Goal: Task Accomplishment & Management: Manage account settings

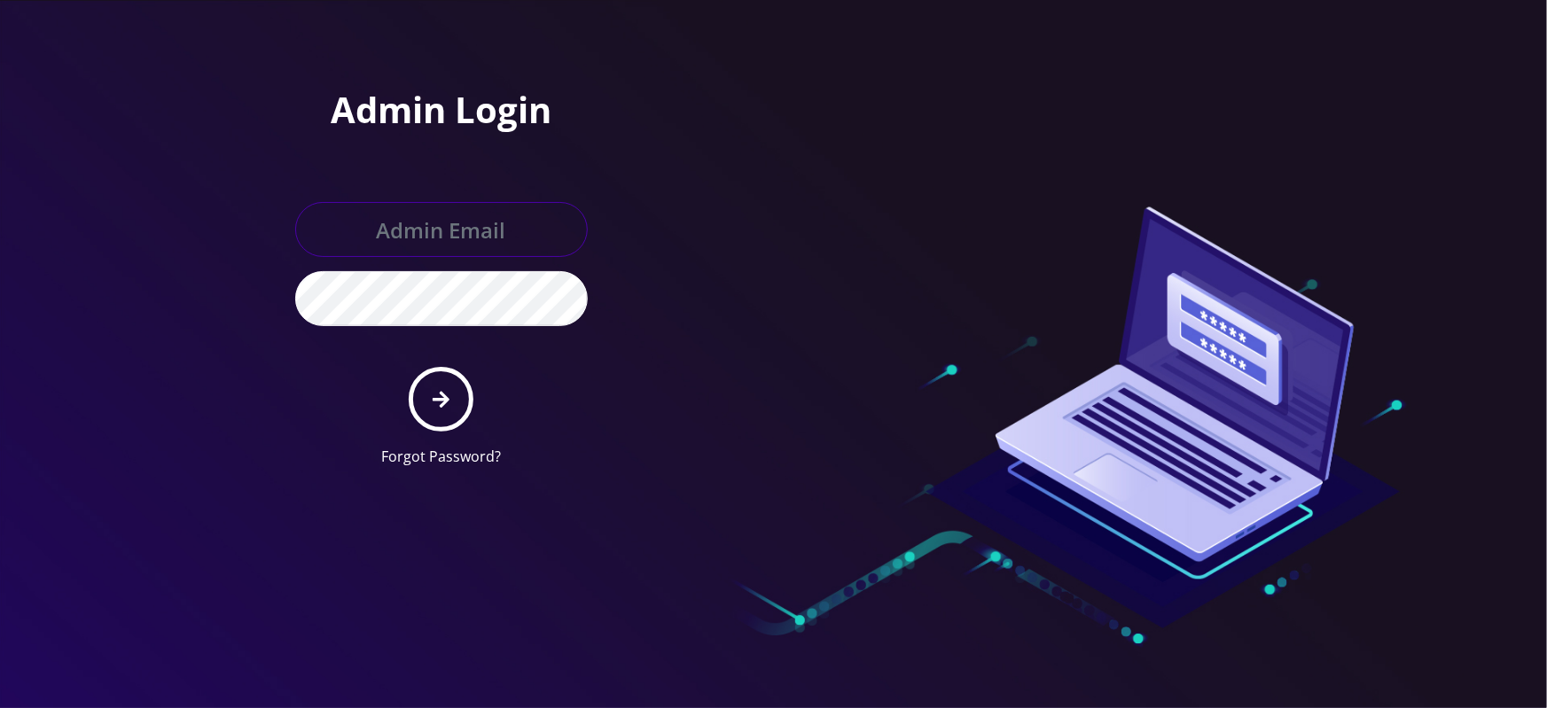
type input "master@britewireless.com"
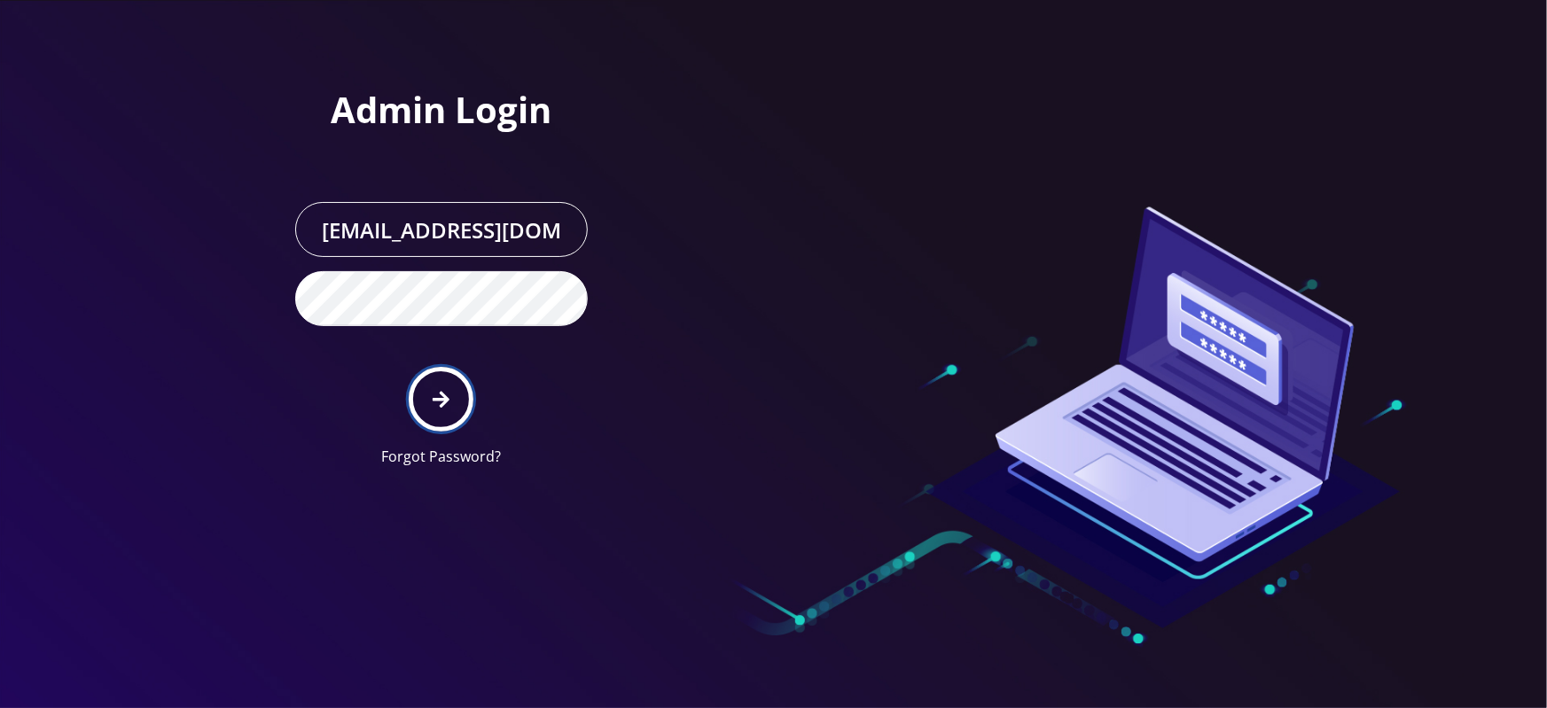
click at [433, 404] on icon "submit" at bounding box center [441, 400] width 17 height 20
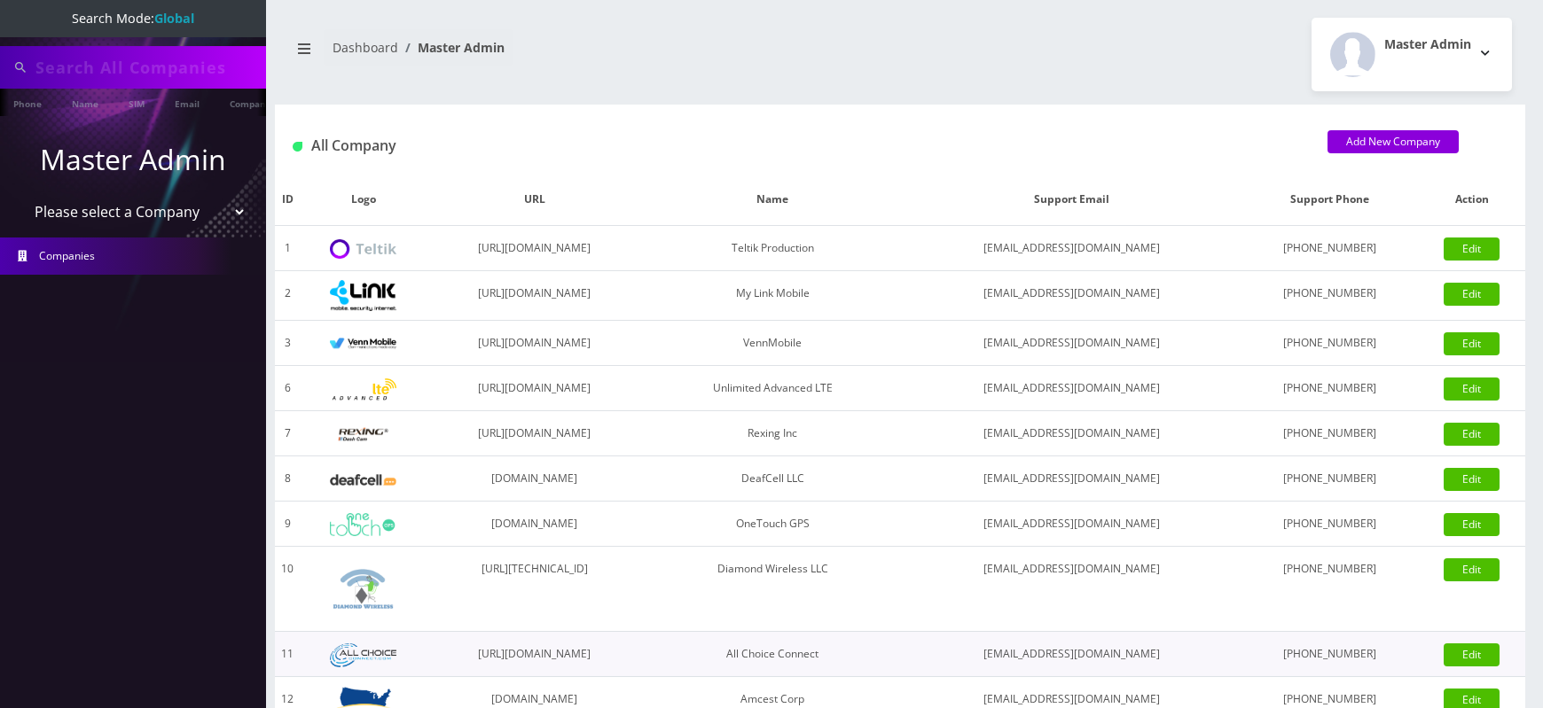
type input "4678"
select select "1"
click at [20, 197] on select "Please select a Company Teltik Production My Link Mobile VennMobile Unlimited A…" at bounding box center [133, 214] width 226 height 34
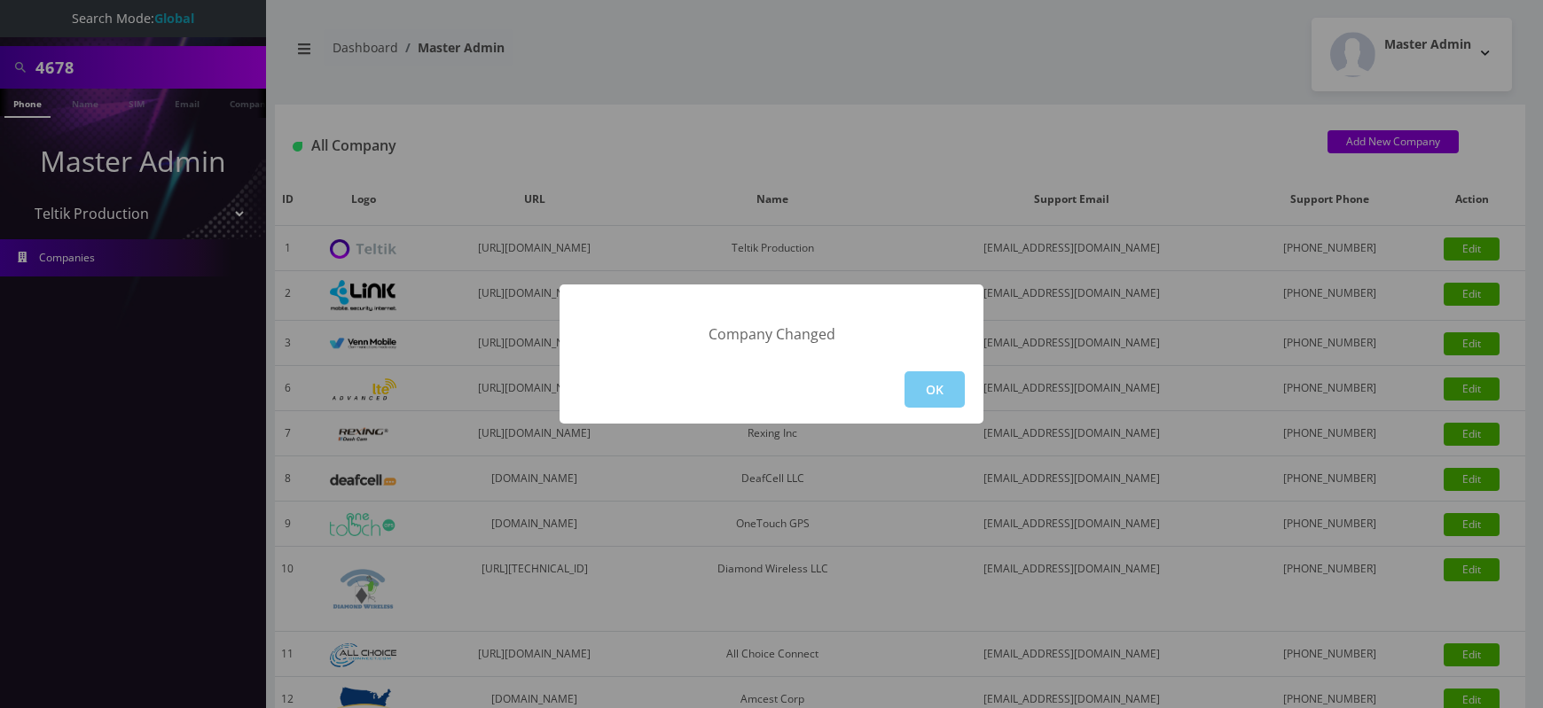
click at [944, 381] on button "OK" at bounding box center [934, 390] width 60 height 36
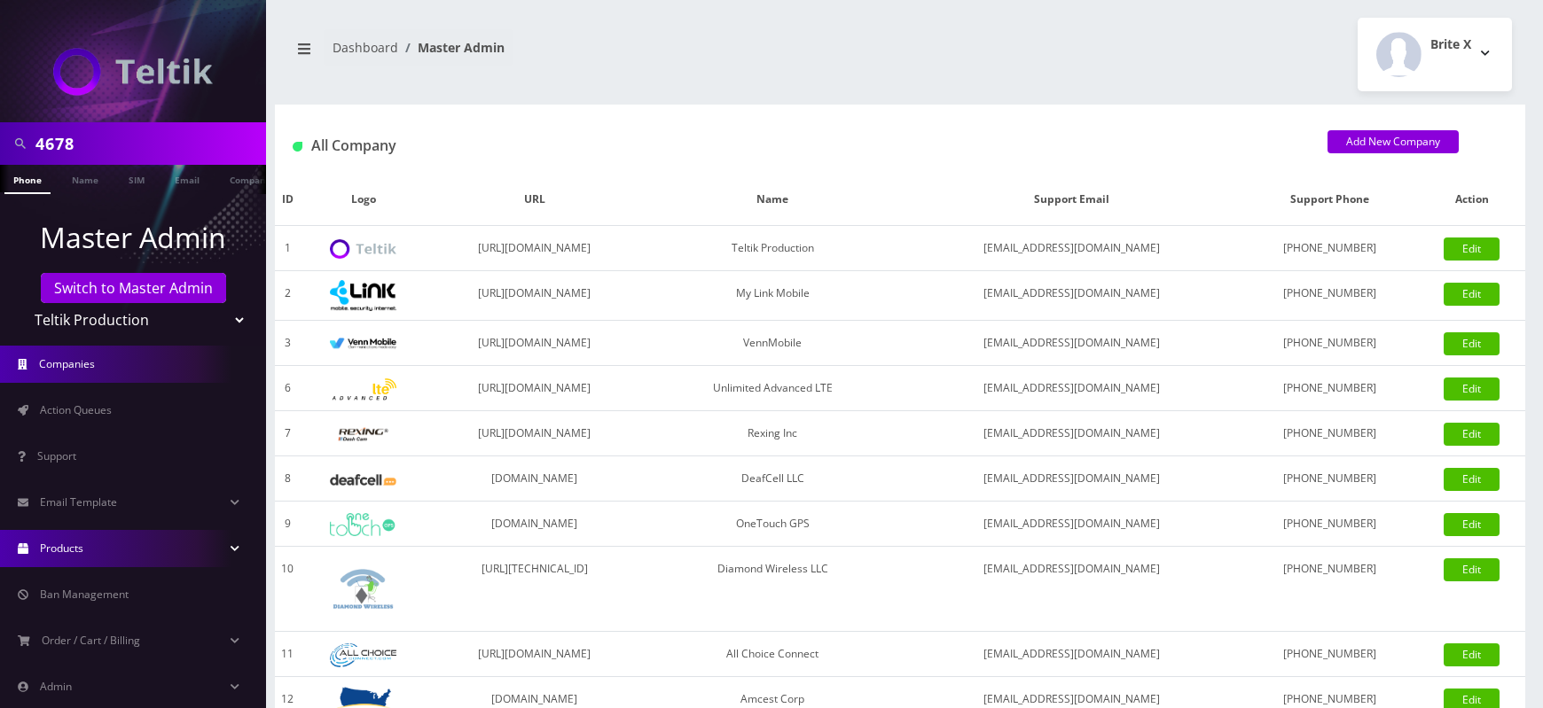
scroll to position [125, 0]
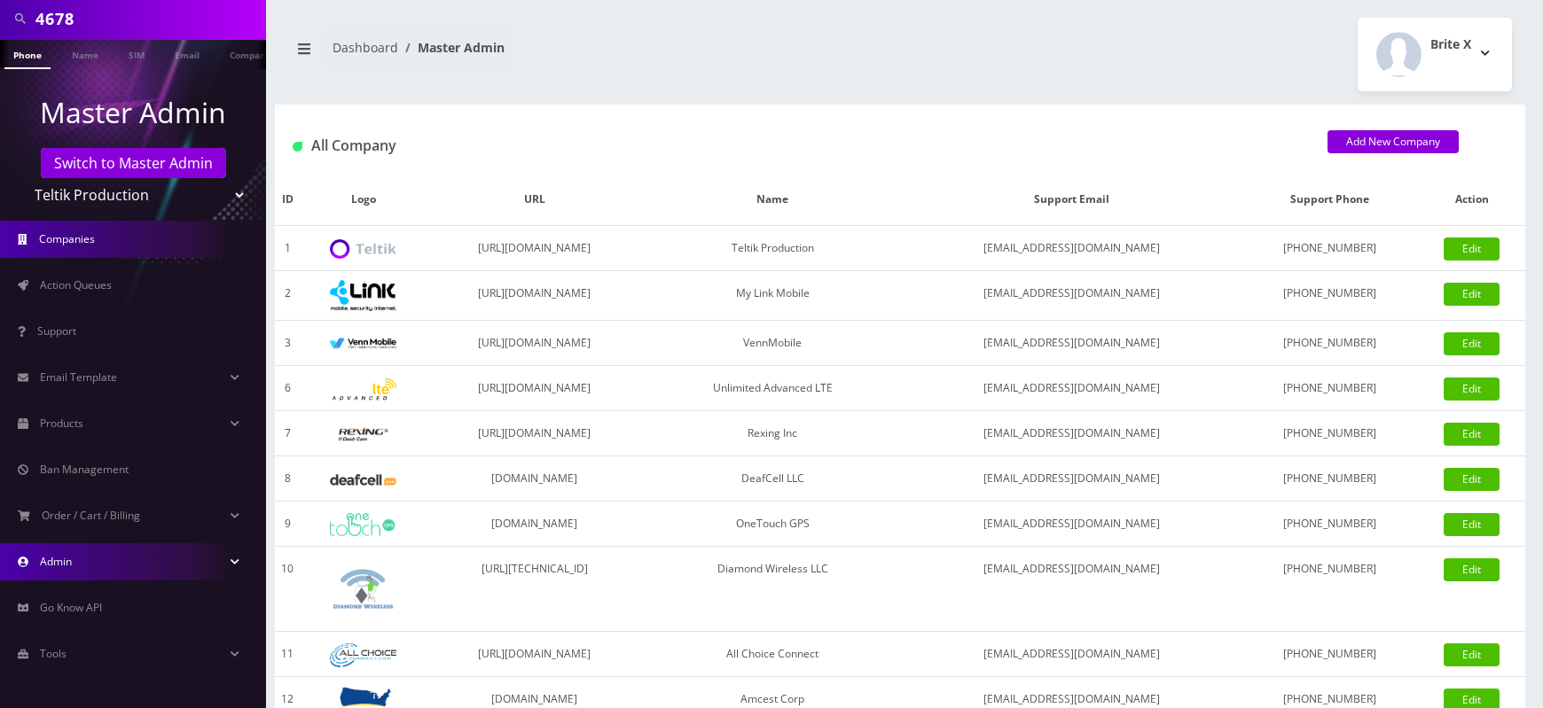
click at [99, 550] on link "Admin" at bounding box center [133, 562] width 266 height 37
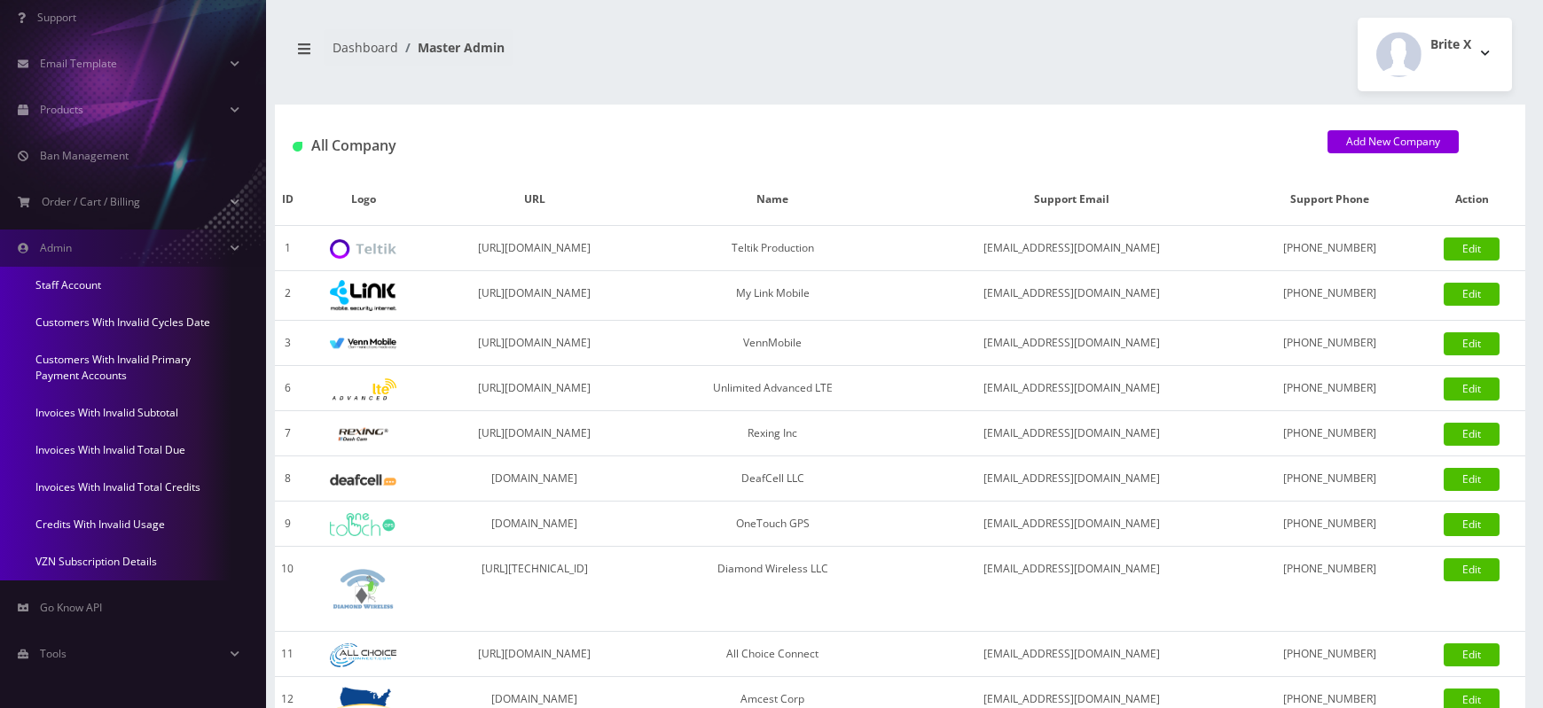
click at [117, 411] on link "Invoices With Invalid Subtotal" at bounding box center [133, 413] width 266 height 37
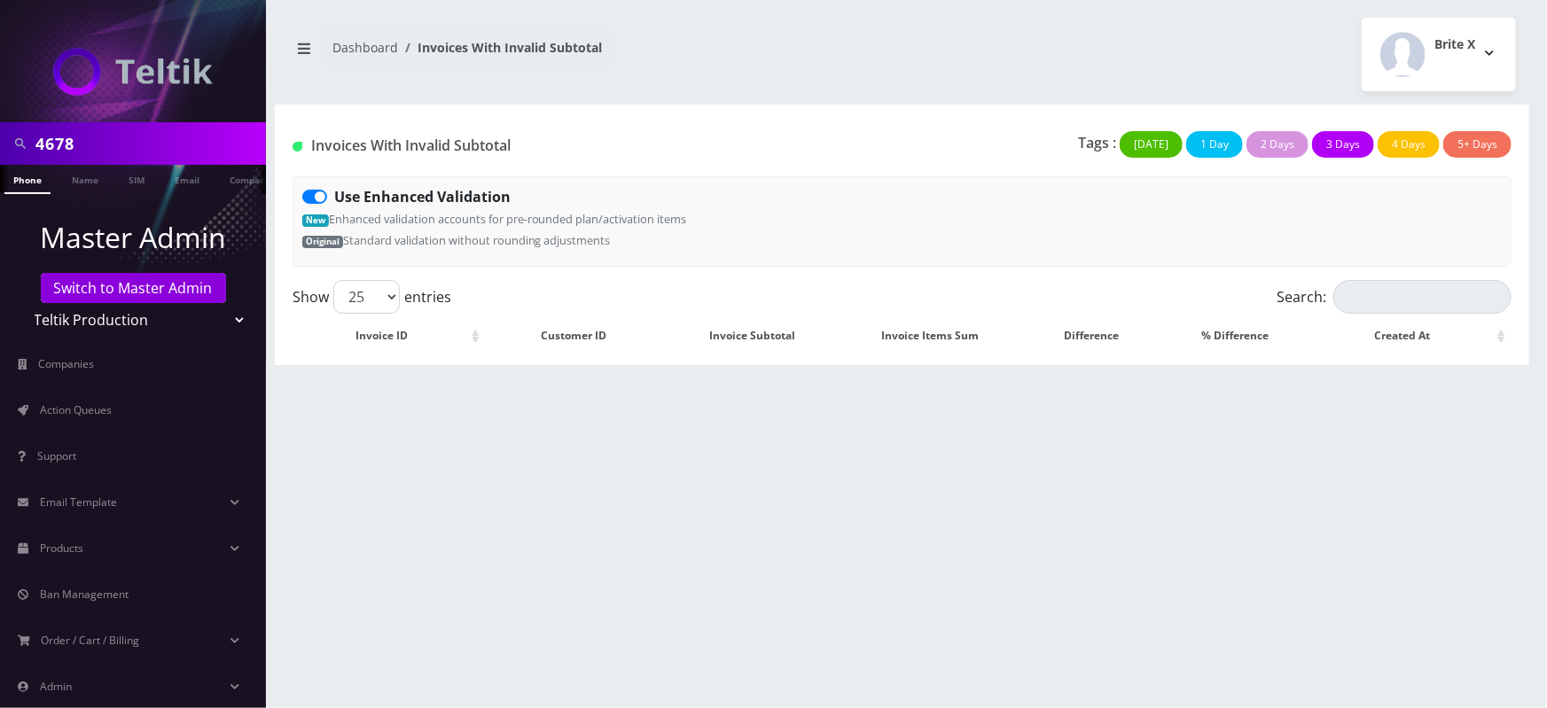
click at [445, 423] on div "4678 Phone Name SIM Email Company Customer Dashboard Invoices With Invalid Subt…" at bounding box center [902, 354] width 1290 height 708
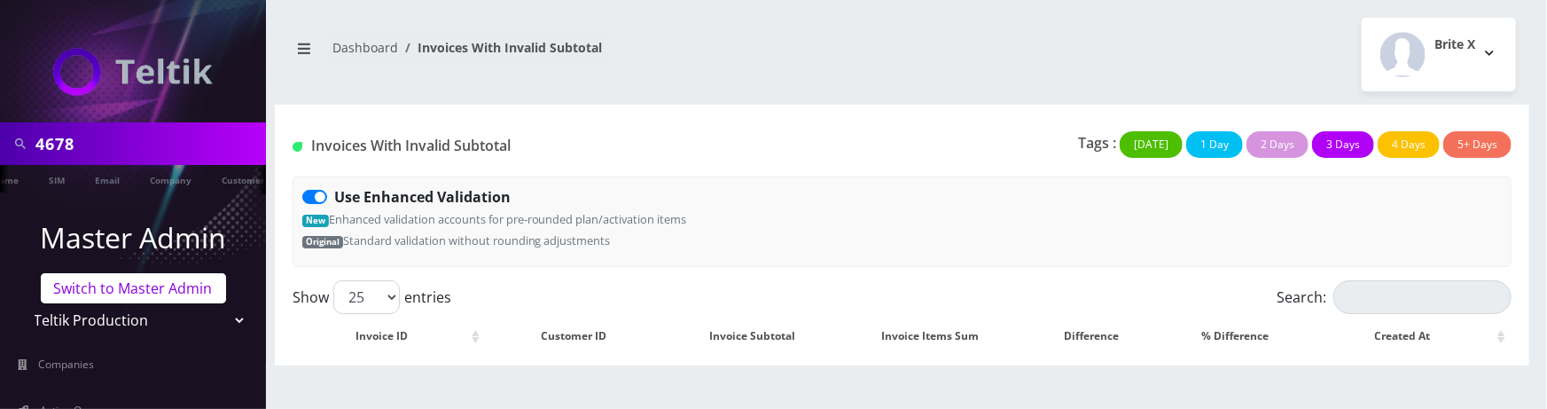
scroll to position [426, 0]
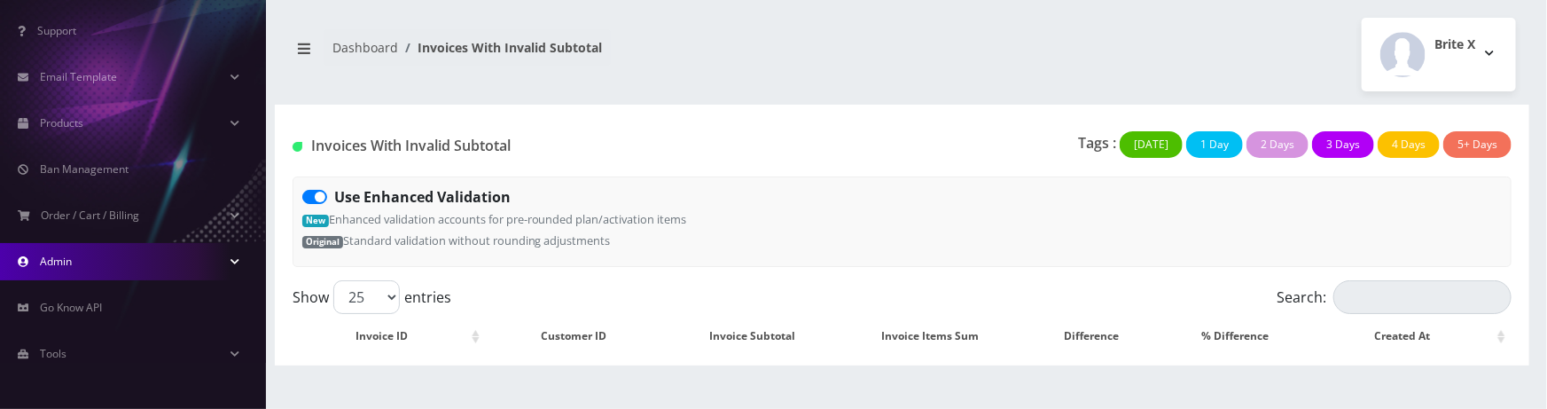
click at [121, 260] on link "Admin" at bounding box center [133, 261] width 266 height 37
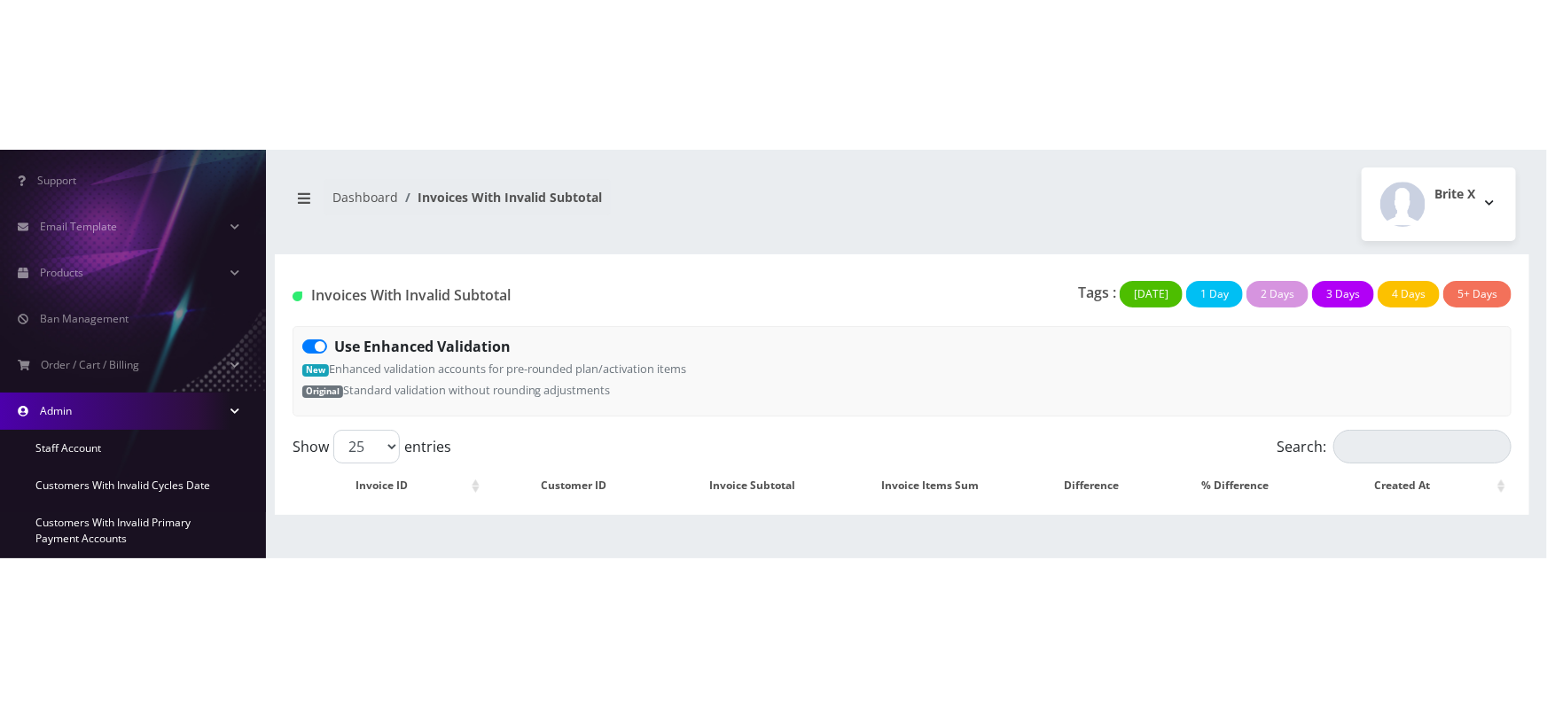
scroll to position [739, 0]
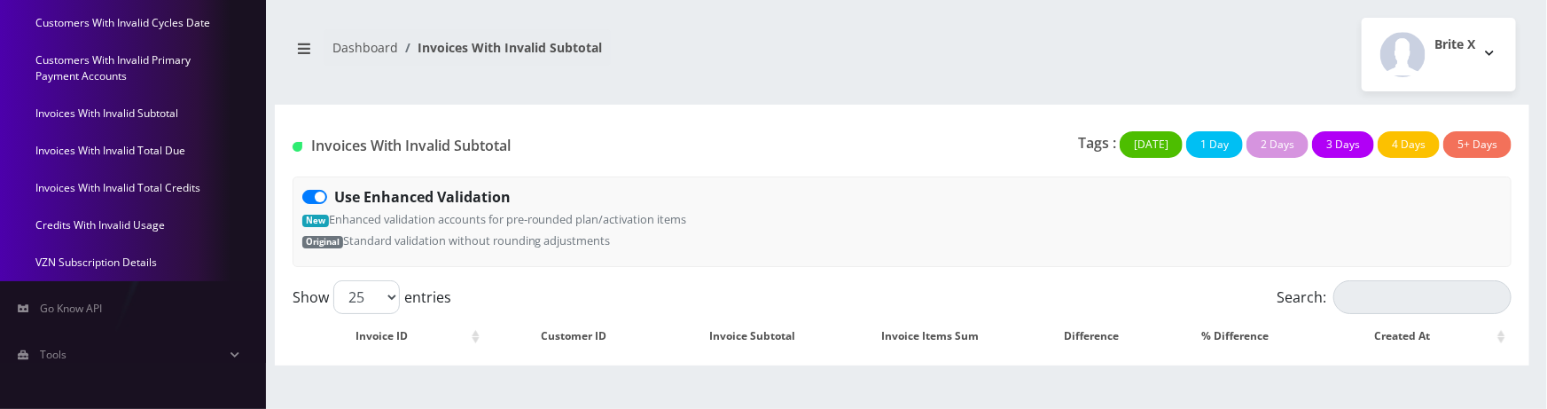
click at [110, 147] on link "Invoices With Invalid Total Due" at bounding box center [133, 150] width 266 height 37
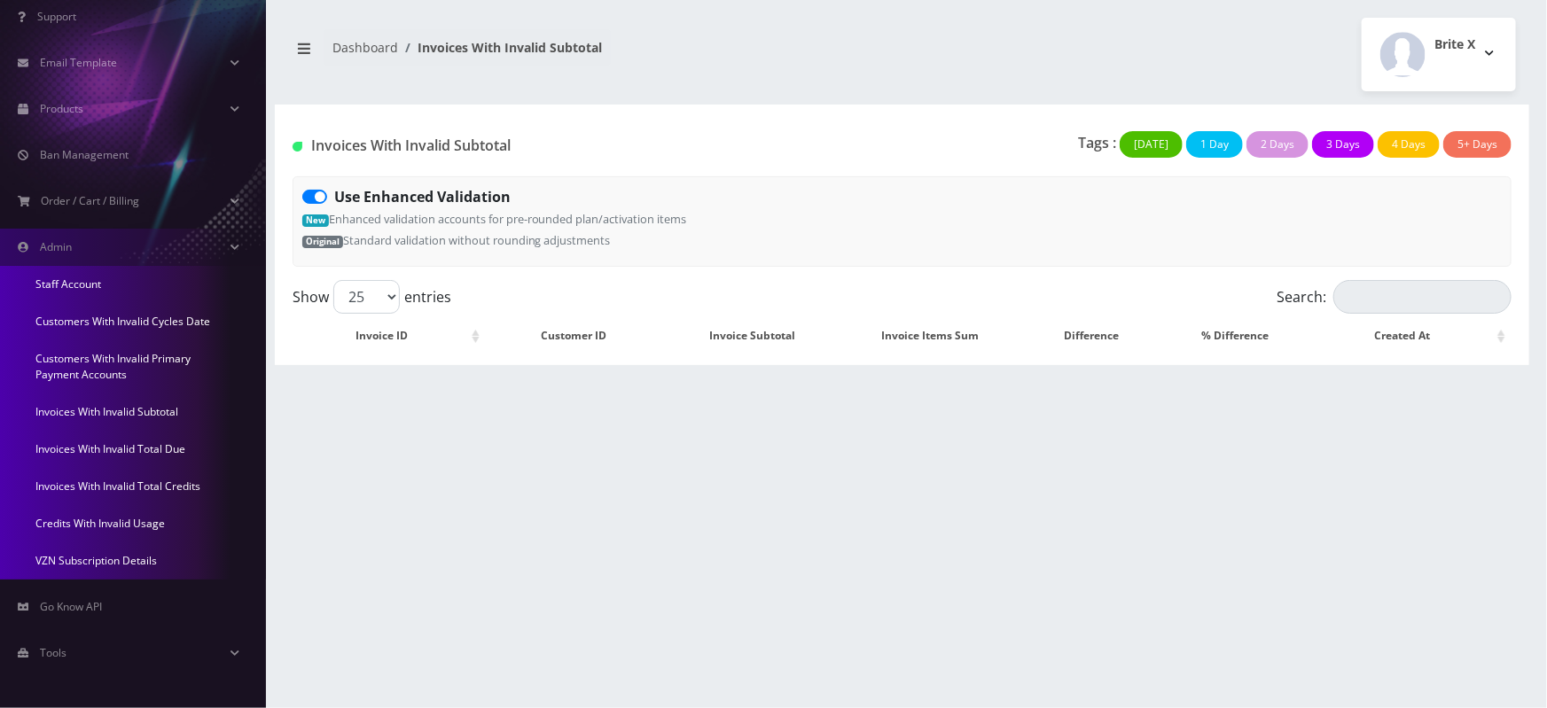
scroll to position [439, 0]
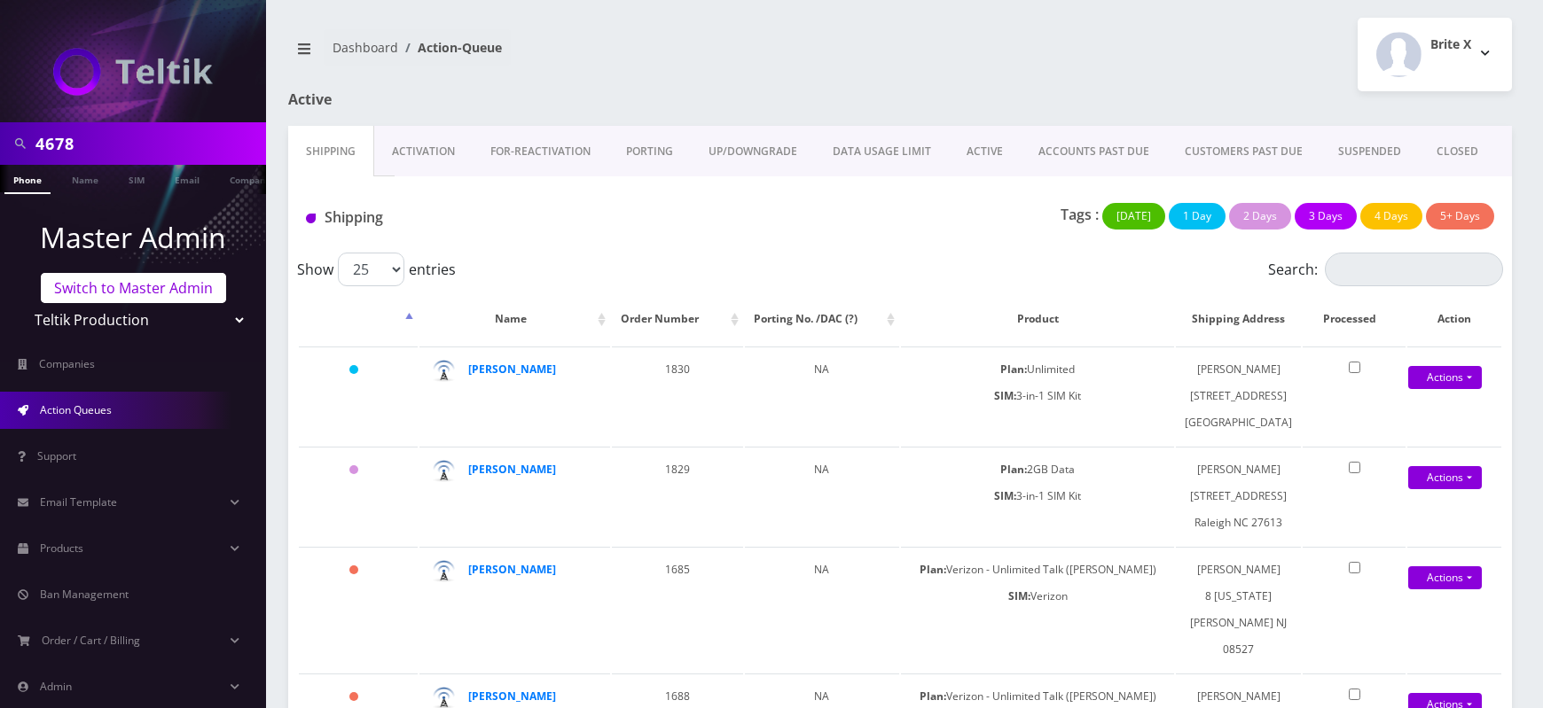
click at [167, 289] on link "Switch to Master Admin" at bounding box center [133, 288] width 185 height 30
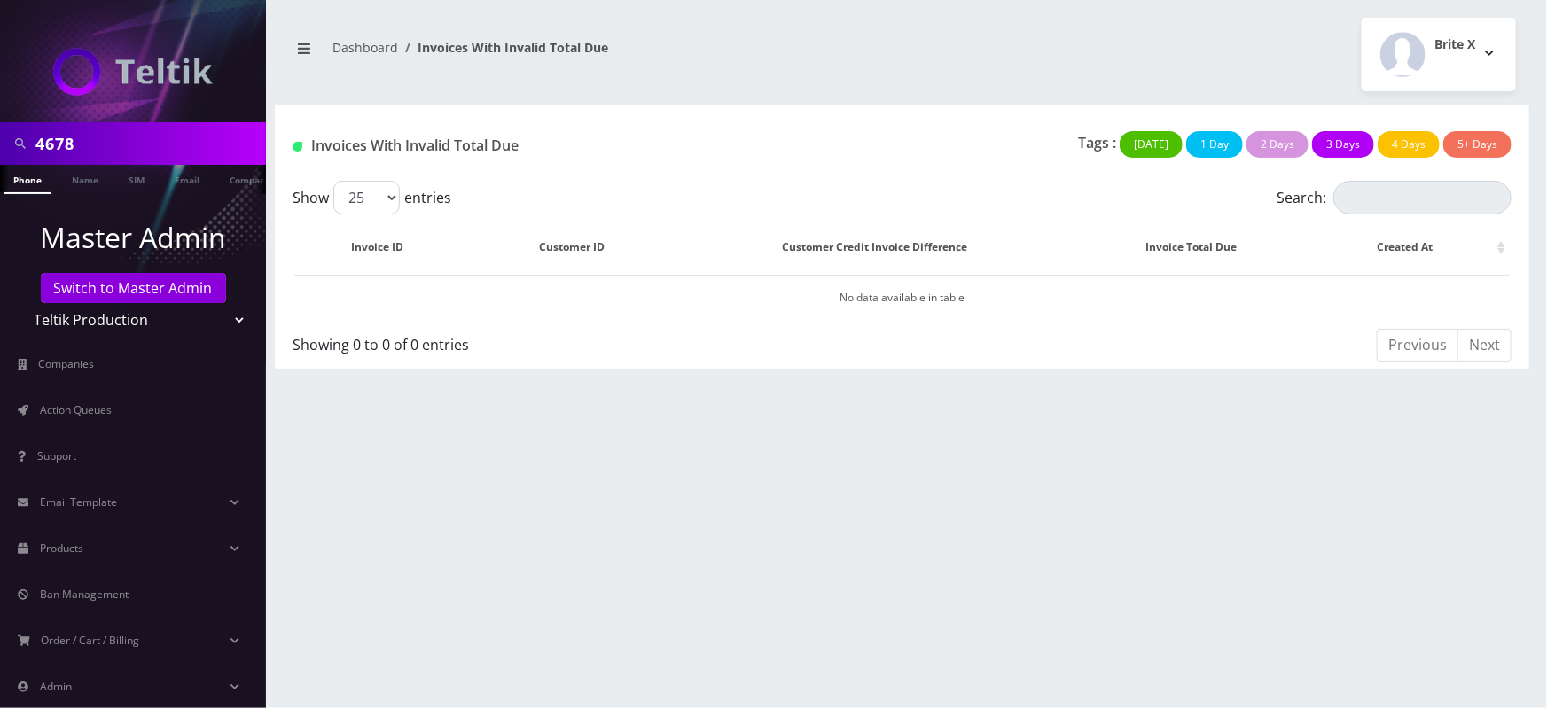
scroll to position [125, 0]
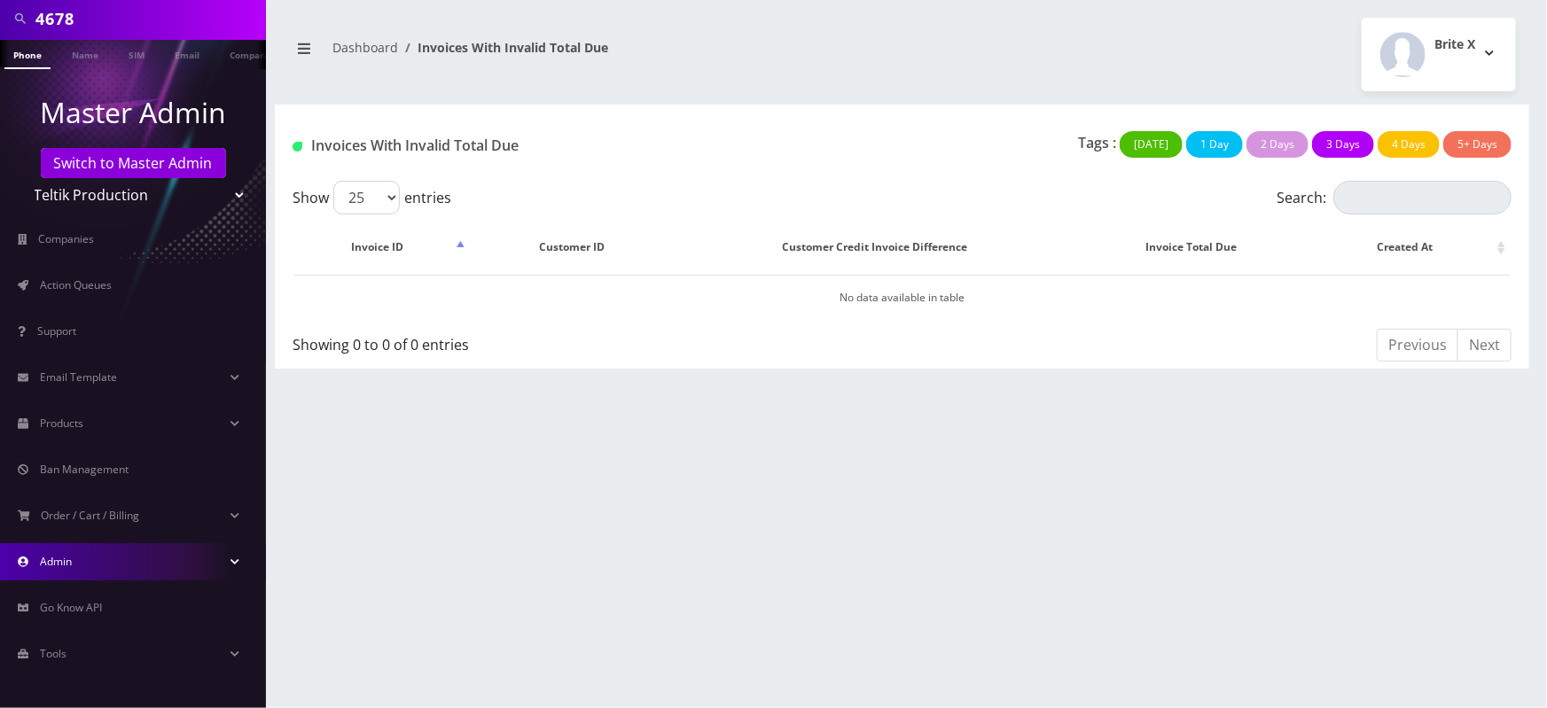
click at [107, 566] on link "Admin" at bounding box center [133, 562] width 266 height 37
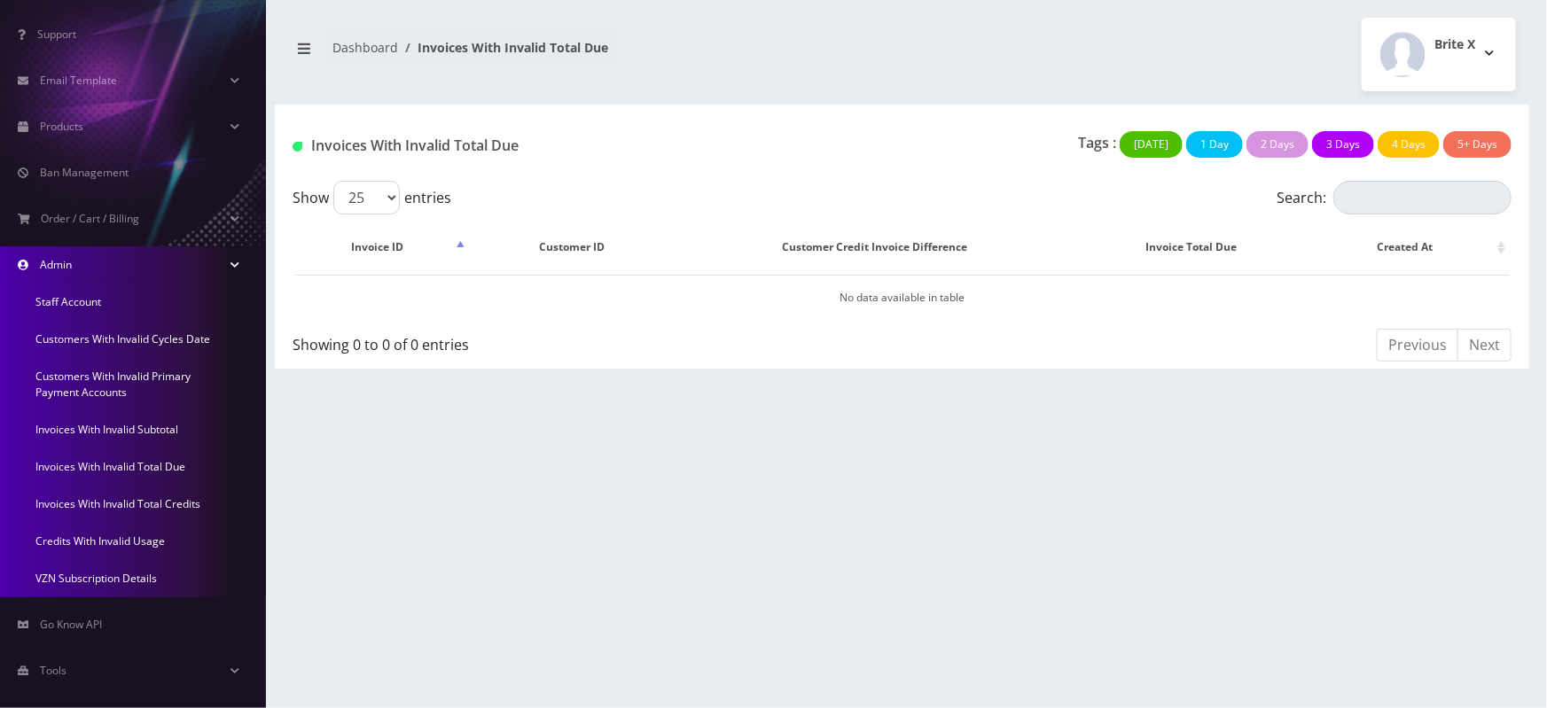
scroll to position [439, 0]
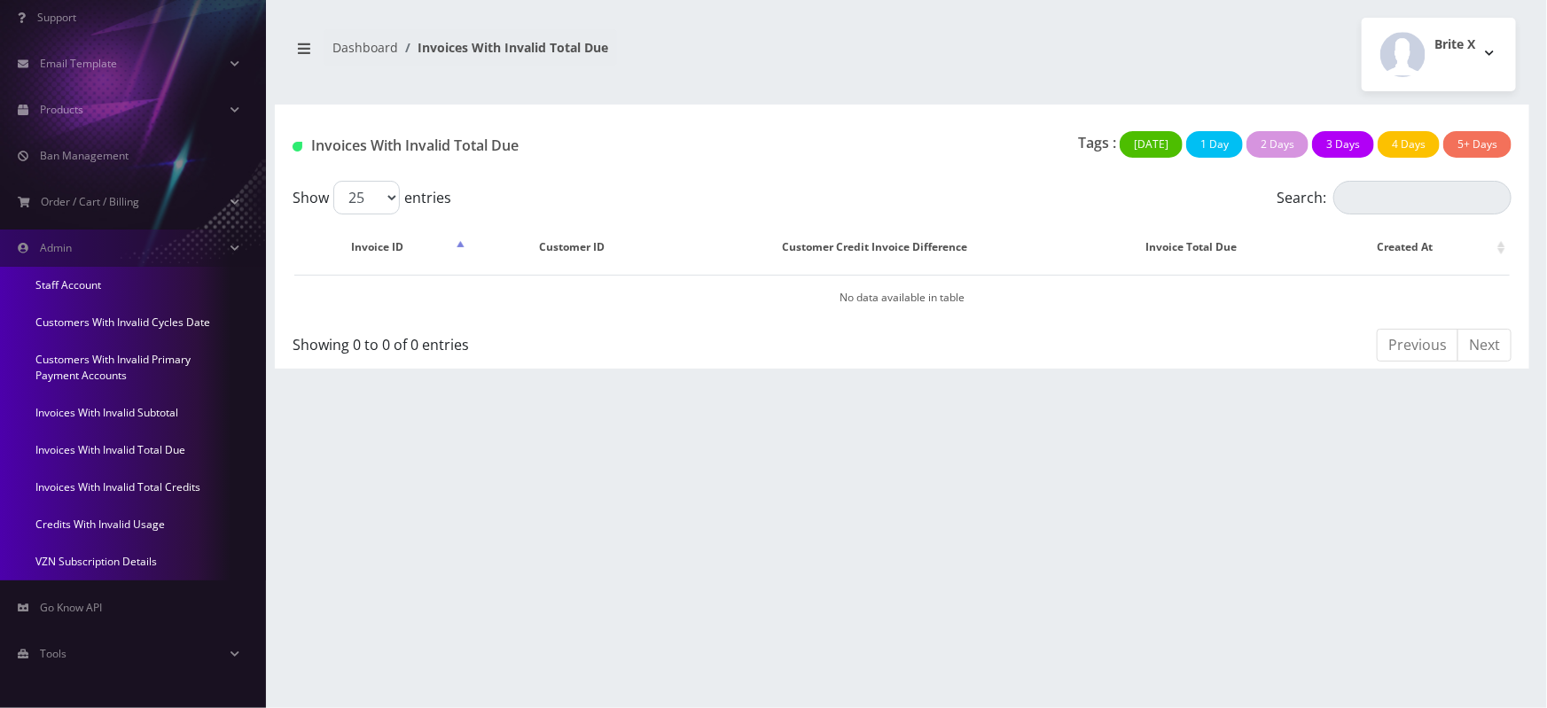
click at [140, 483] on link "Invoices With Invalid Total Credits" at bounding box center [133, 487] width 266 height 37
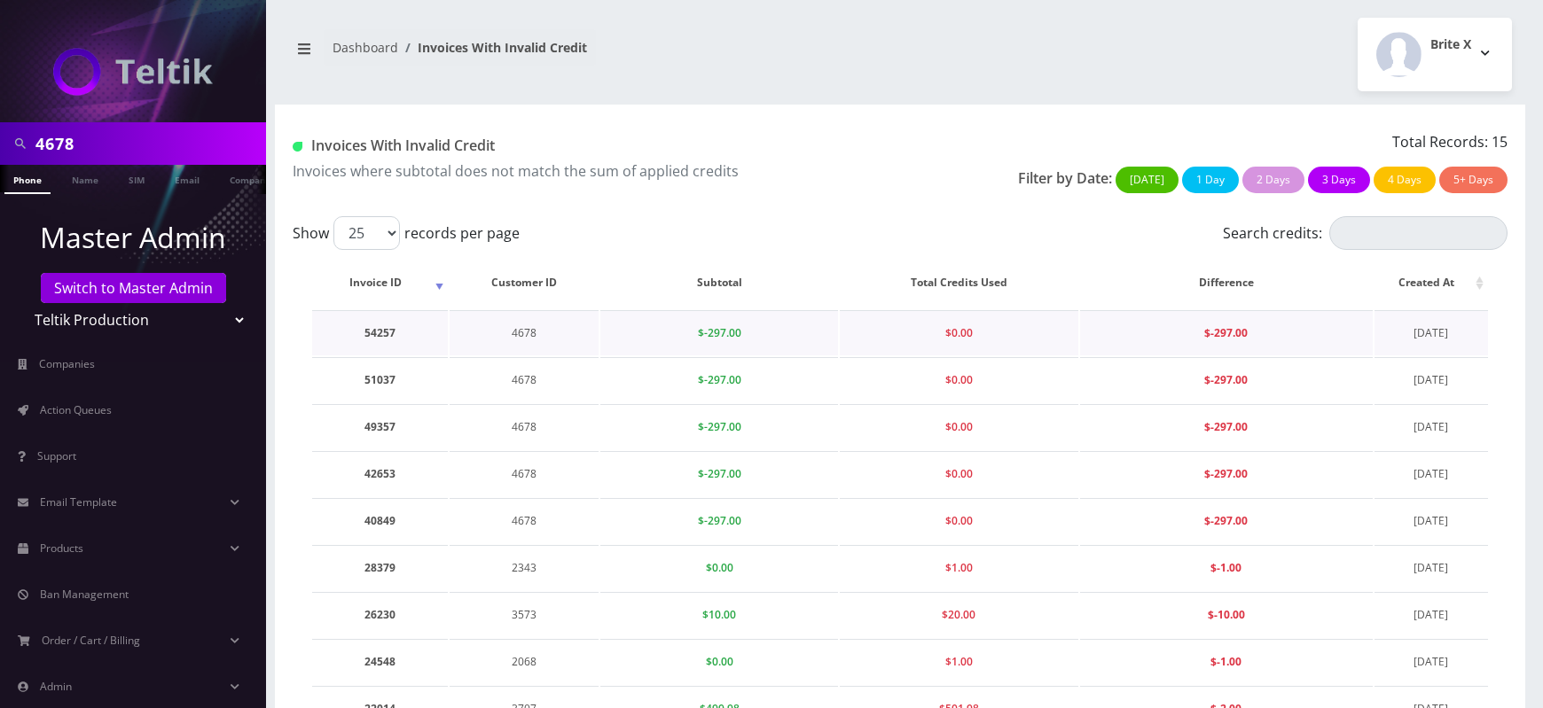
click at [528, 331] on td "4678" at bounding box center [524, 332] width 149 height 45
copy td "4678"
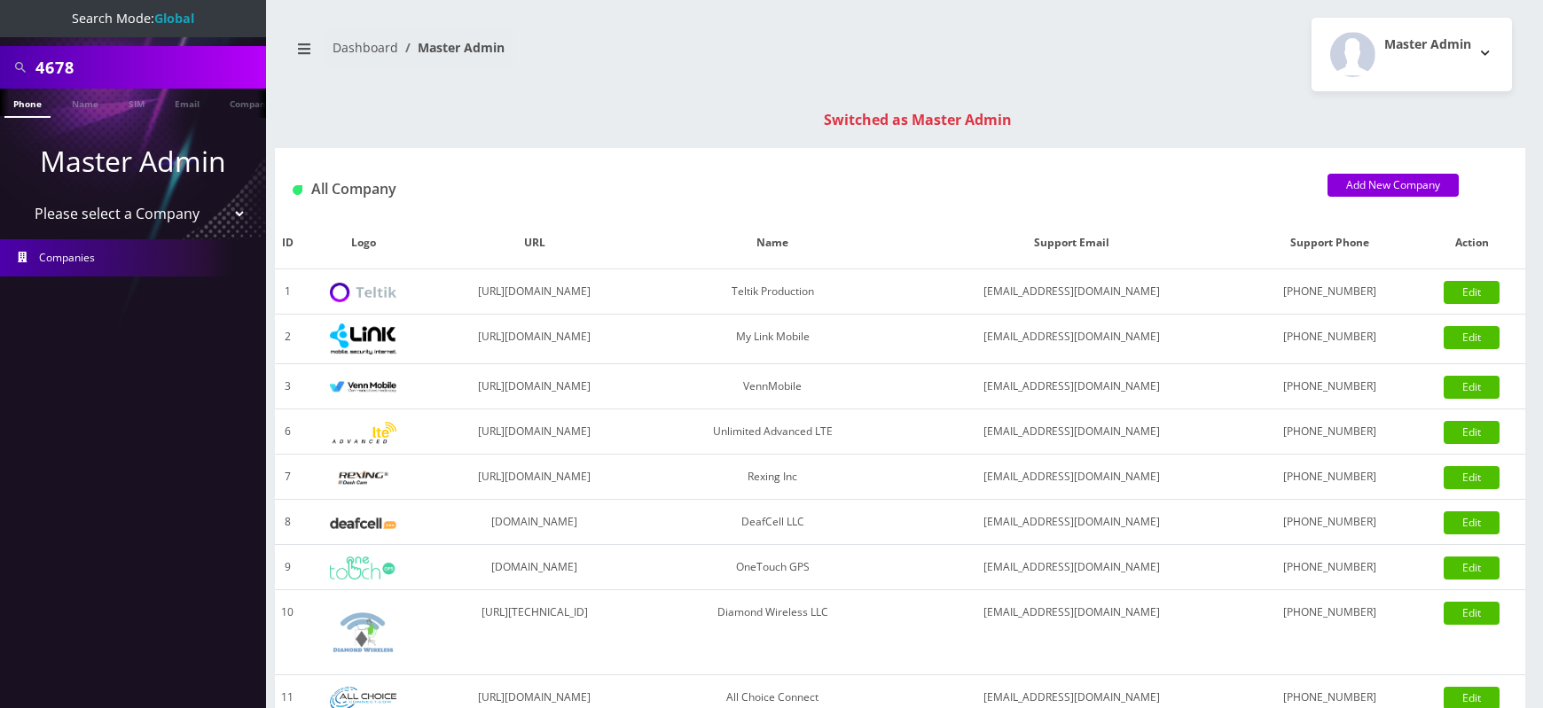
click at [54, 61] on input "4678" at bounding box center [148, 68] width 226 height 34
click at [228, 98] on link "Customer" at bounding box center [230, 103] width 61 height 29
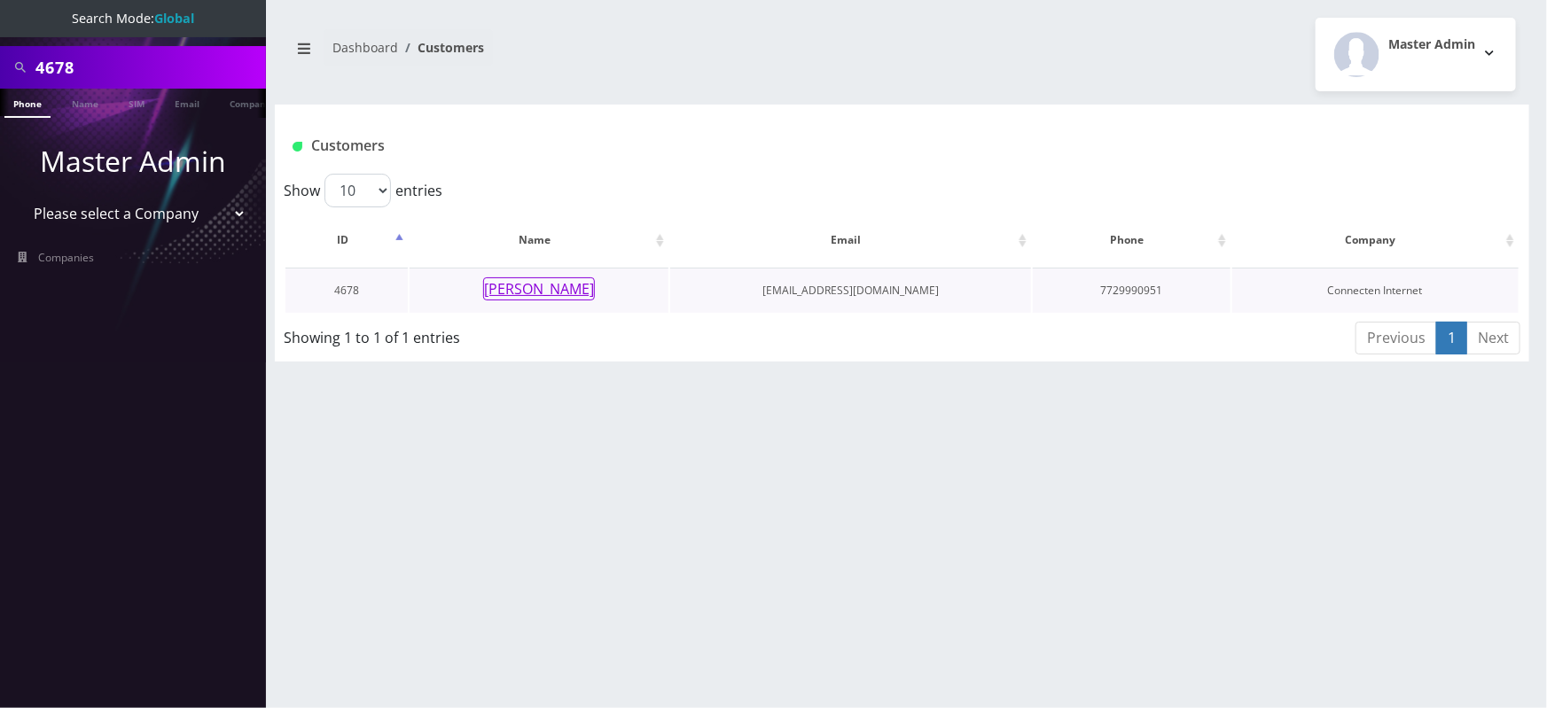
click at [546, 292] on button "[PERSON_NAME]" at bounding box center [539, 289] width 112 height 23
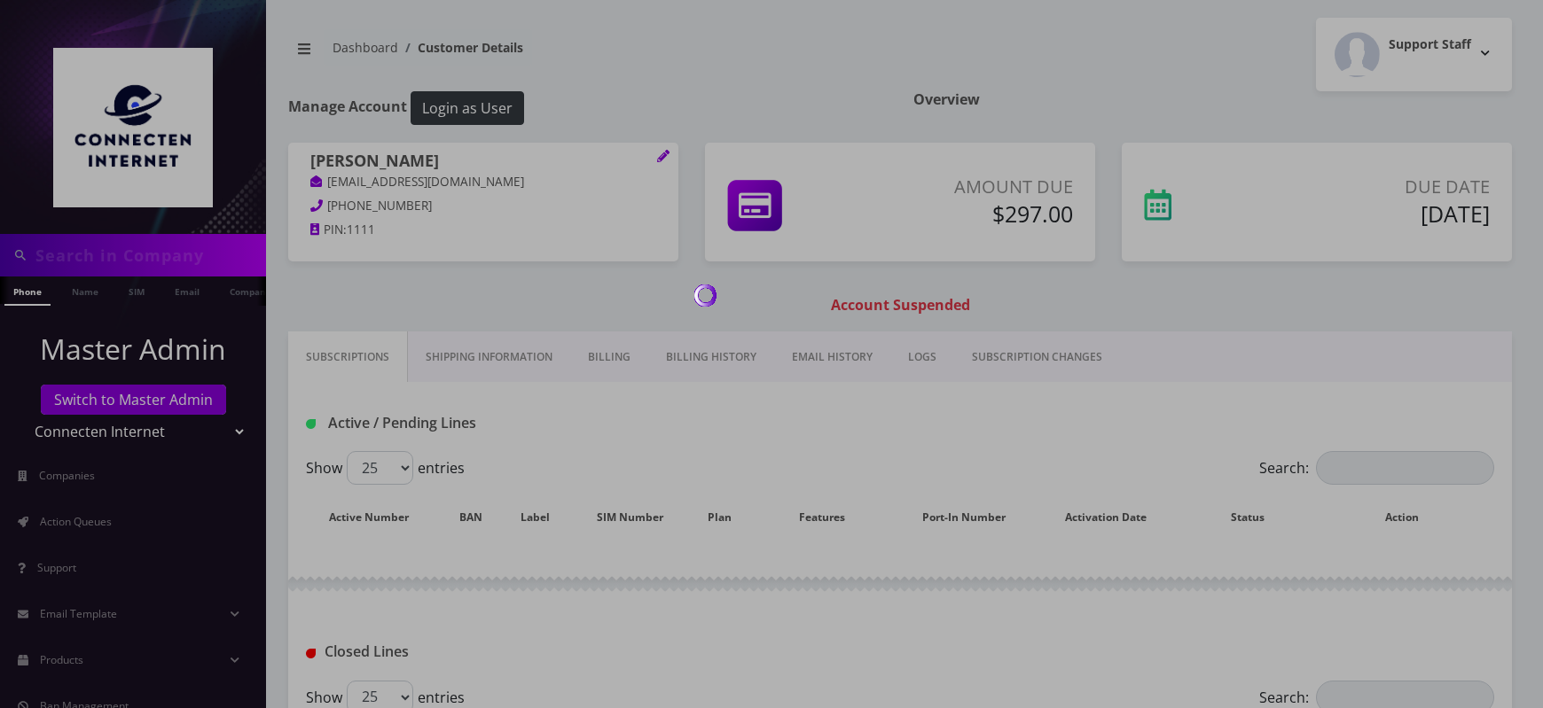
type input "4678"
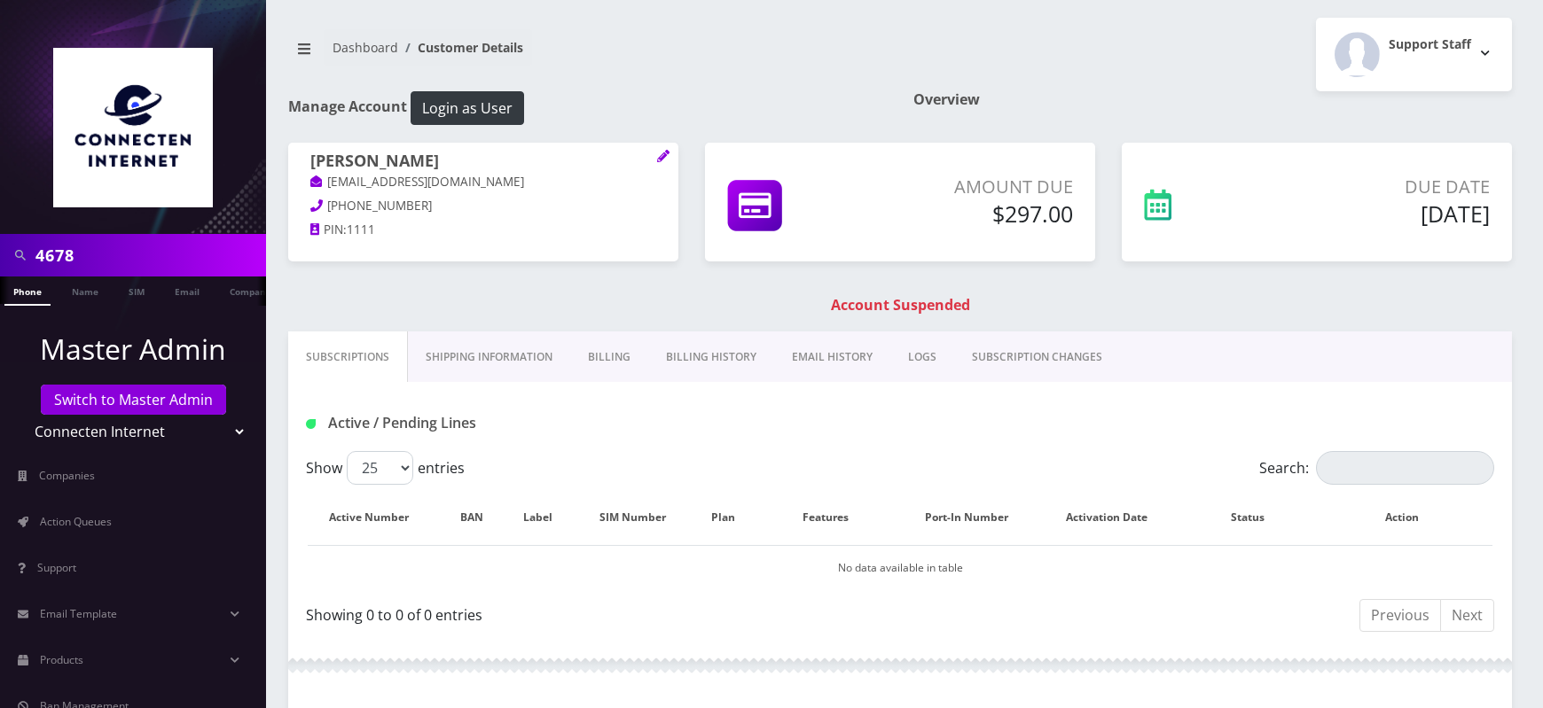
click at [734, 365] on link "Billing History" at bounding box center [711, 357] width 126 height 51
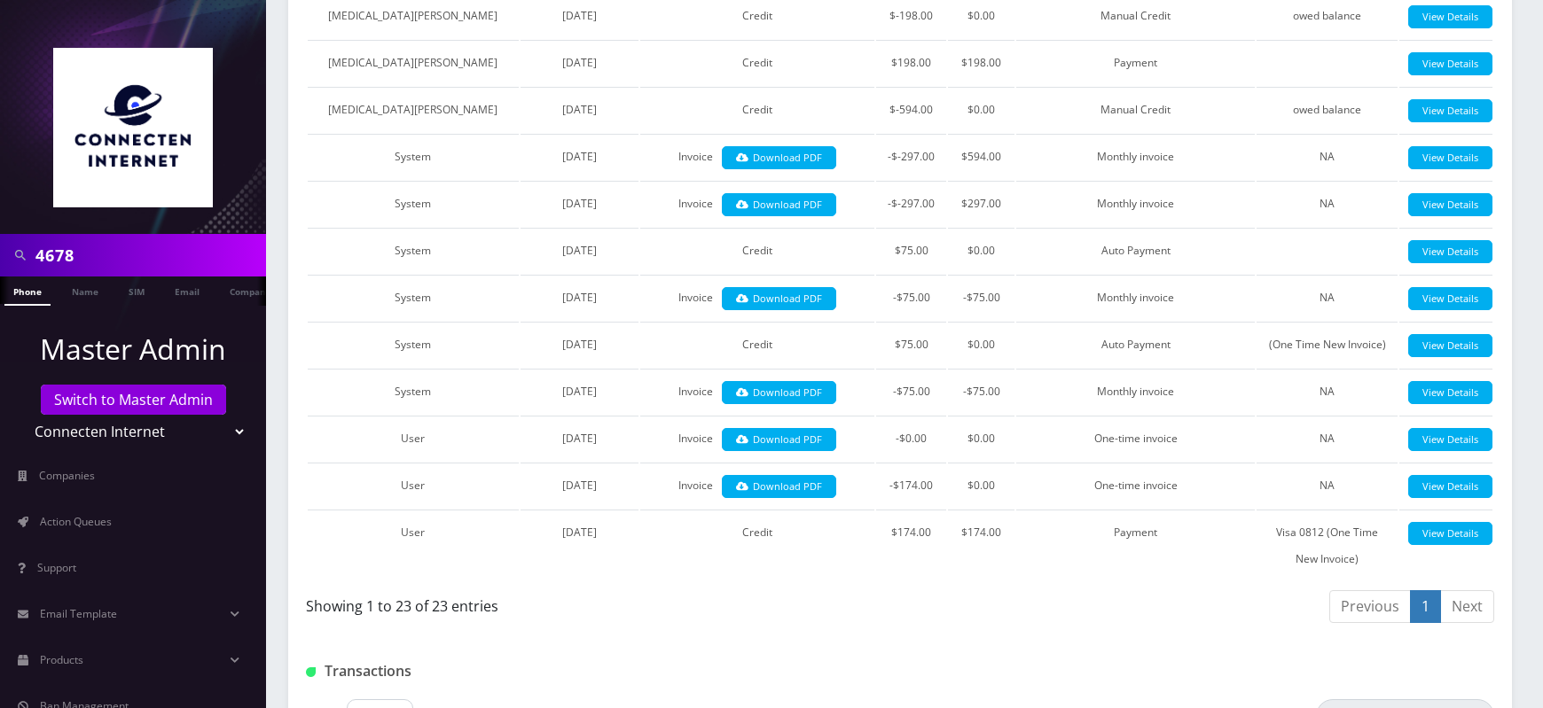
scroll to position [1065, 0]
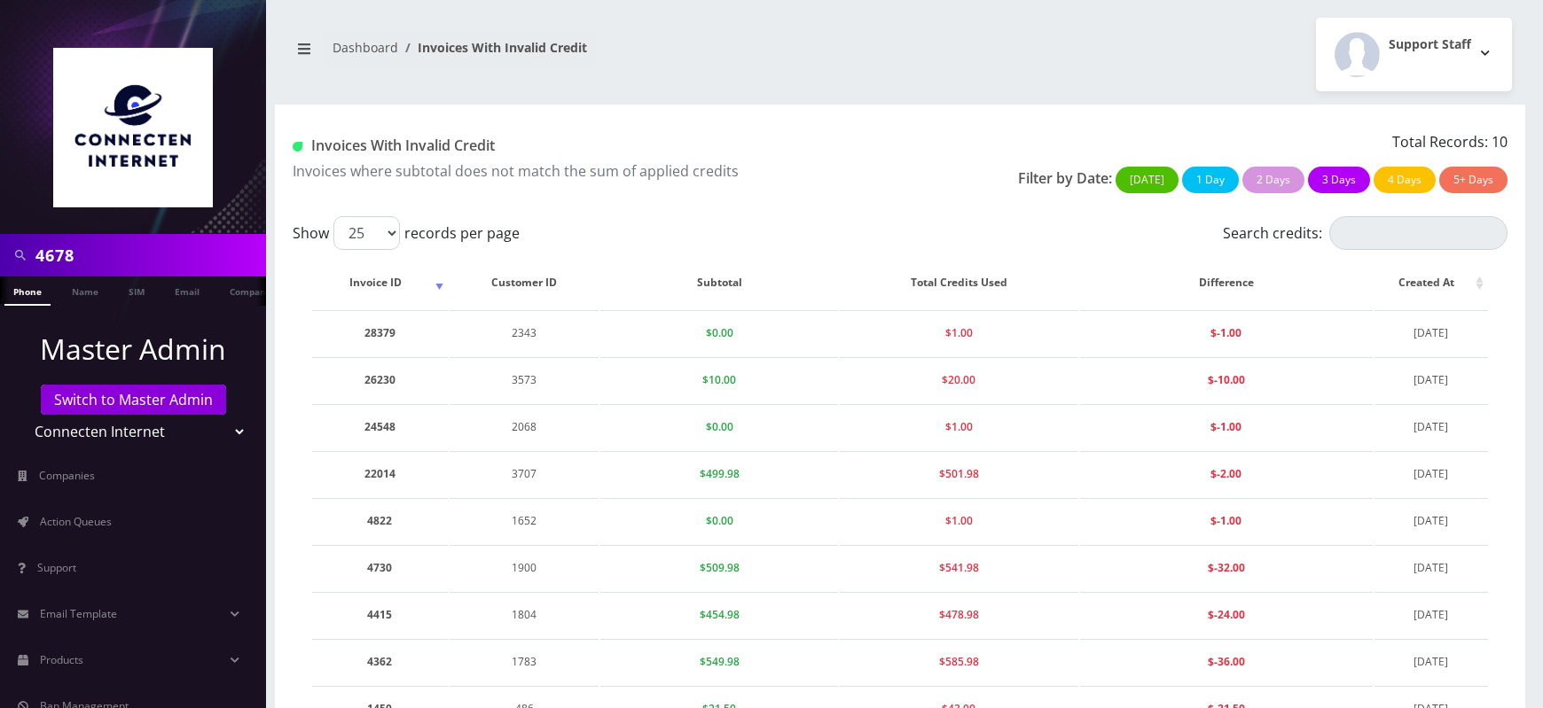
scroll to position [129, 0]
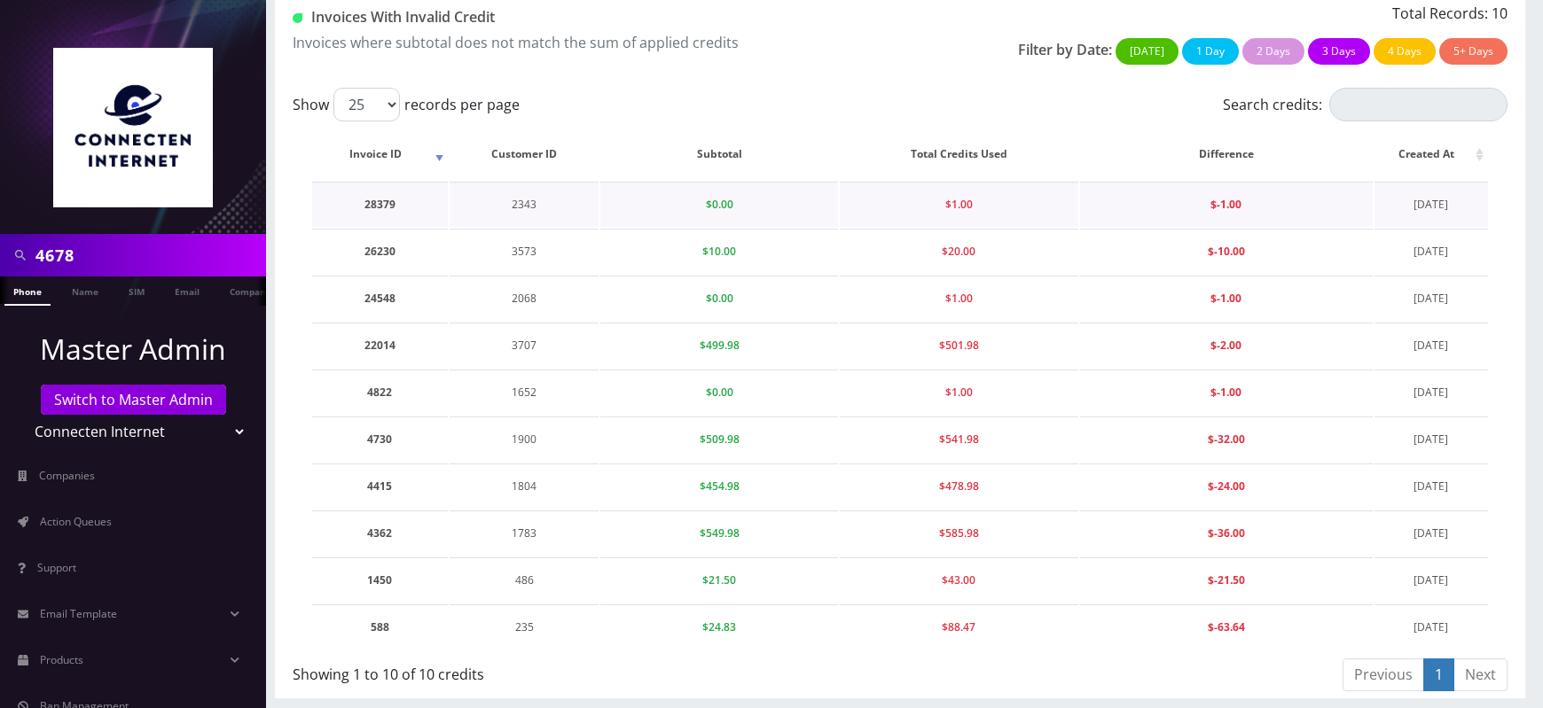
click at [524, 207] on td "2343" at bounding box center [524, 204] width 149 height 45
copy td "2343"
click at [523, 253] on td "3573" at bounding box center [524, 251] width 149 height 45
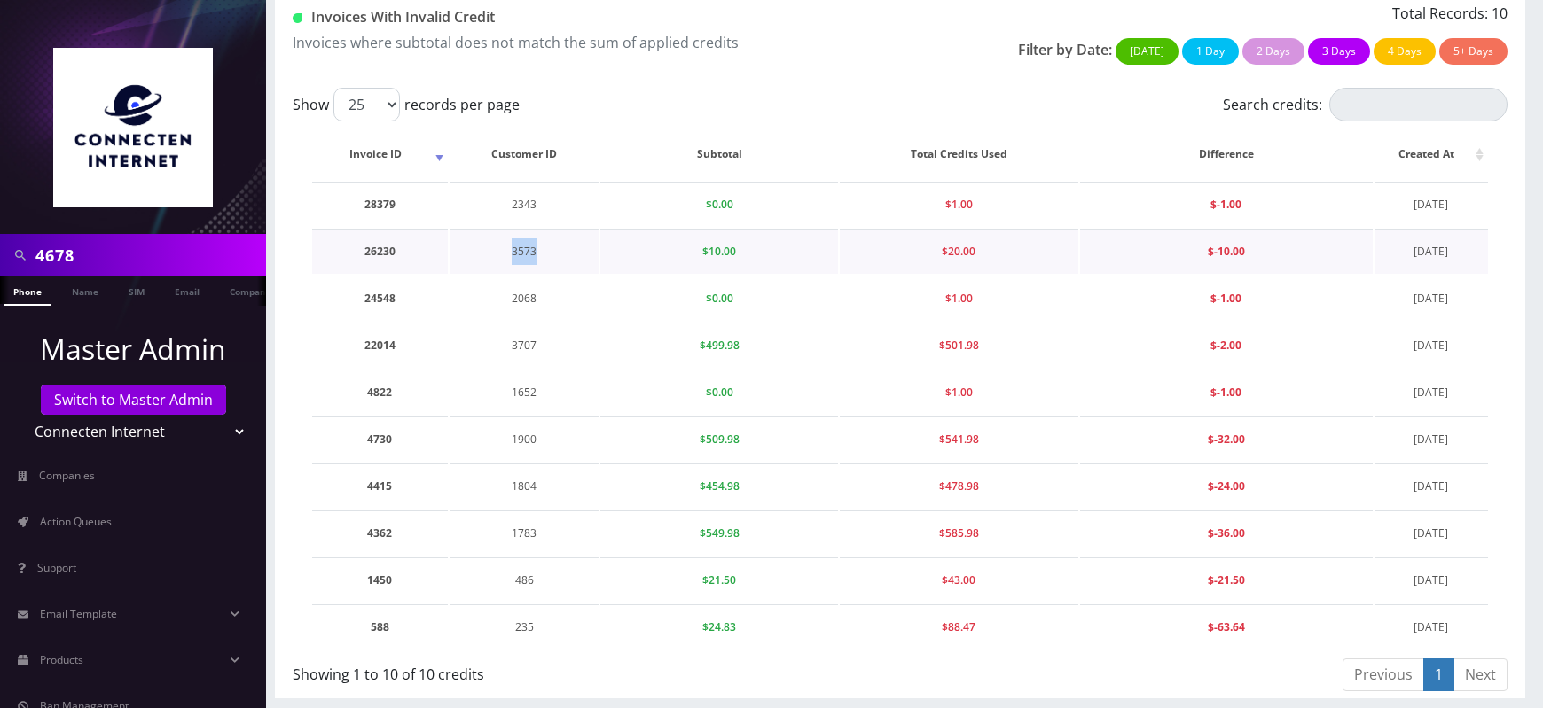
copy td "3573"
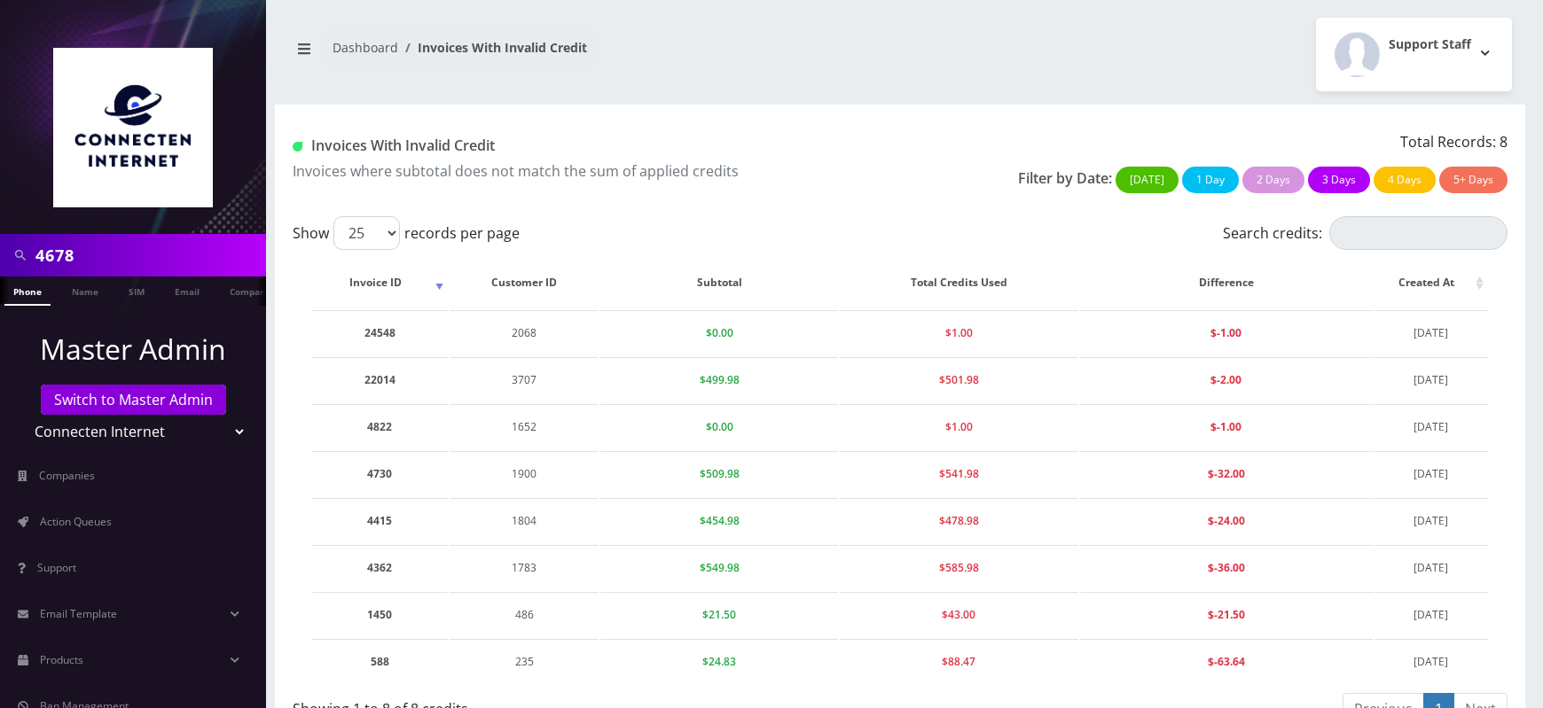
scroll to position [35, 0]
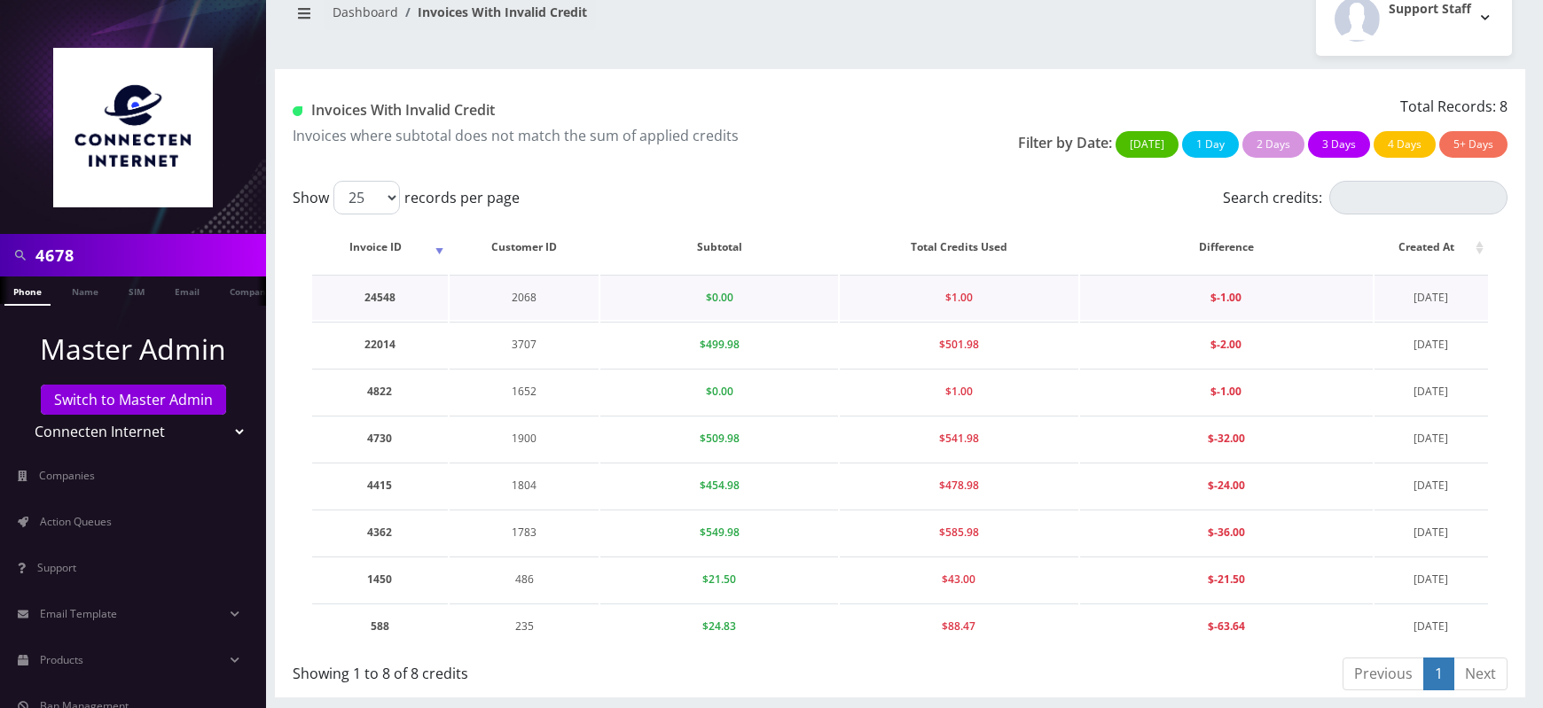
click at [524, 301] on td "2068" at bounding box center [524, 297] width 149 height 45
copy td "2068"
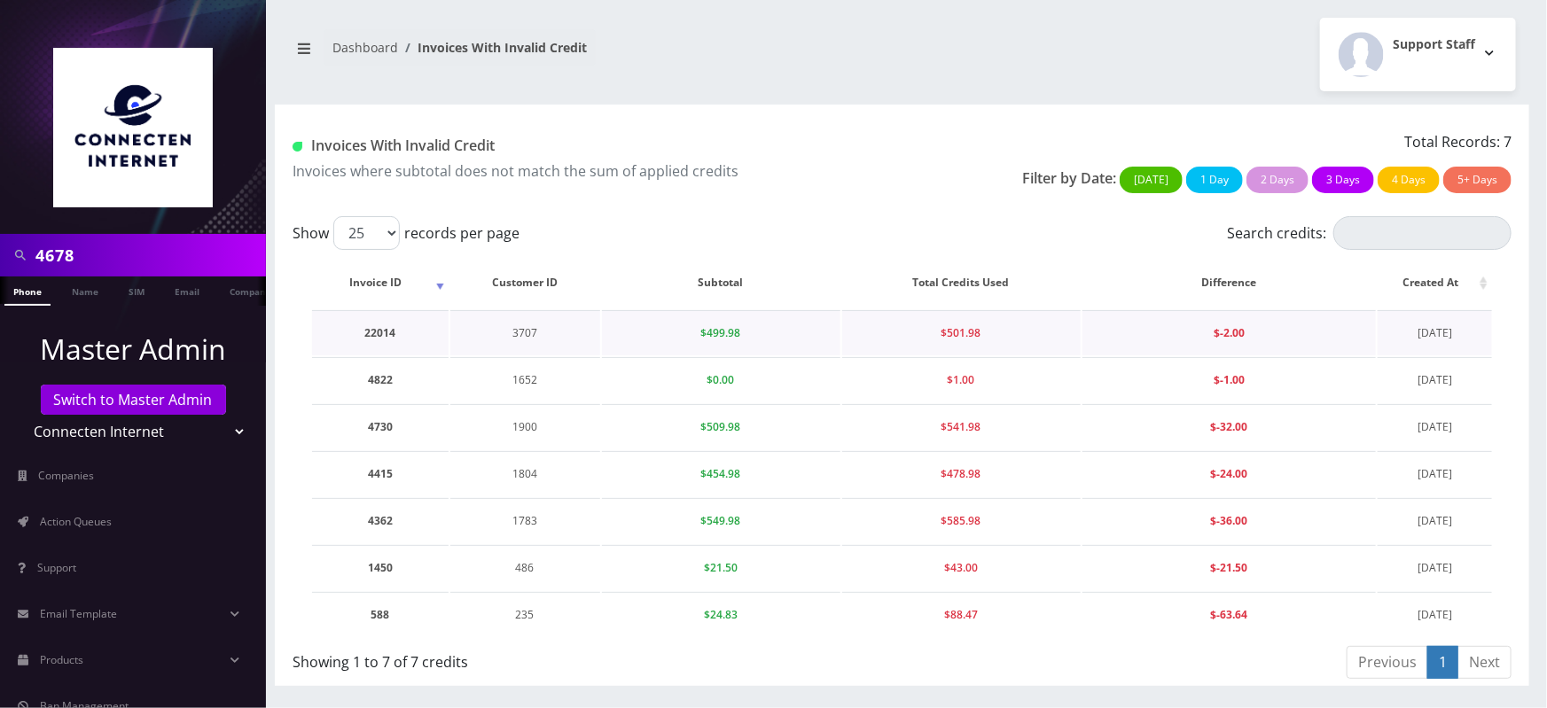
click at [517, 333] on td "3707" at bounding box center [525, 332] width 150 height 45
copy td "3707"
click at [526, 378] on td "1652" at bounding box center [525, 379] width 150 height 45
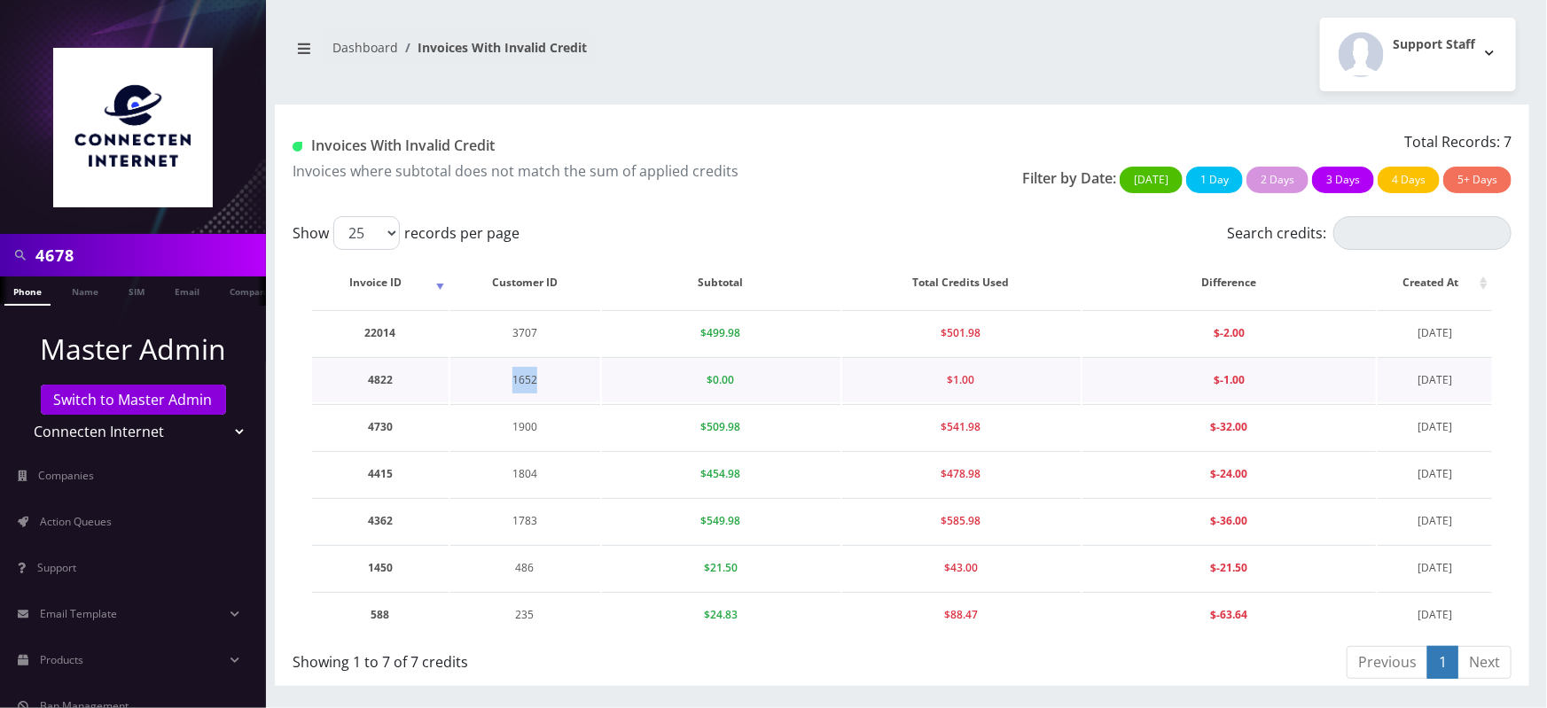
copy td "1652"
click at [522, 429] on td "1900" at bounding box center [525, 426] width 150 height 45
copy td "1900"
click at [519, 473] on td "1804" at bounding box center [525, 473] width 150 height 45
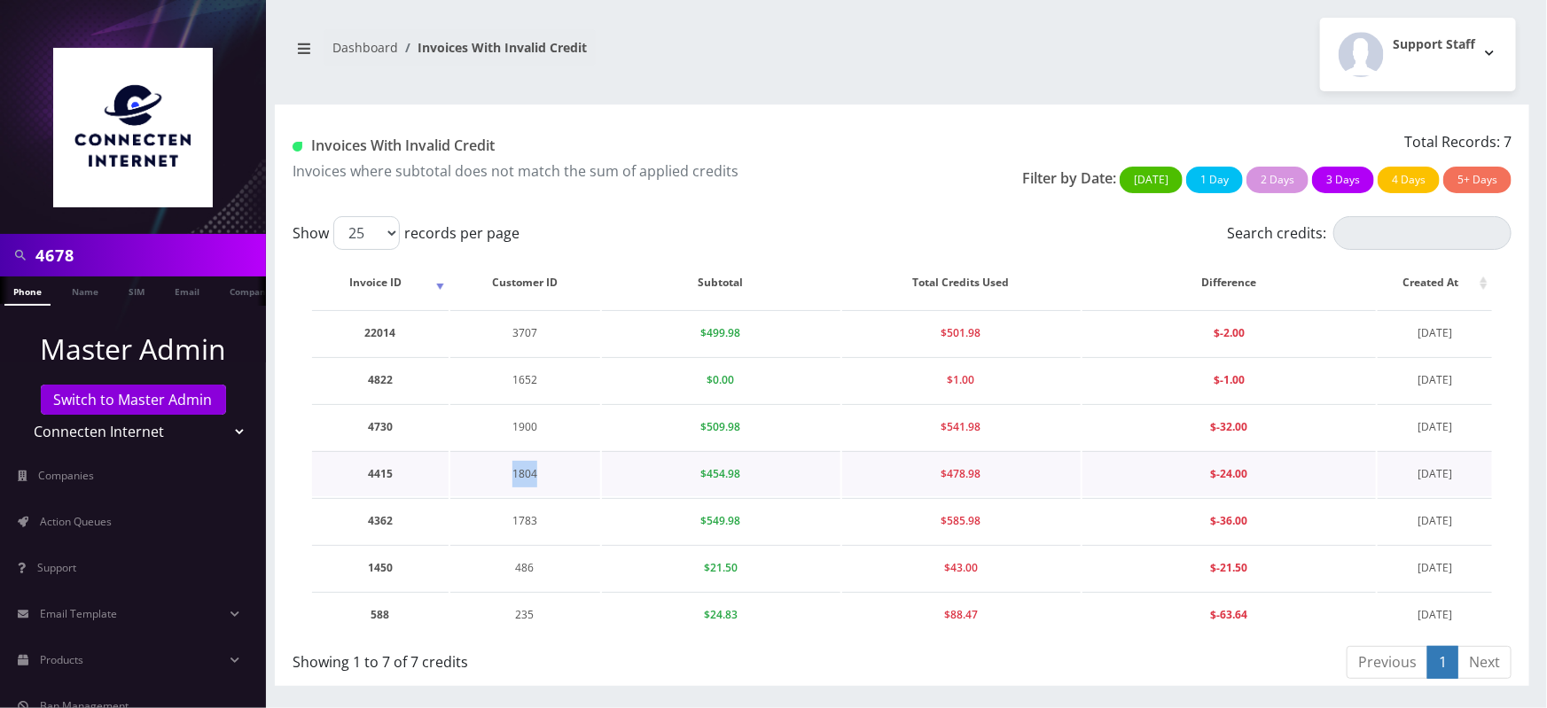
click at [519, 473] on td "1804" at bounding box center [525, 473] width 150 height 45
copy td "1804"
click at [528, 519] on td "1783" at bounding box center [525, 520] width 150 height 45
copy td "1783"
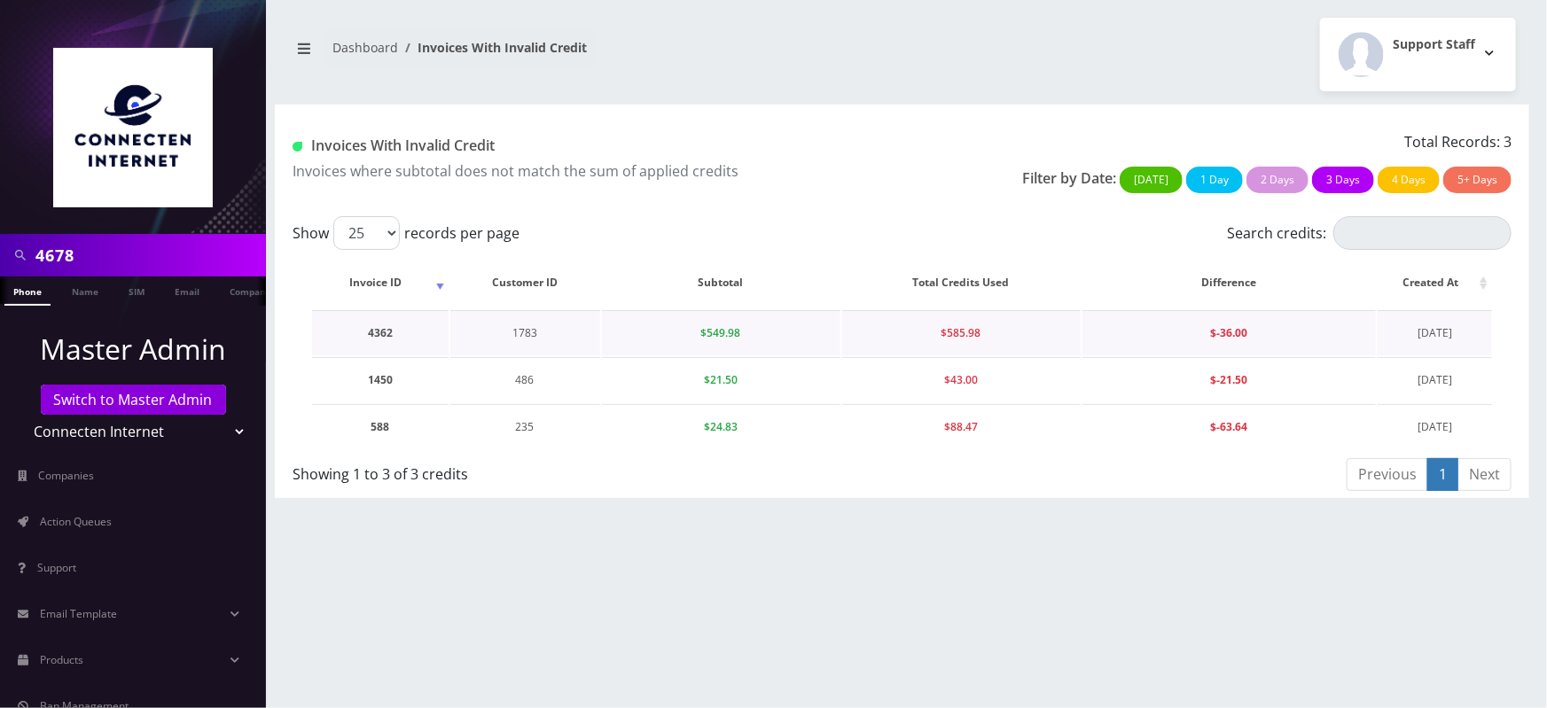
click at [520, 338] on td "1783" at bounding box center [525, 332] width 150 height 45
copy td "1783"
click at [527, 382] on td "486" at bounding box center [525, 379] width 150 height 45
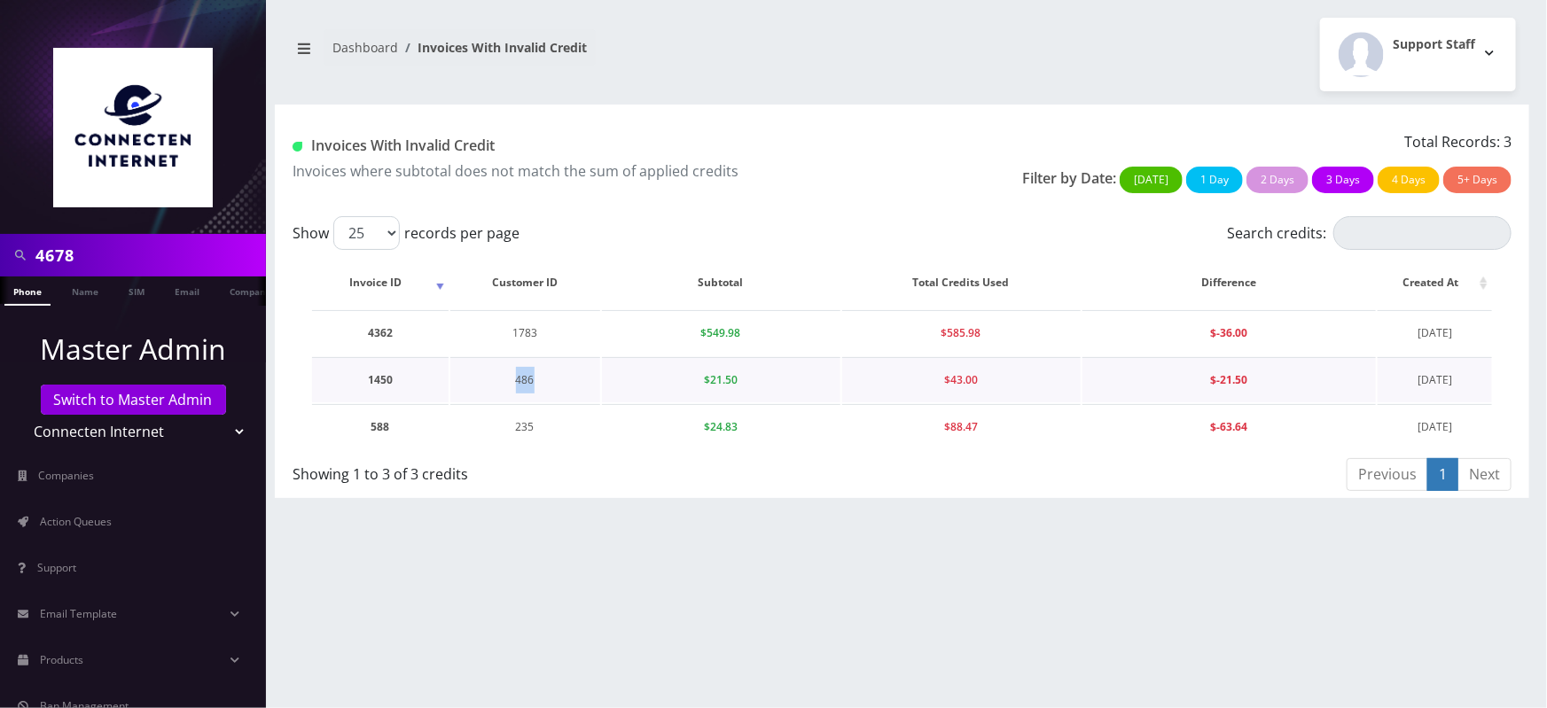
copy td "486"
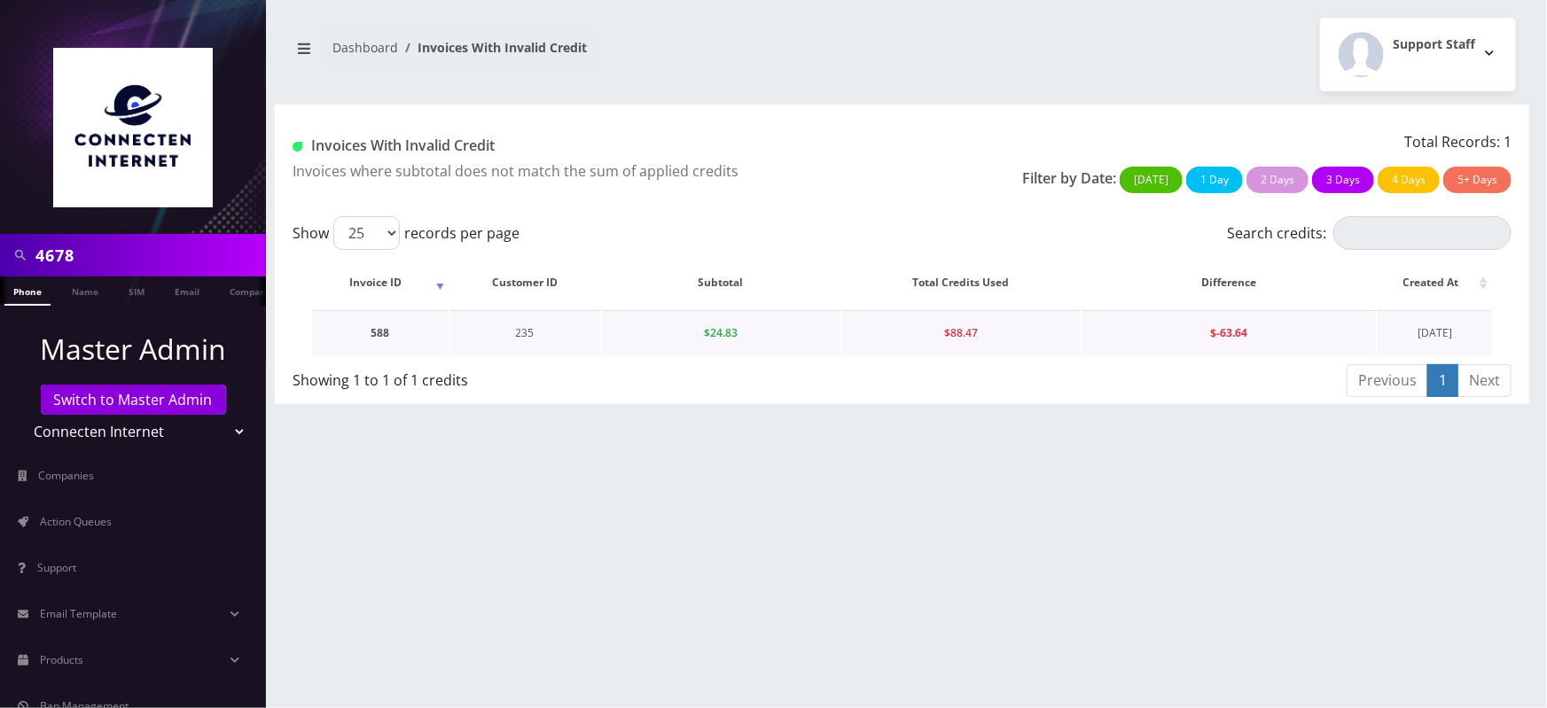
click at [530, 339] on td "235" at bounding box center [525, 332] width 150 height 45
click at [514, 333] on td "235" at bounding box center [525, 332] width 150 height 45
copy td "235"
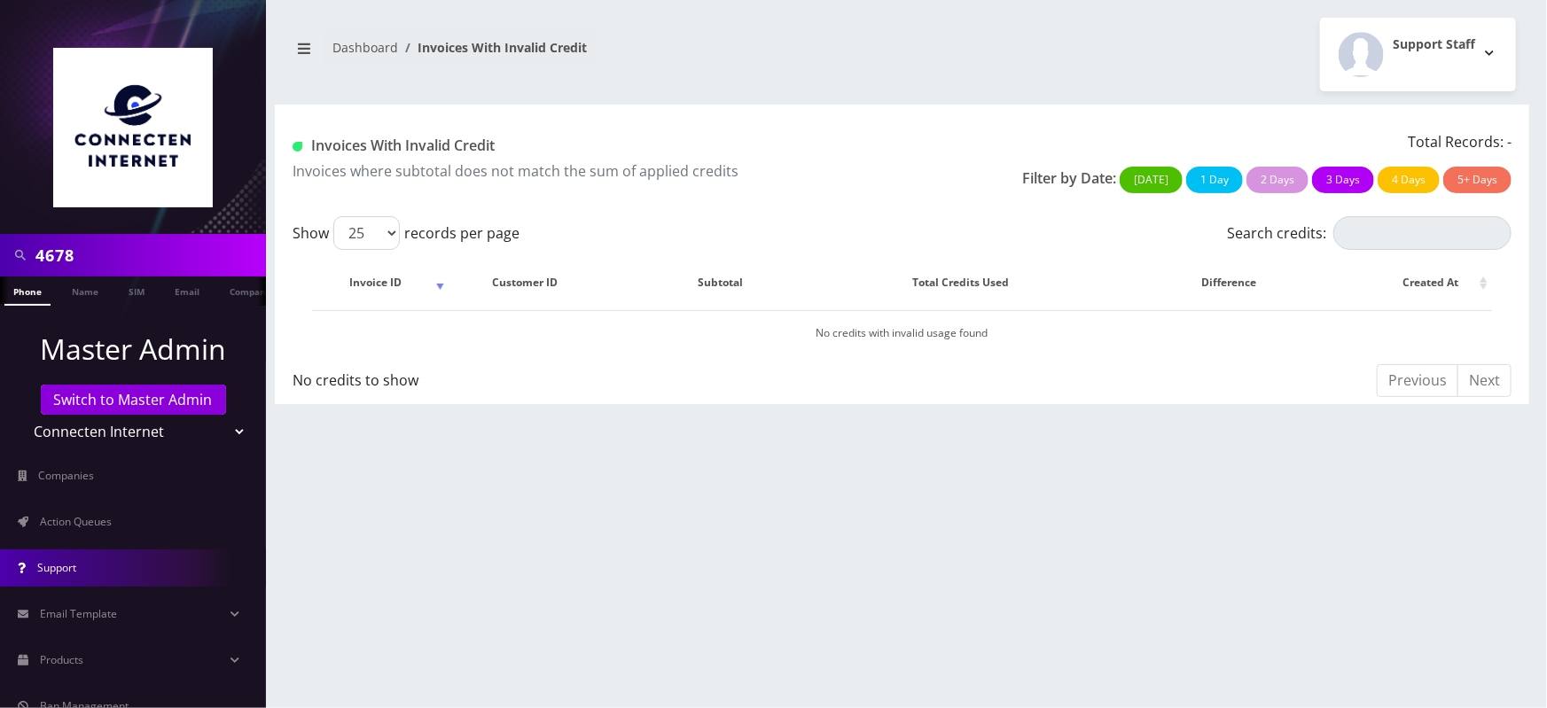
scroll to position [191, 0]
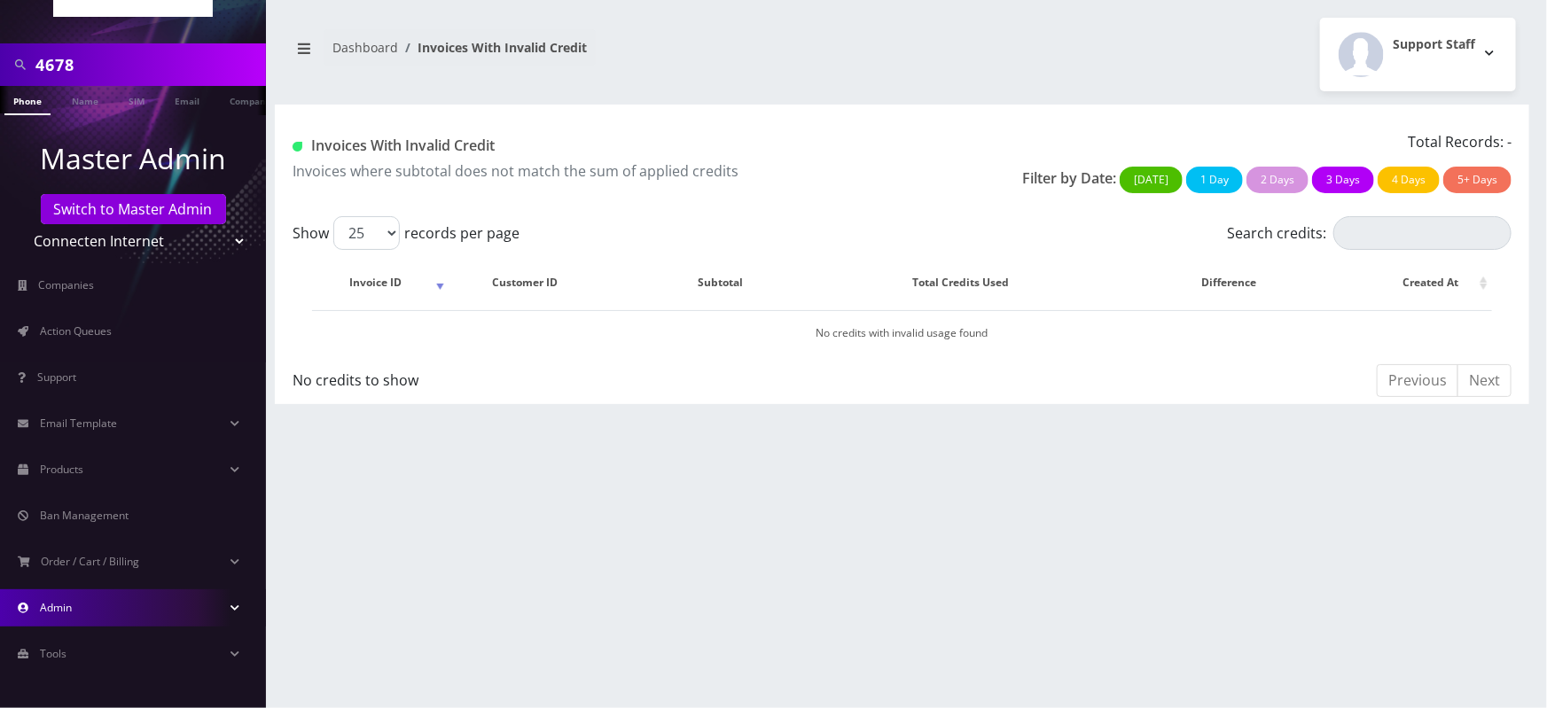
click at [115, 600] on link "Admin" at bounding box center [133, 608] width 266 height 37
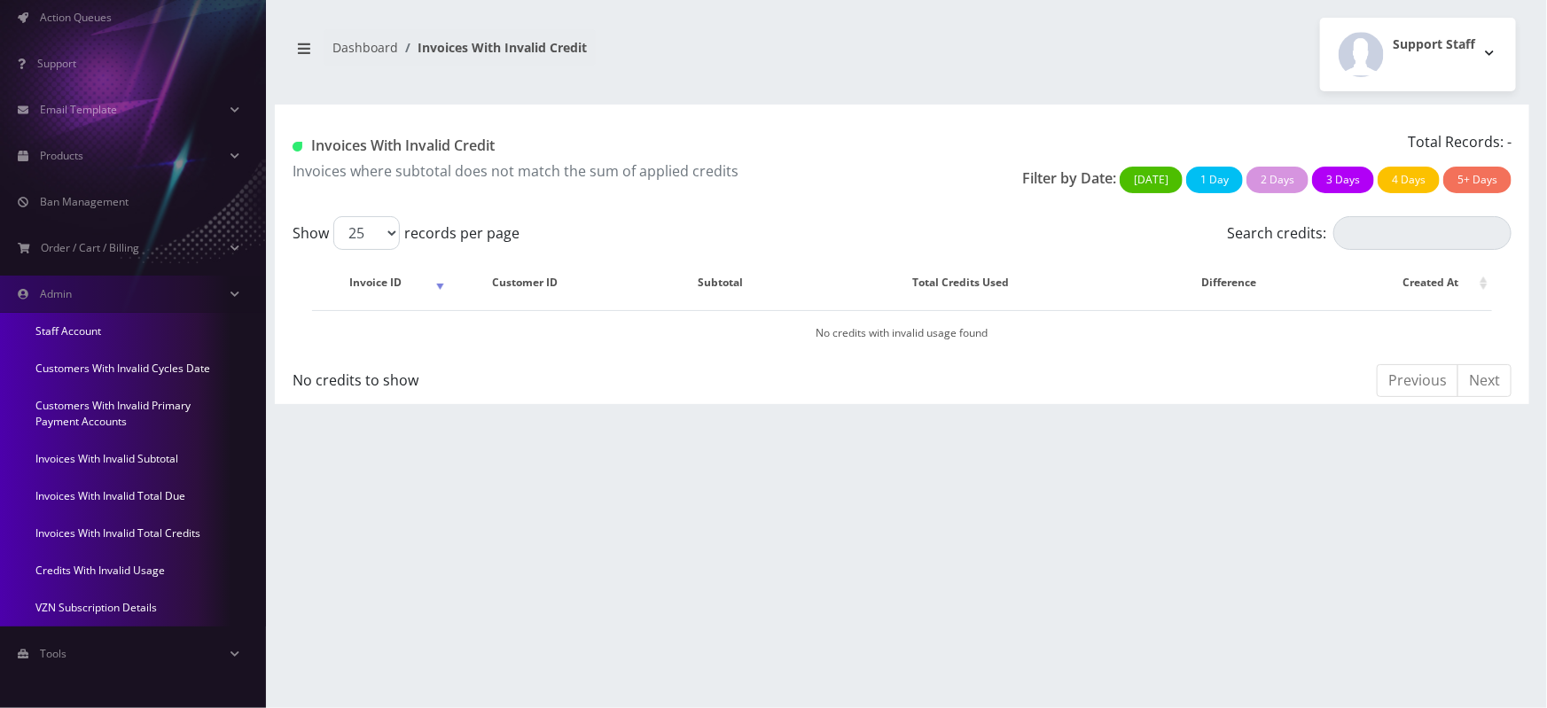
click at [114, 495] on link "Invoices With Invalid Total Due" at bounding box center [133, 496] width 266 height 37
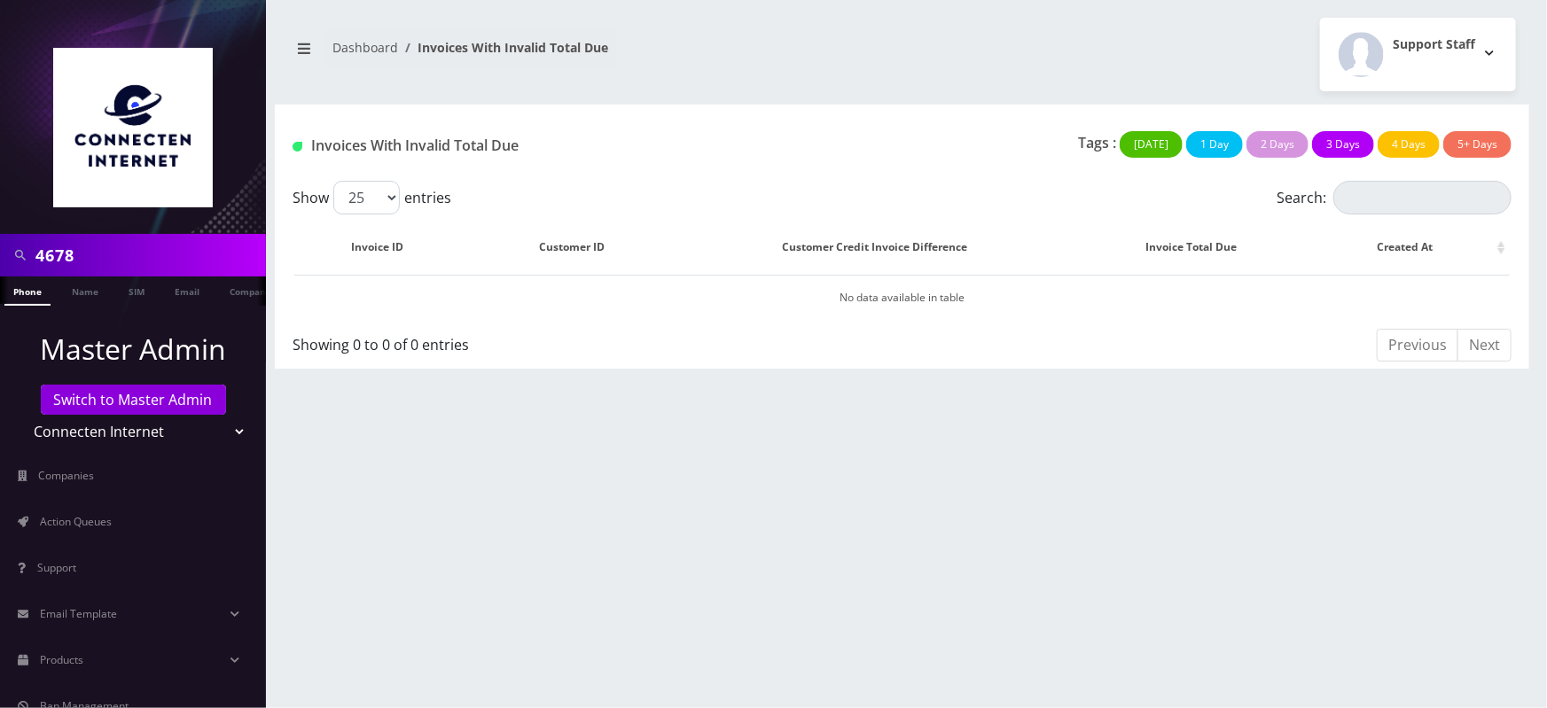
scroll to position [191, 0]
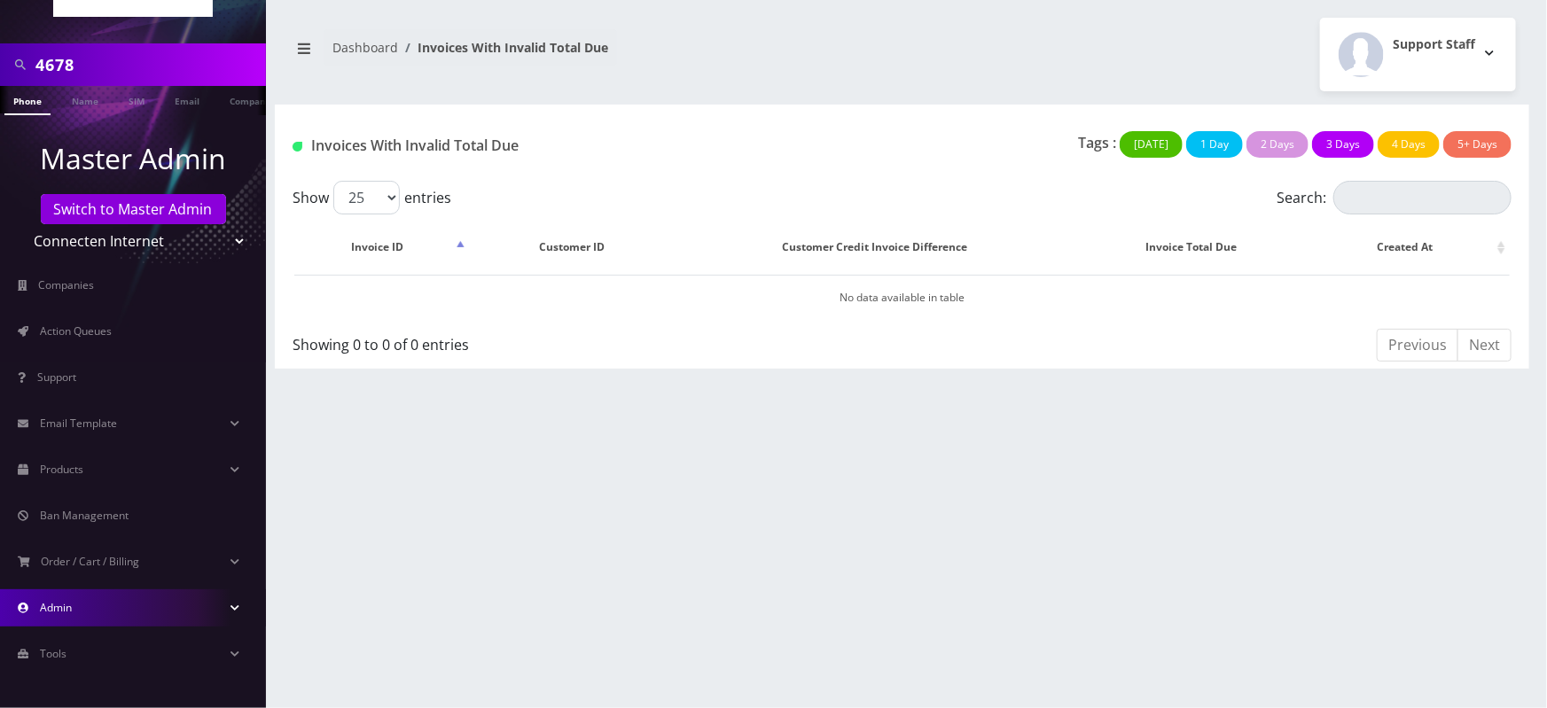
click at [121, 599] on link "Admin" at bounding box center [133, 608] width 266 height 37
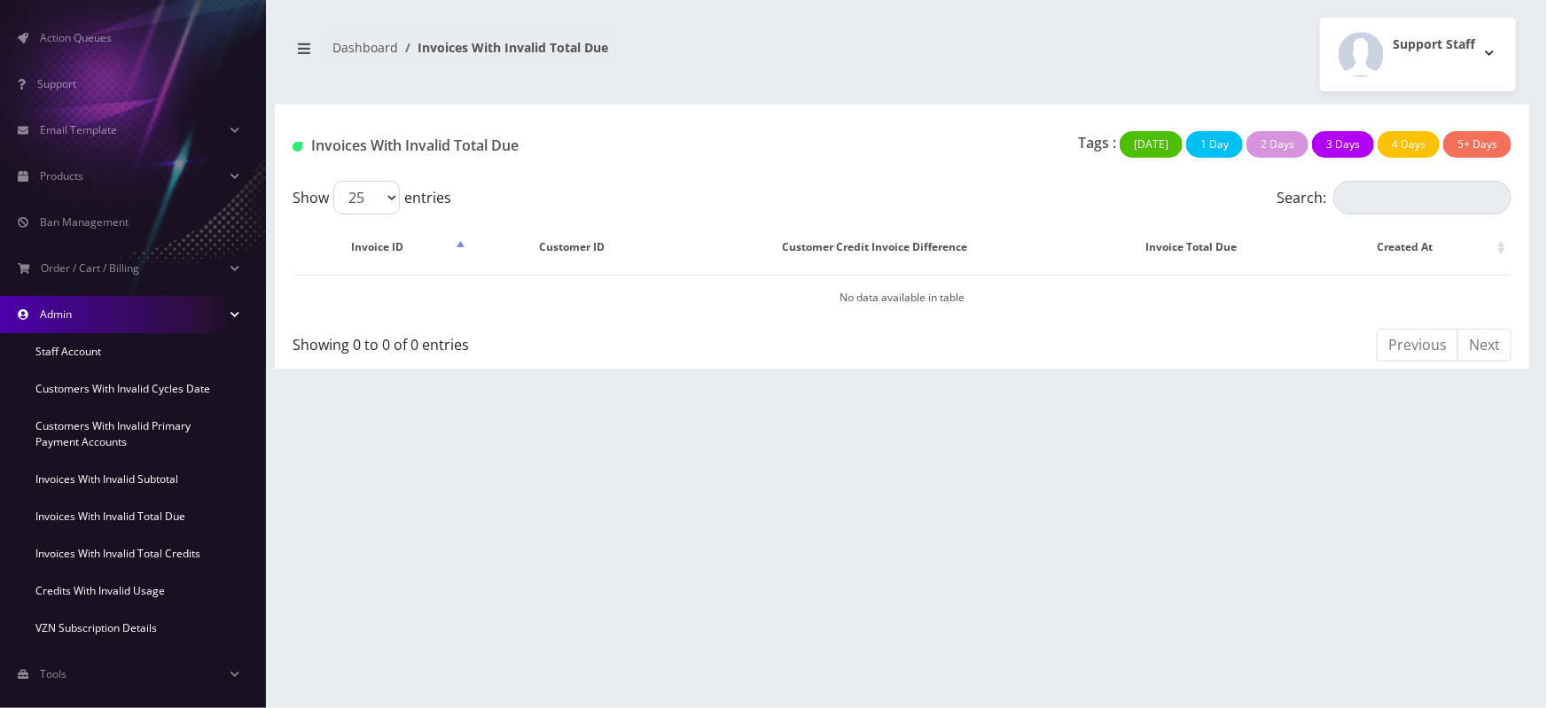
scroll to position [505, 0]
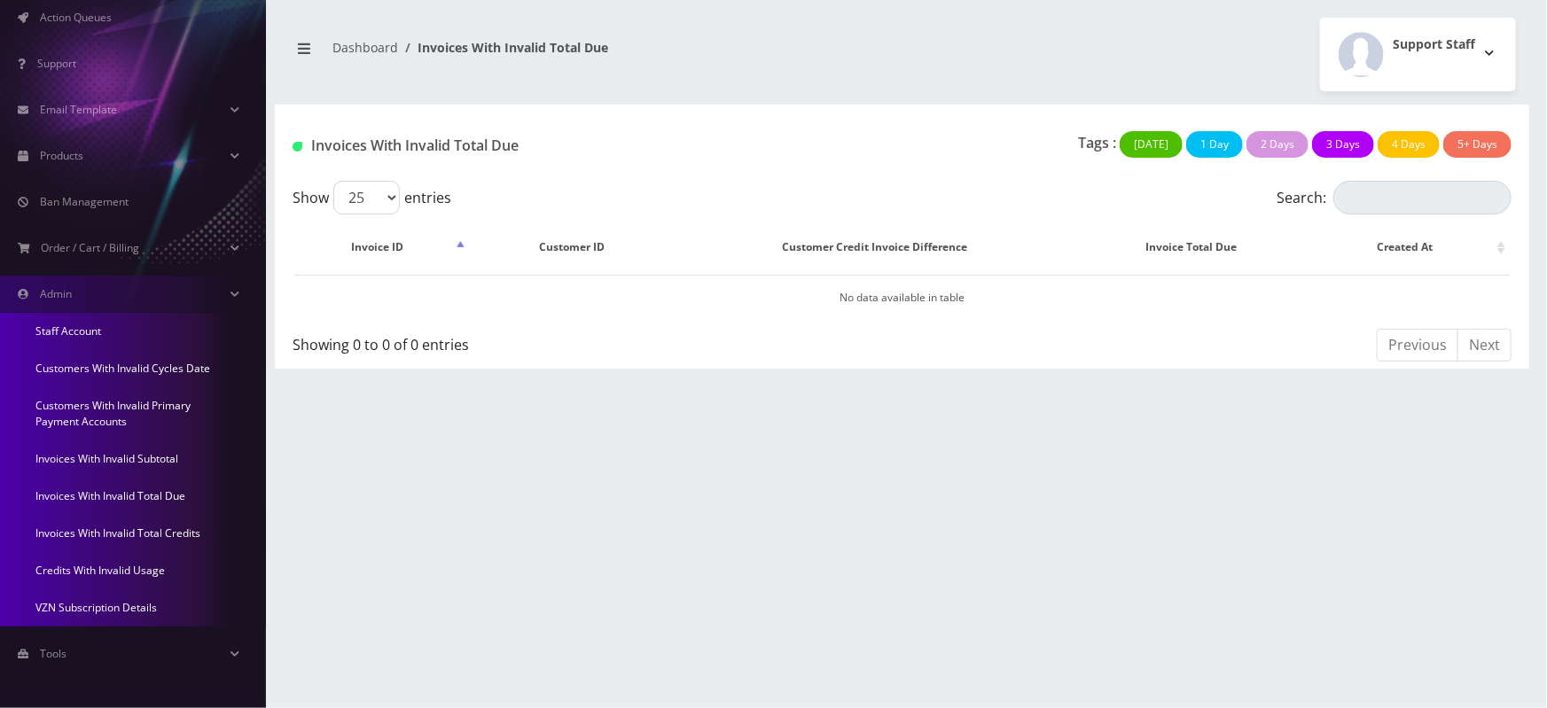
click at [123, 530] on link "Invoices With Invalid Total Credits" at bounding box center [133, 533] width 266 height 37
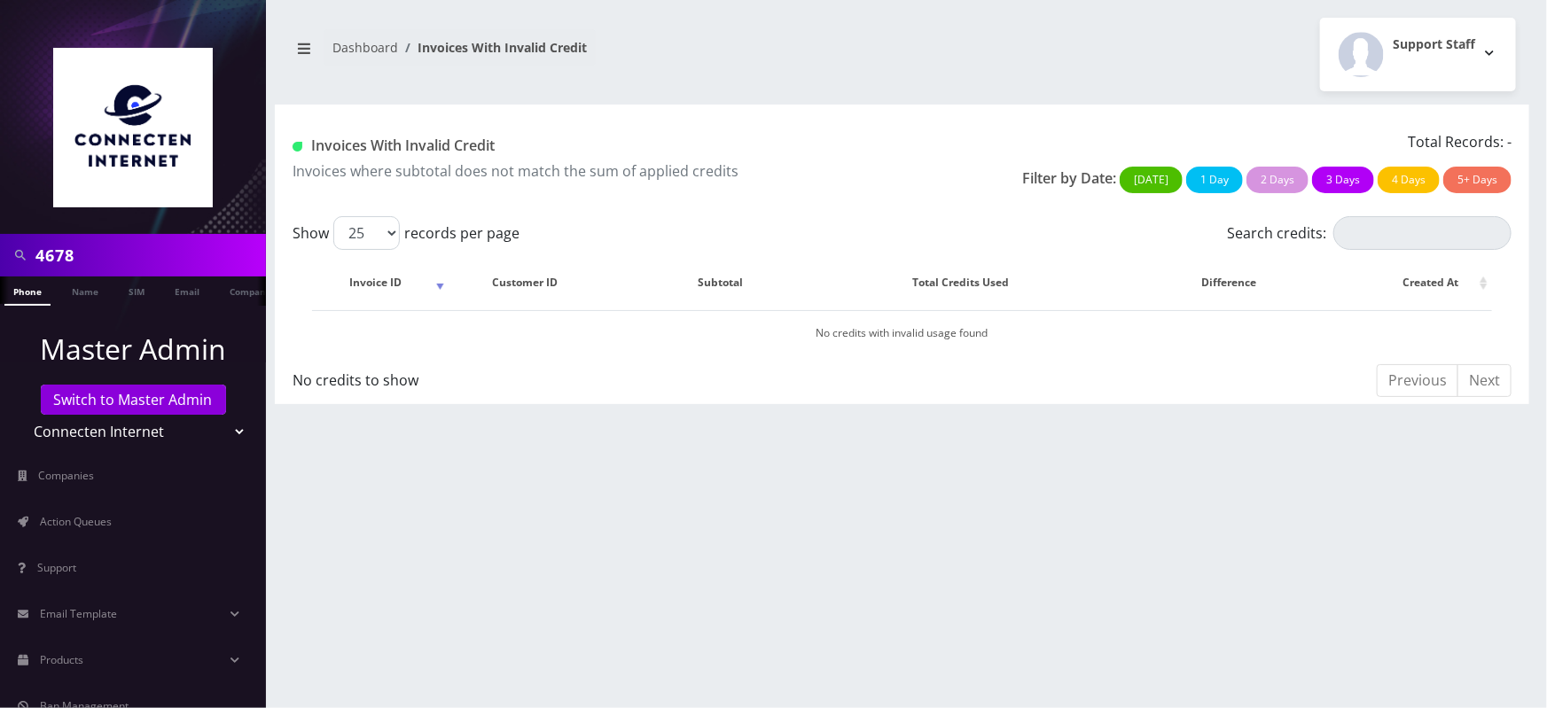
scroll to position [191, 0]
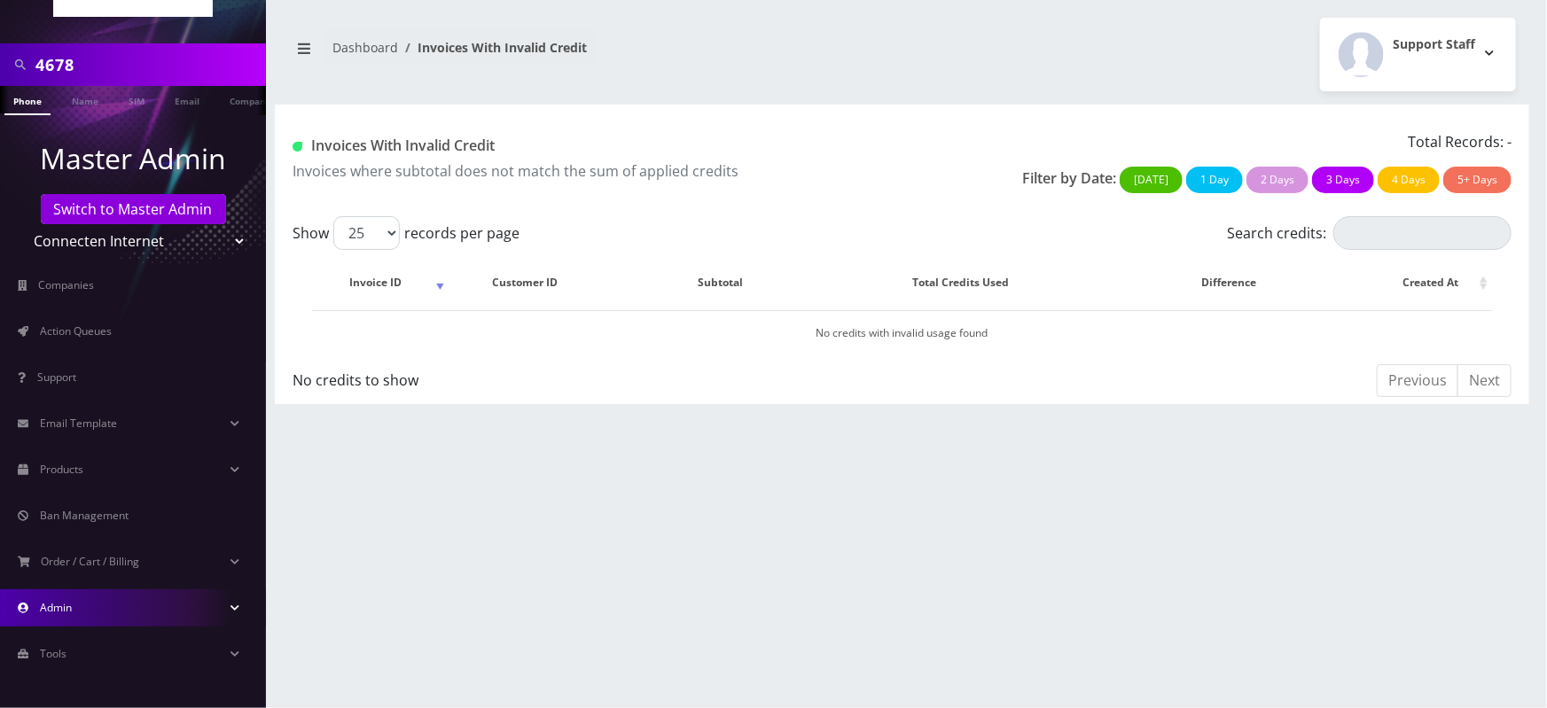
click at [87, 595] on link "Admin" at bounding box center [133, 608] width 266 height 37
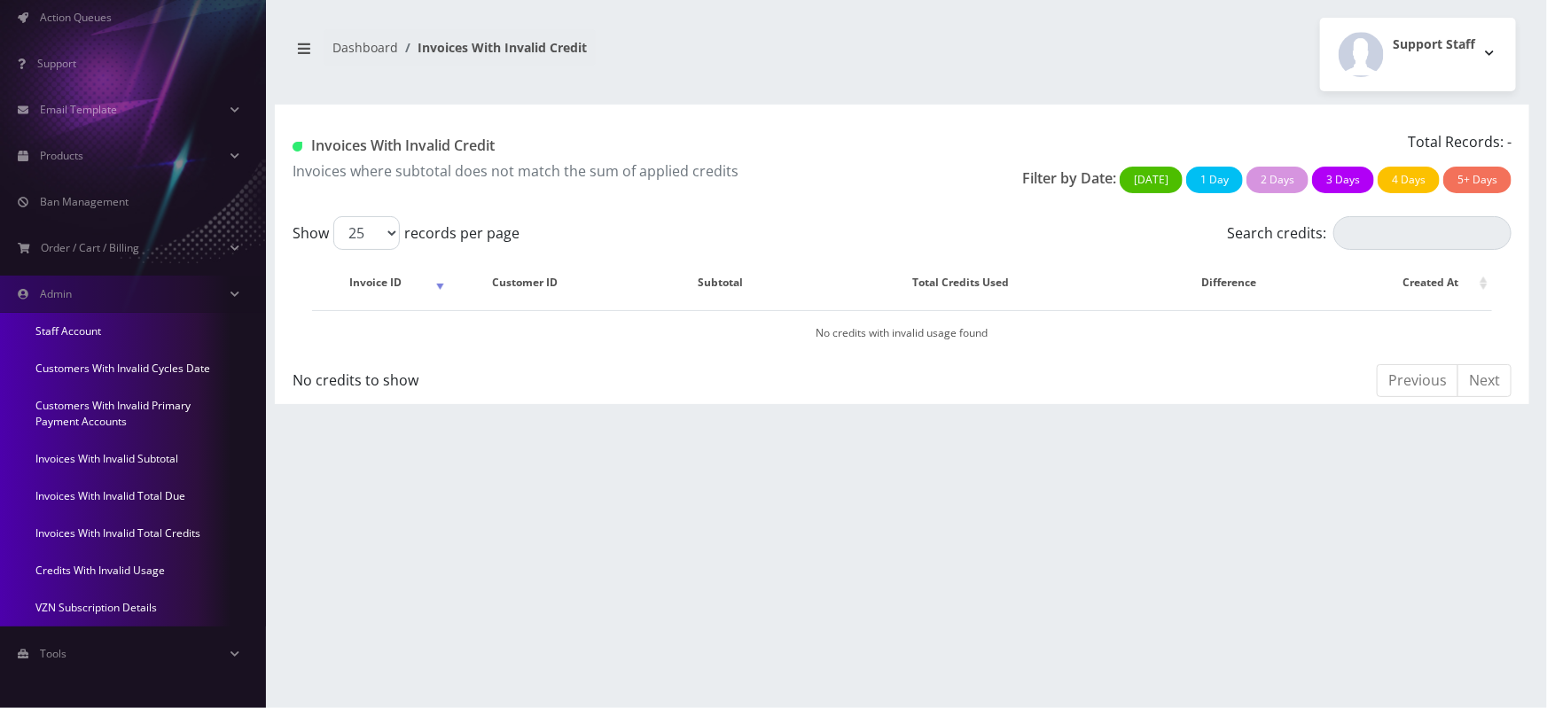
click at [140, 533] on link "Invoices With Invalid Total Credits" at bounding box center [133, 533] width 266 height 37
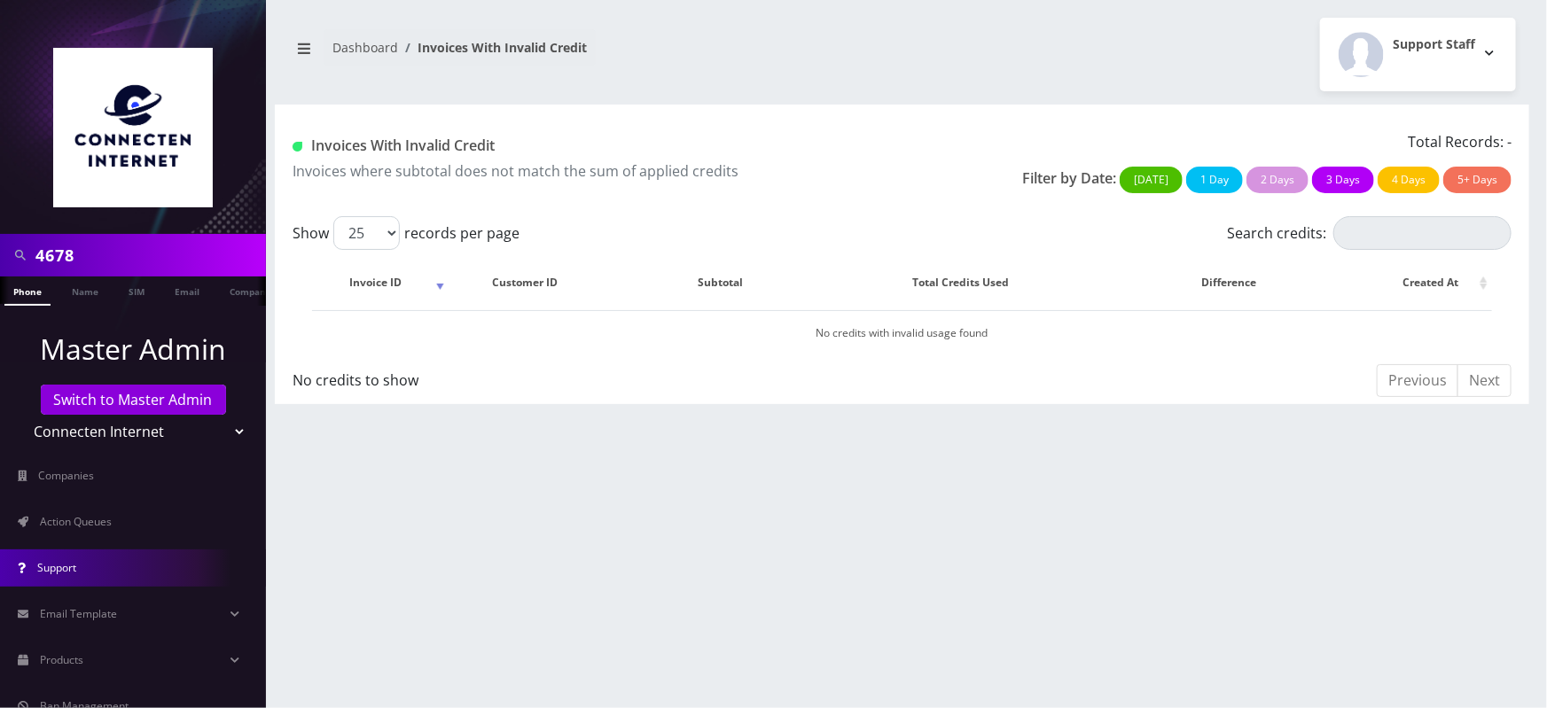
scroll to position [191, 0]
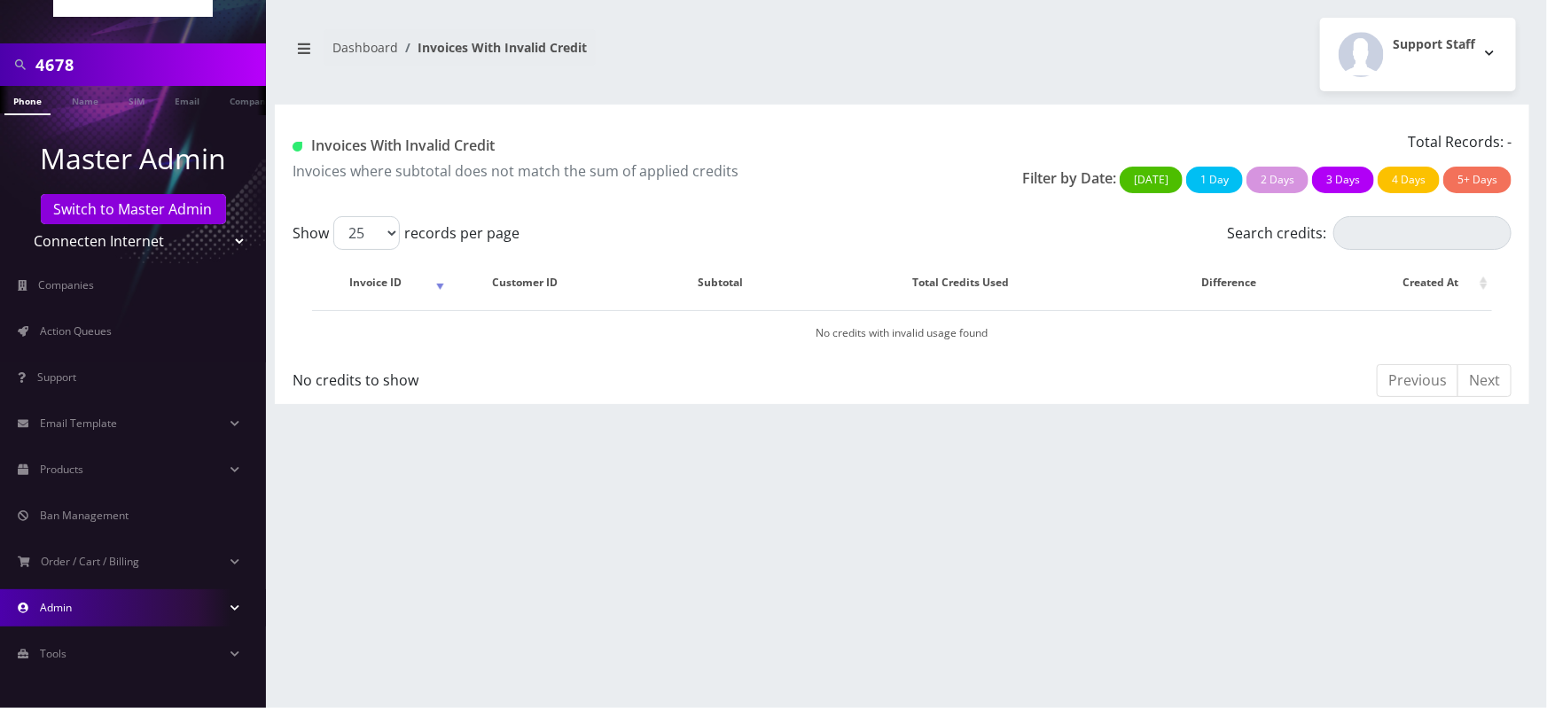
click at [61, 608] on span "Admin" at bounding box center [56, 607] width 32 height 15
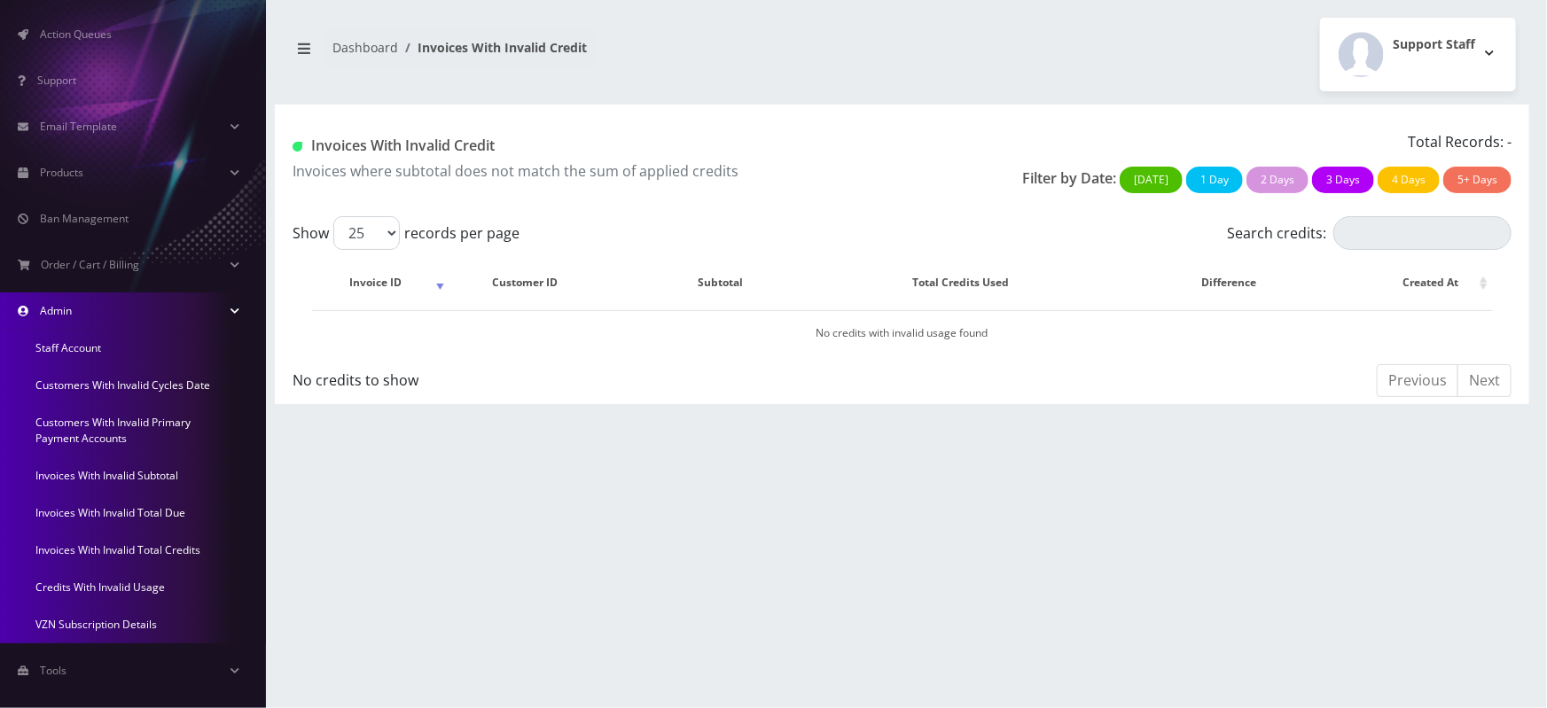
scroll to position [505, 0]
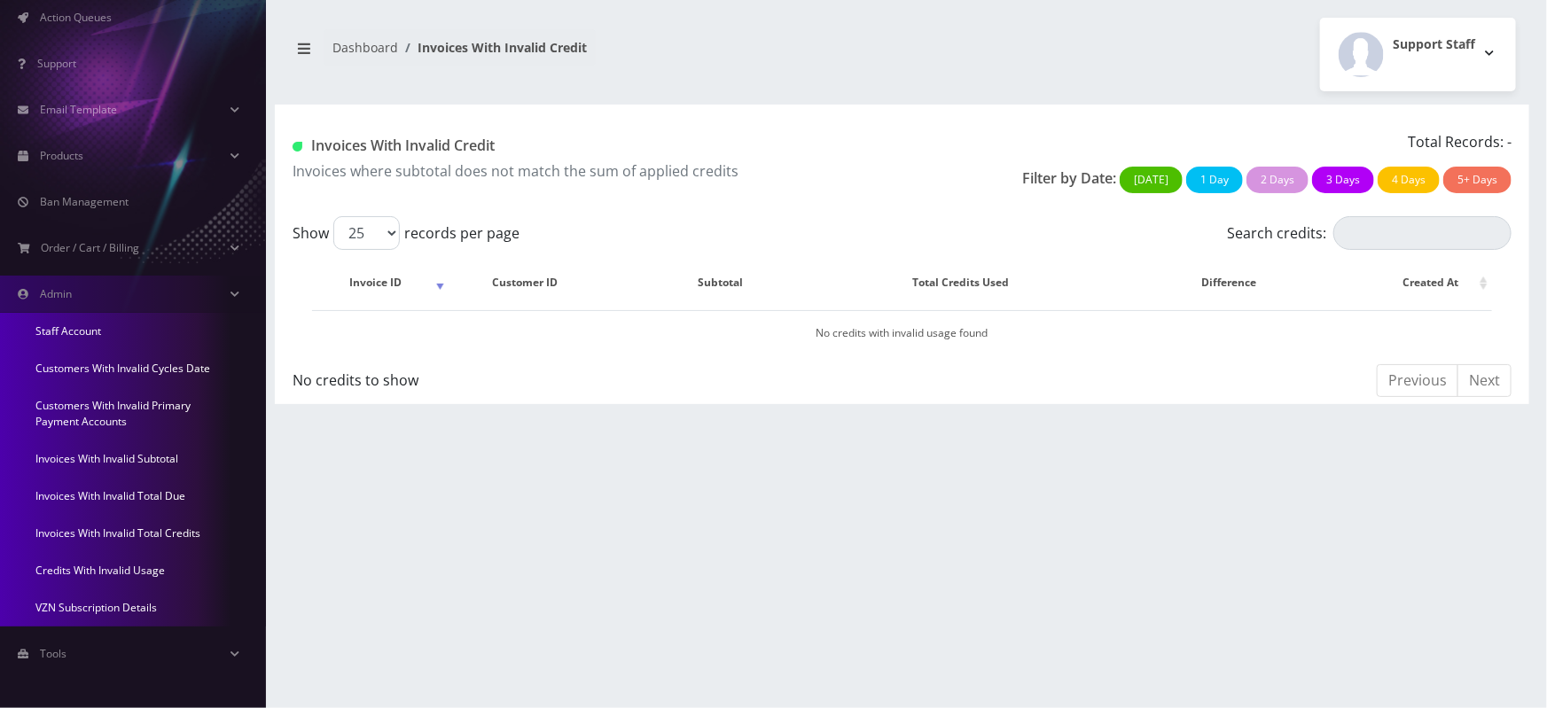
click link "Credits With Invalid Usage"
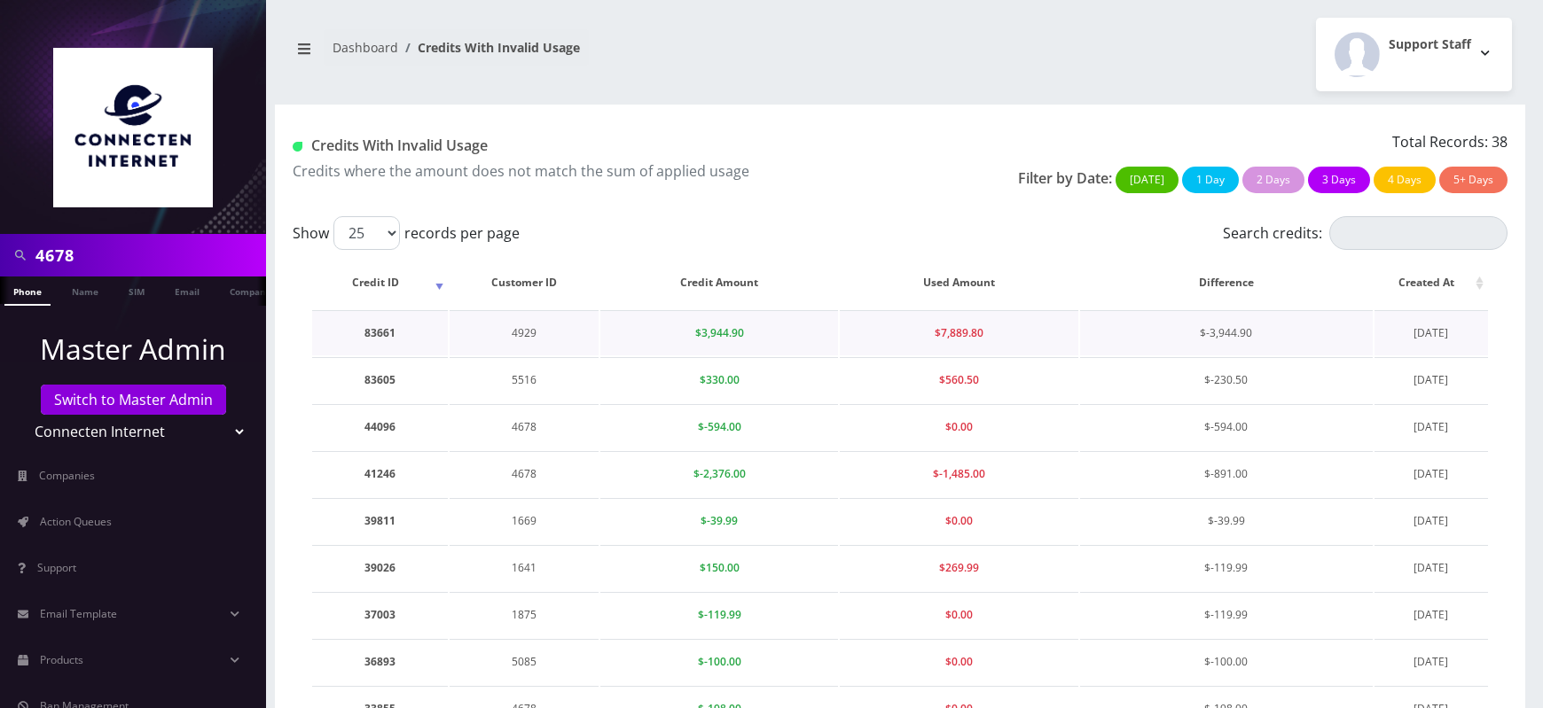
click at [527, 333] on td "4929" at bounding box center [524, 332] width 149 height 45
copy td "4929"
click at [115, 399] on link "Switch to Master Admin" at bounding box center [133, 400] width 185 height 30
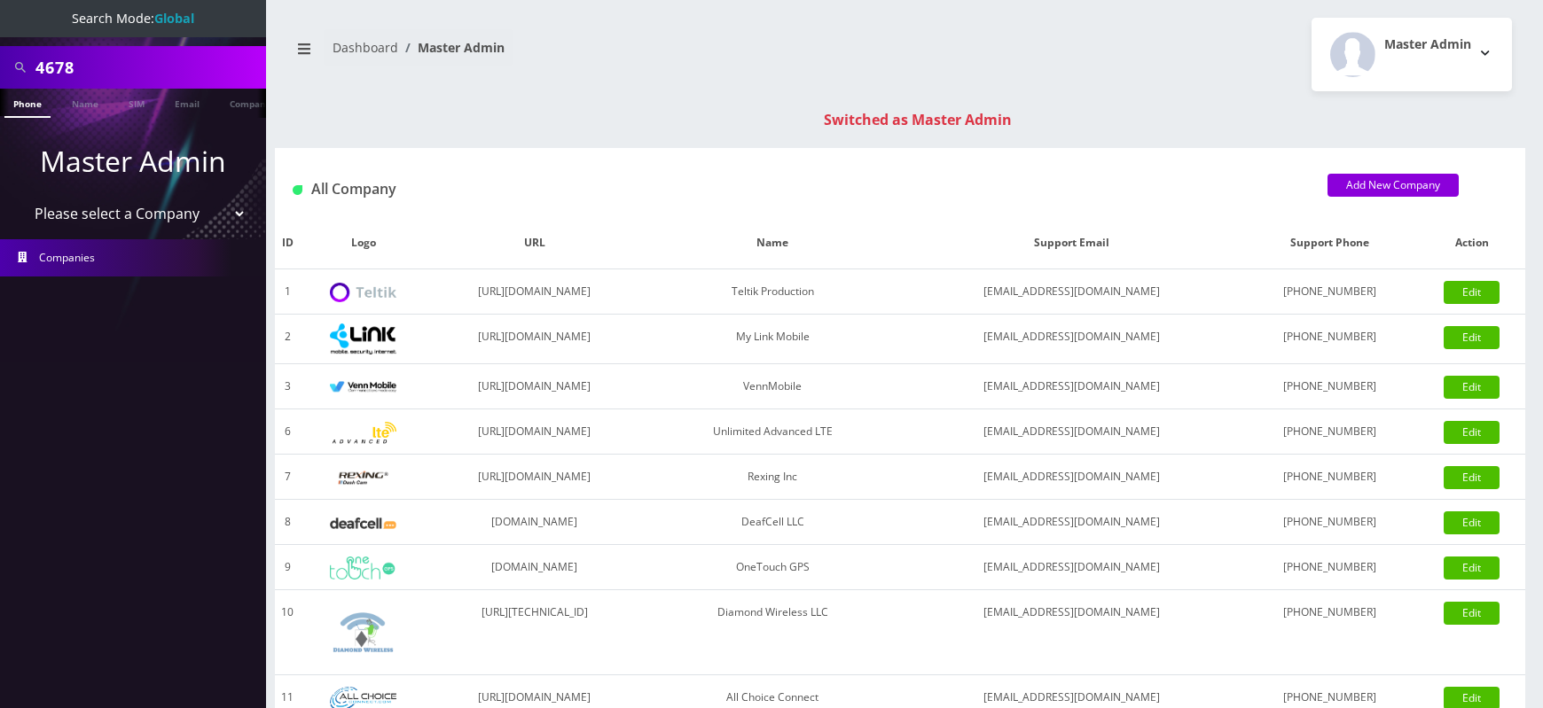
click at [54, 65] on input "4678" at bounding box center [148, 68] width 226 height 34
paste input "929"
type input "4929"
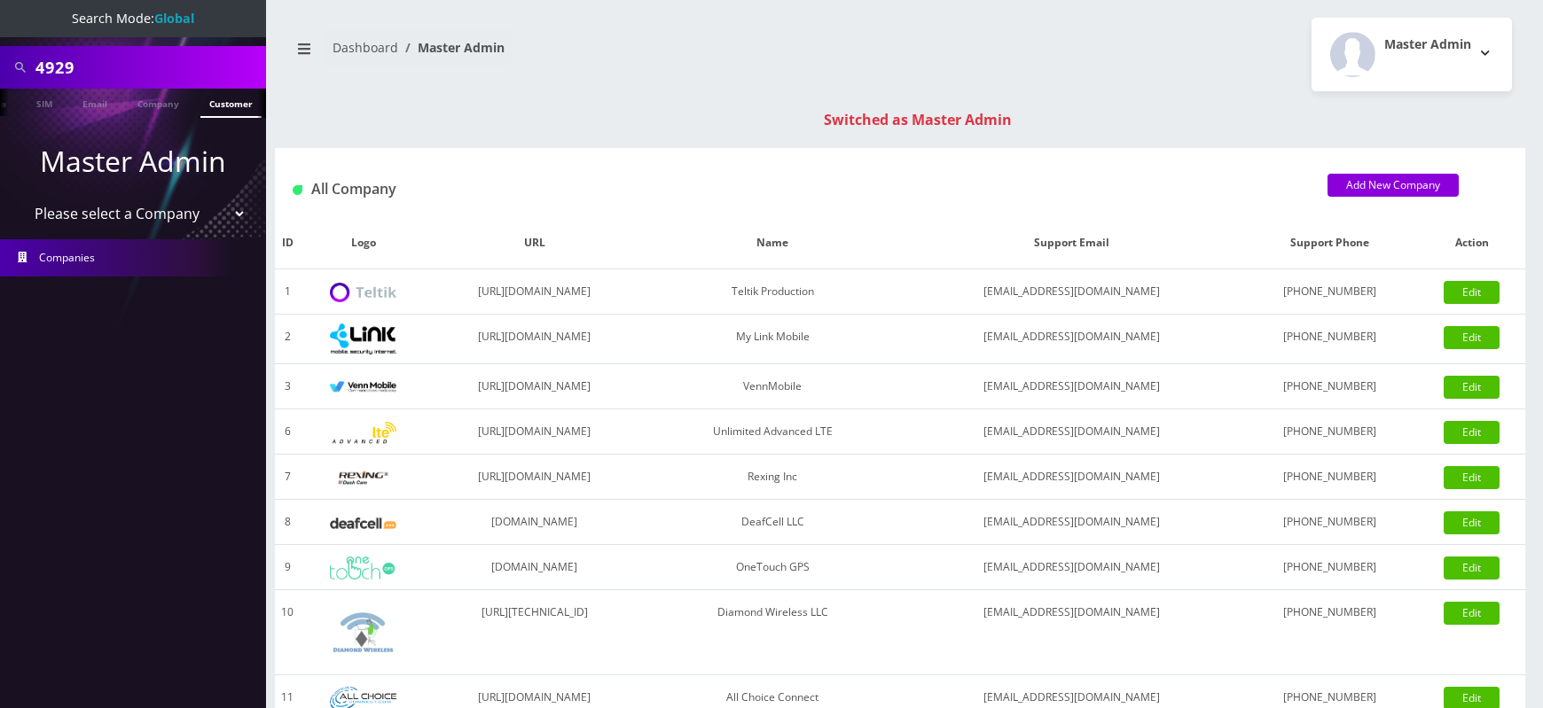
click at [238, 100] on link "Customer" at bounding box center [230, 103] width 61 height 29
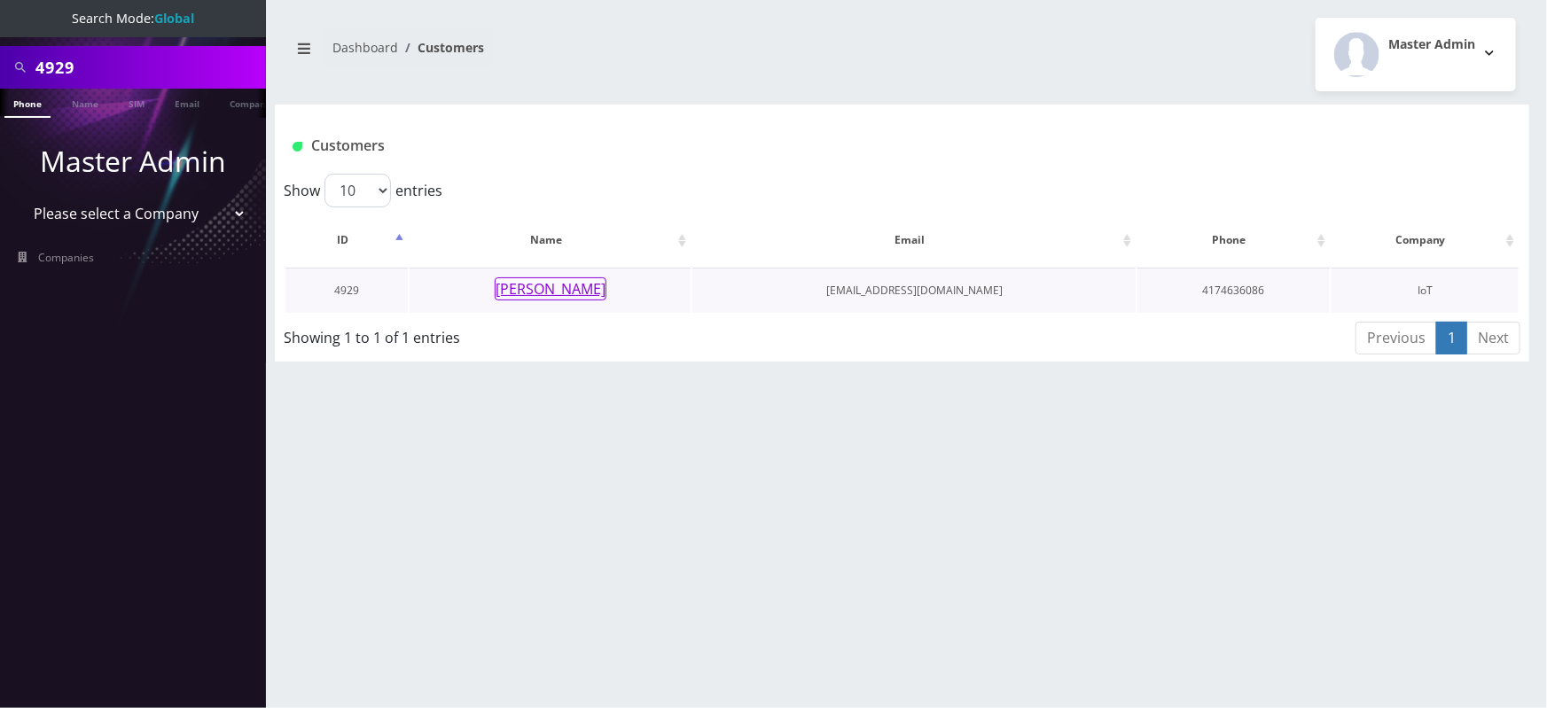
click at [552, 286] on button "[PERSON_NAME]" at bounding box center [551, 289] width 112 height 23
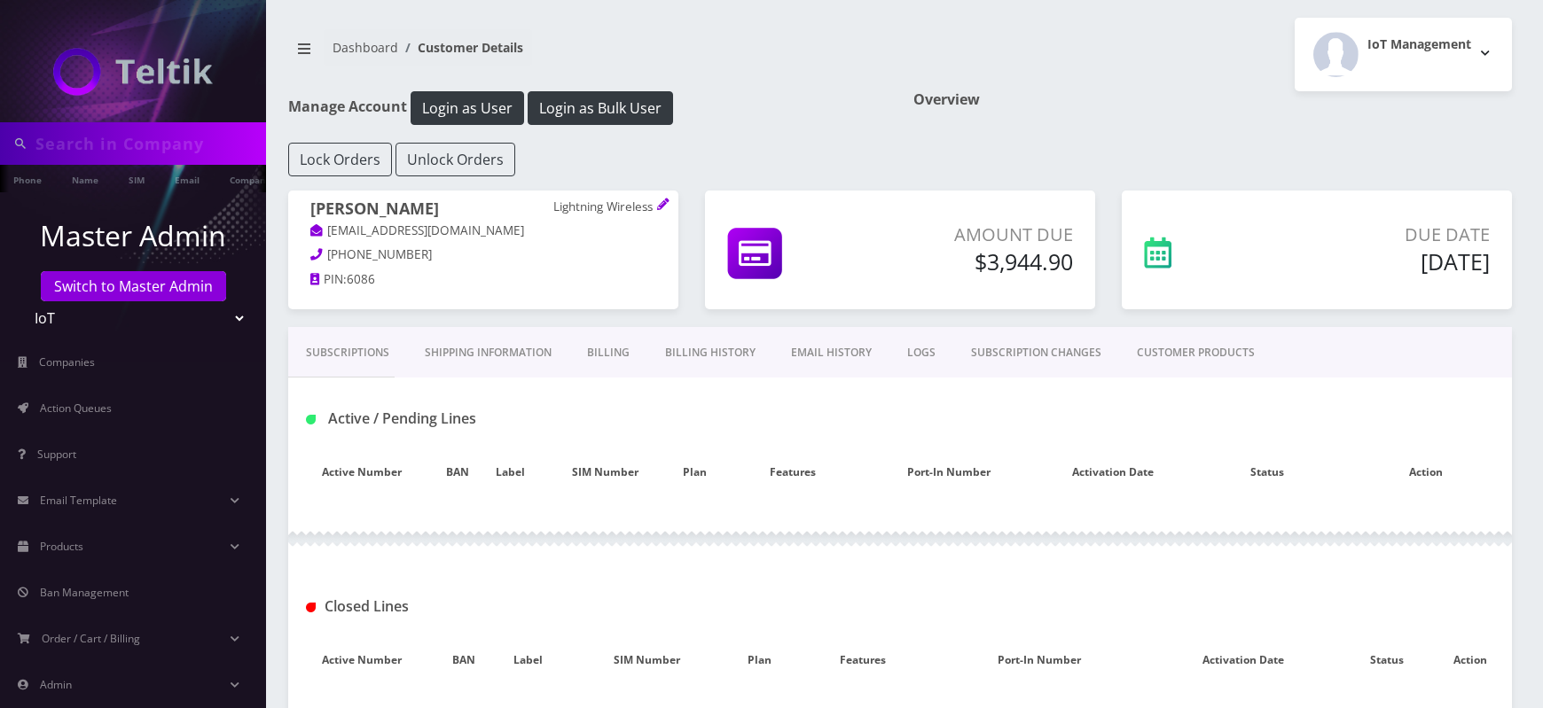
scroll to position [241, 0]
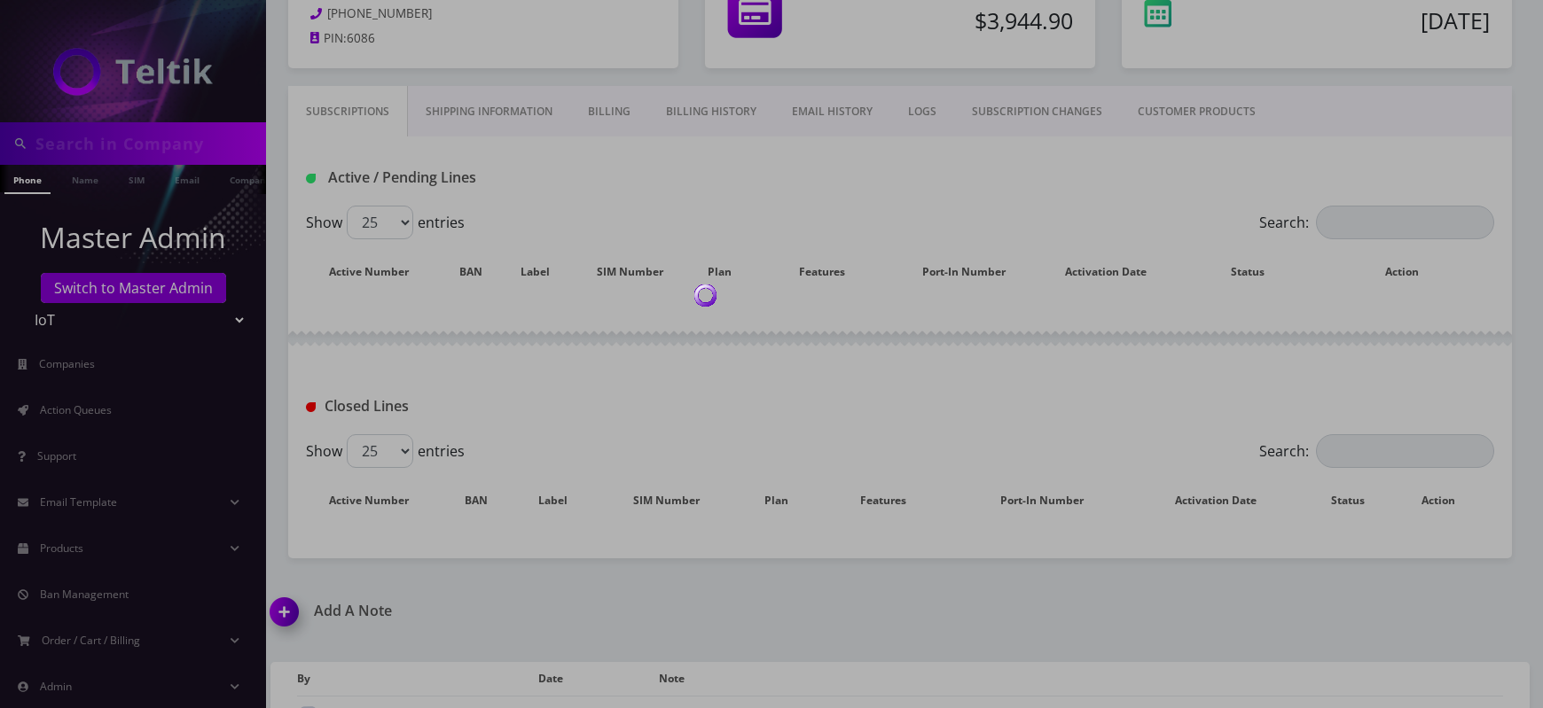
type input "4929"
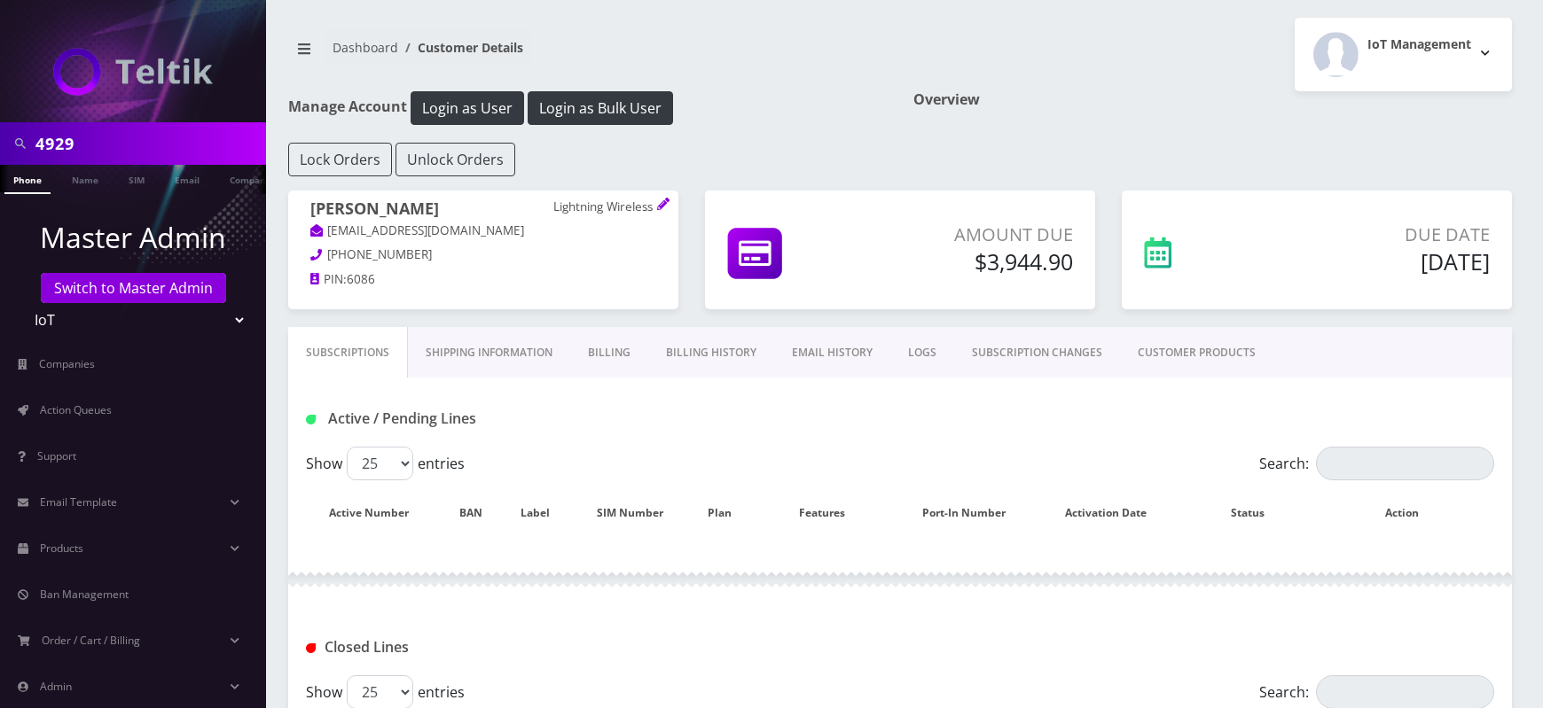
click at [704, 348] on link "Billing History" at bounding box center [711, 352] width 126 height 51
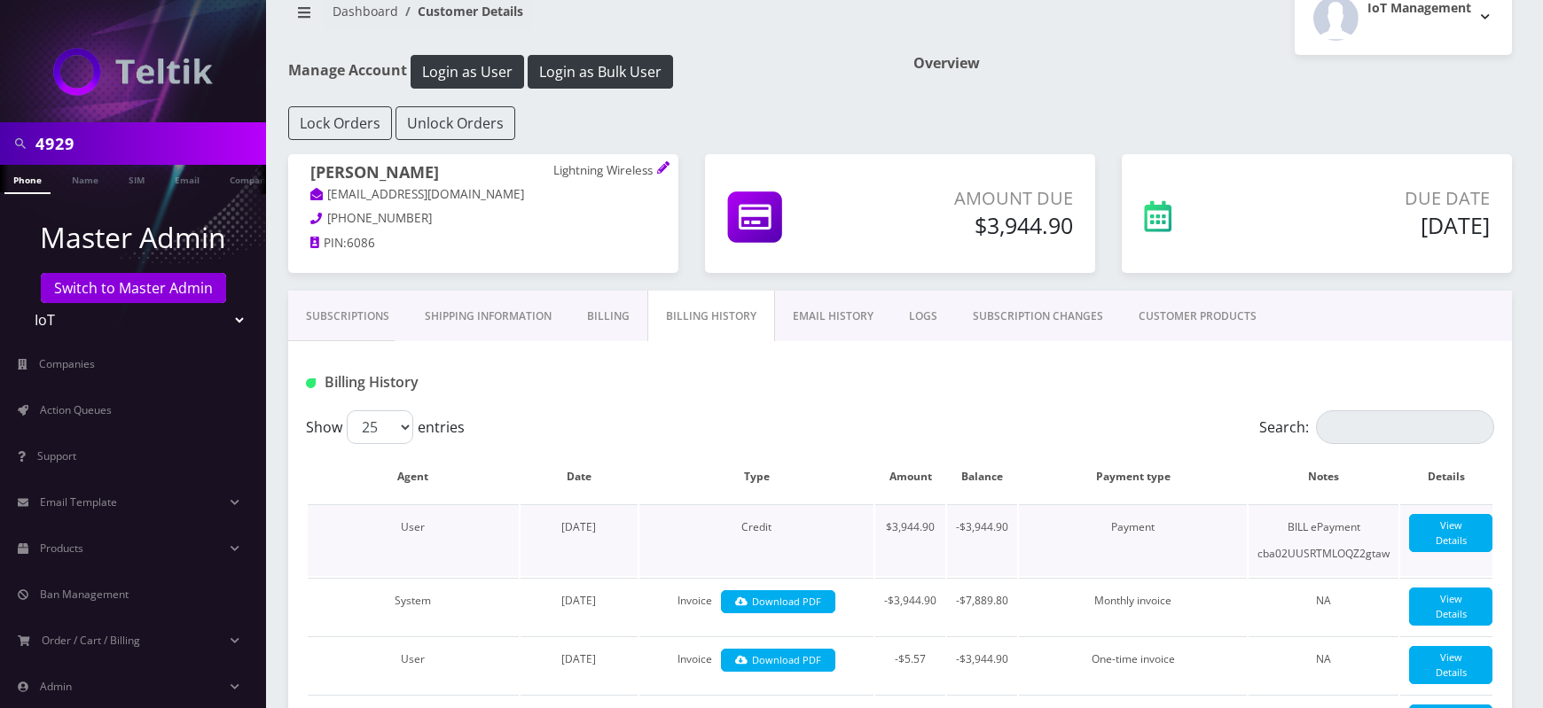
scroll to position [50, 0]
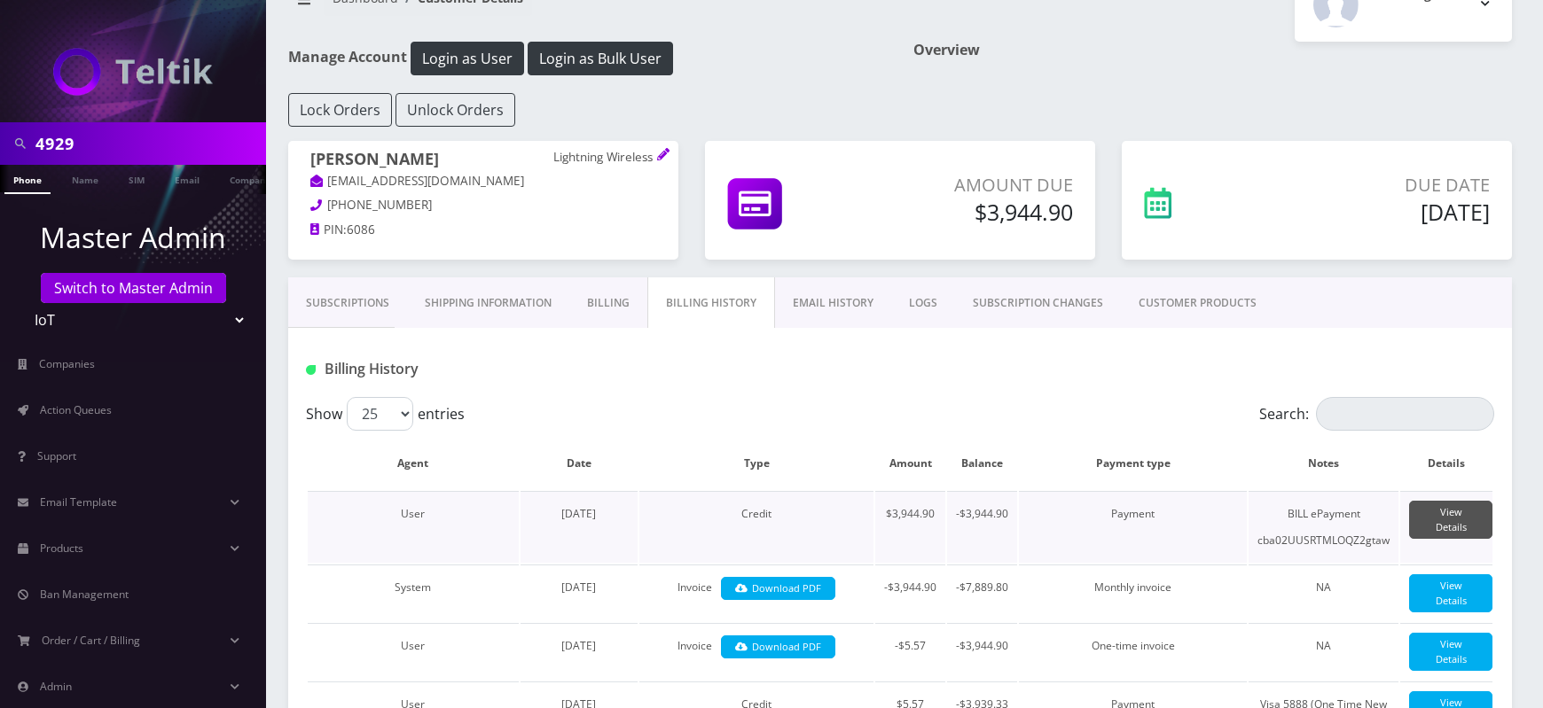
click at [1444, 506] on link "View Details" at bounding box center [1450, 520] width 83 height 38
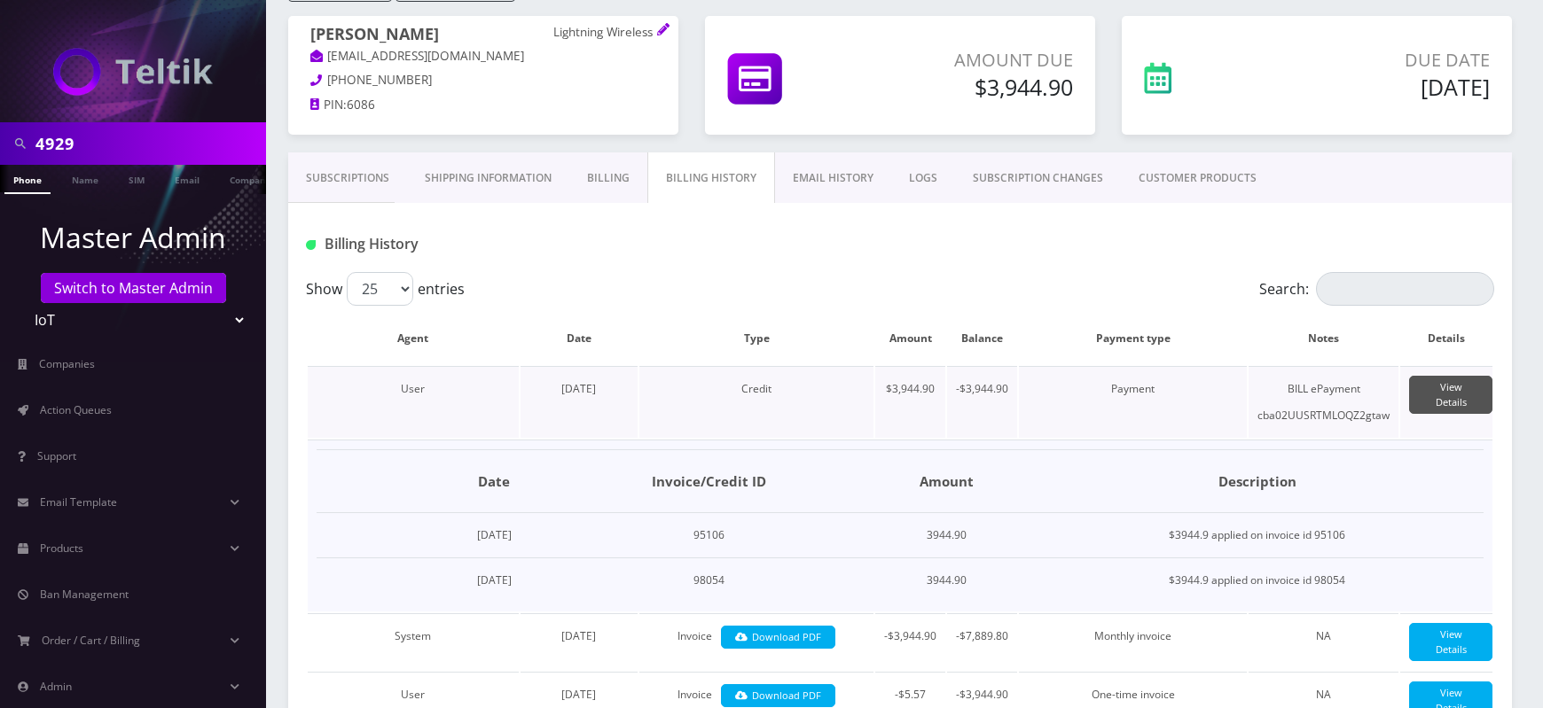
scroll to position [178, 0]
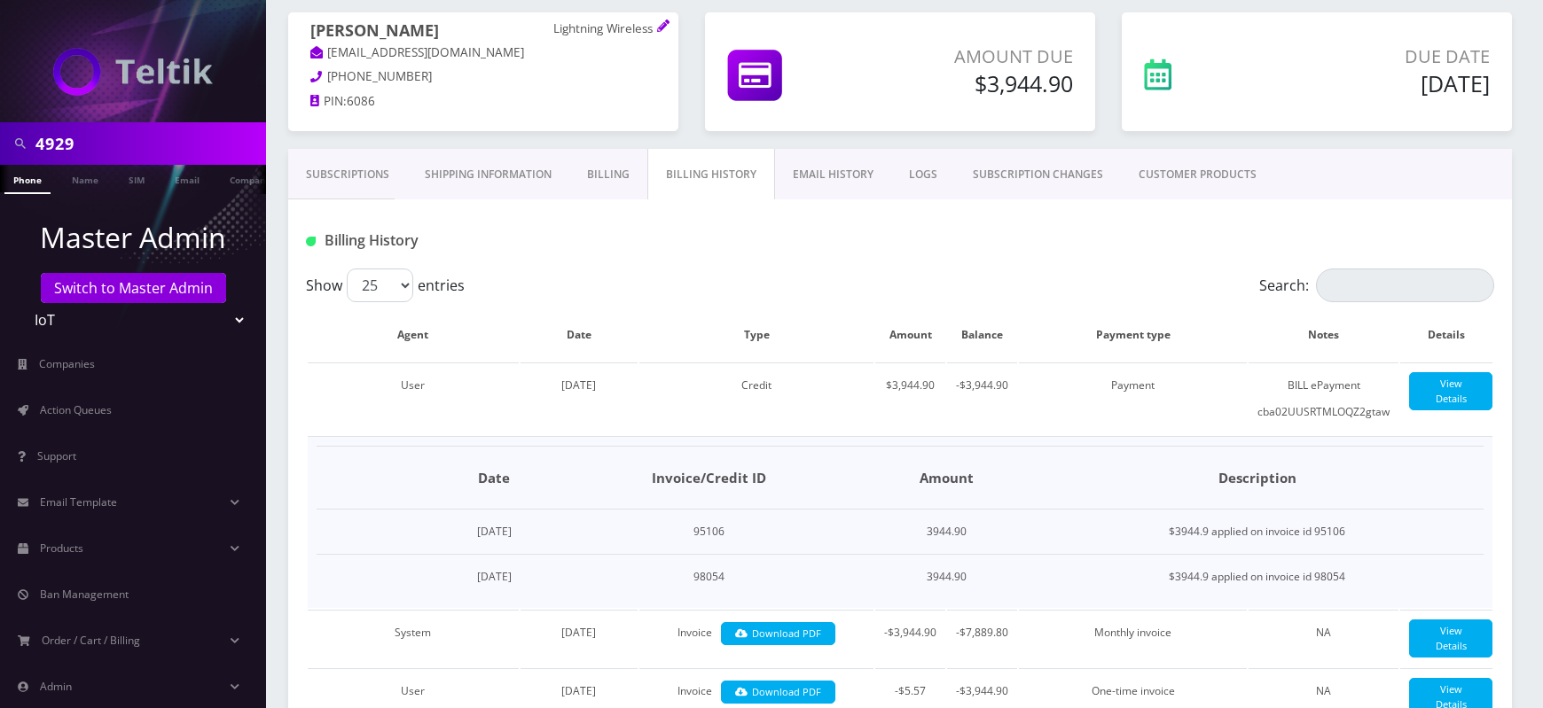
click at [56, 141] on input "4929" at bounding box center [148, 144] width 226 height 34
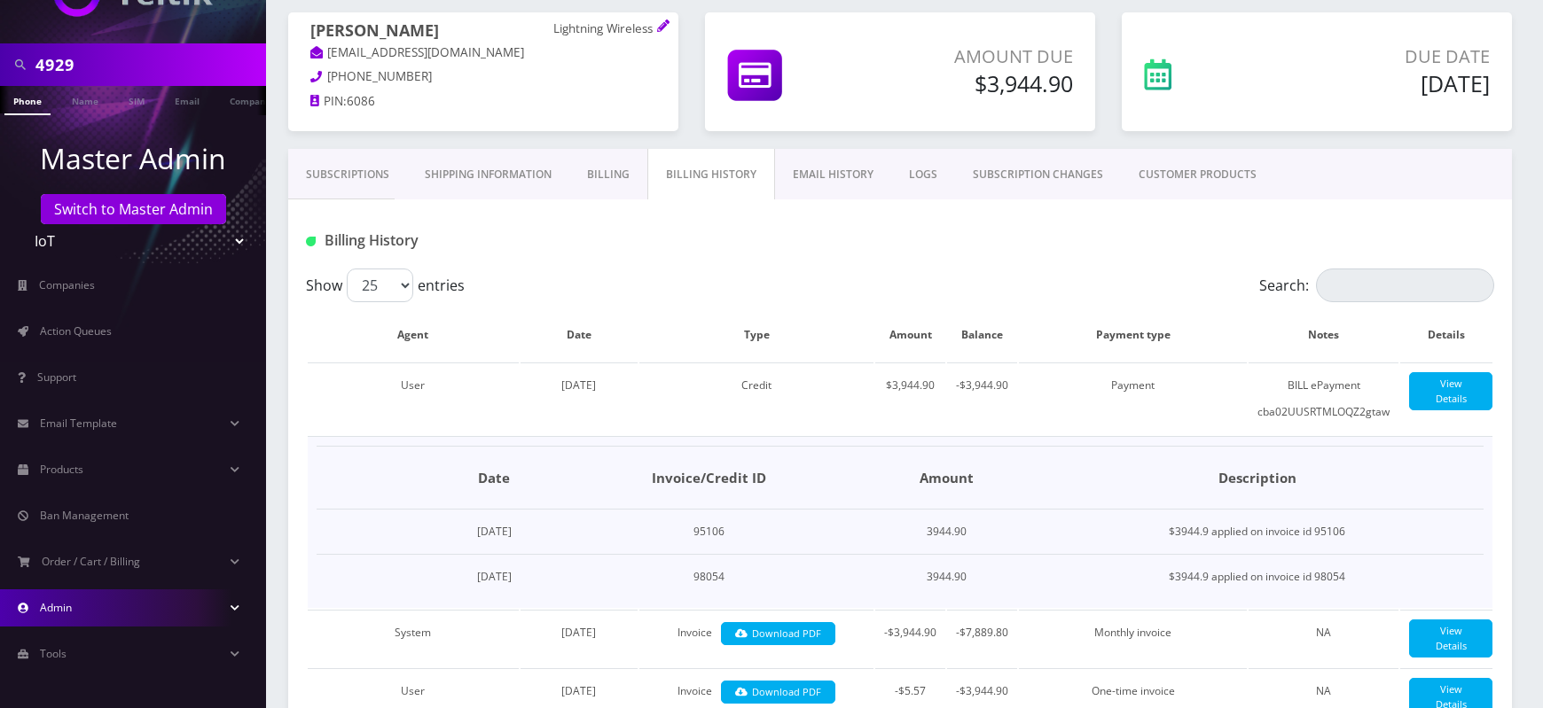
click at [100, 605] on link "Admin" at bounding box center [133, 608] width 266 height 37
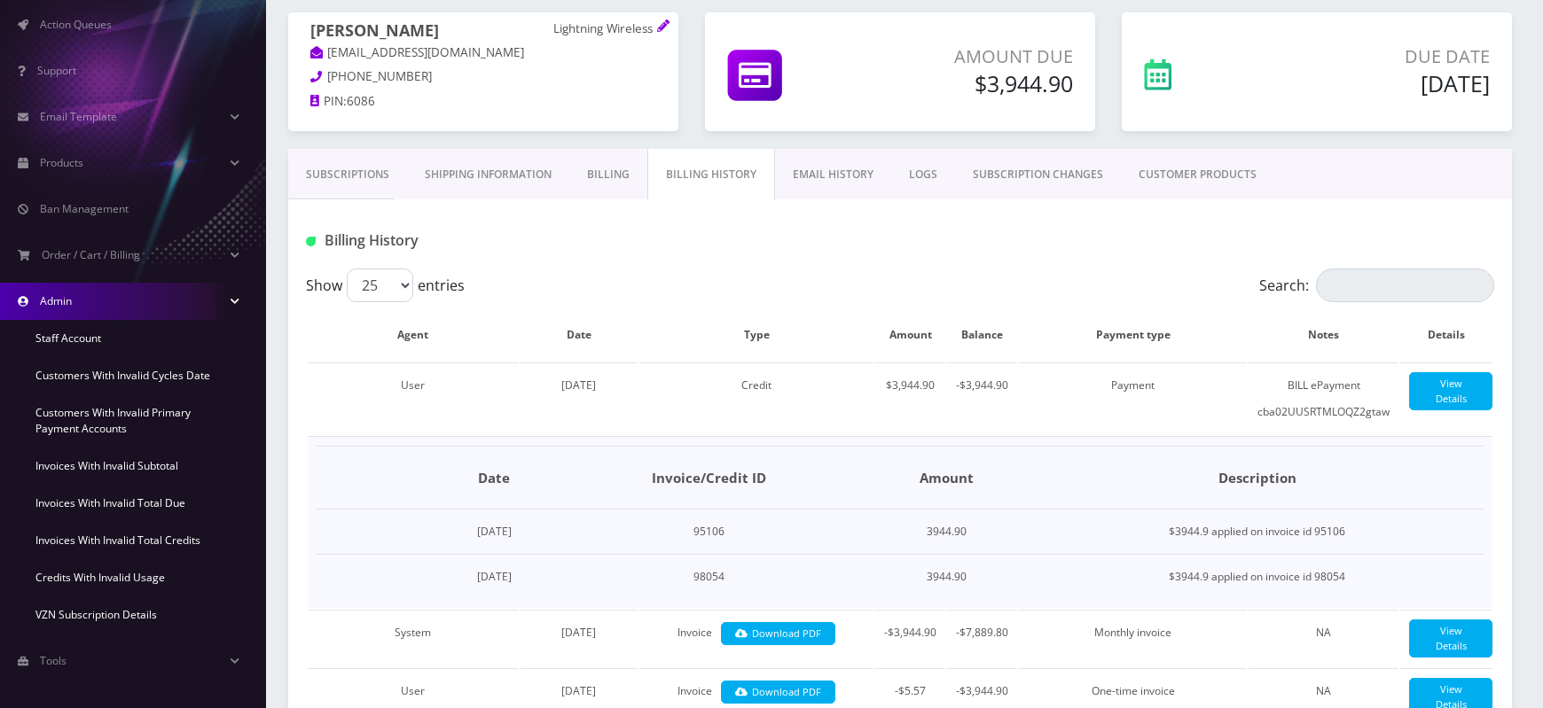
scroll to position [392, 0]
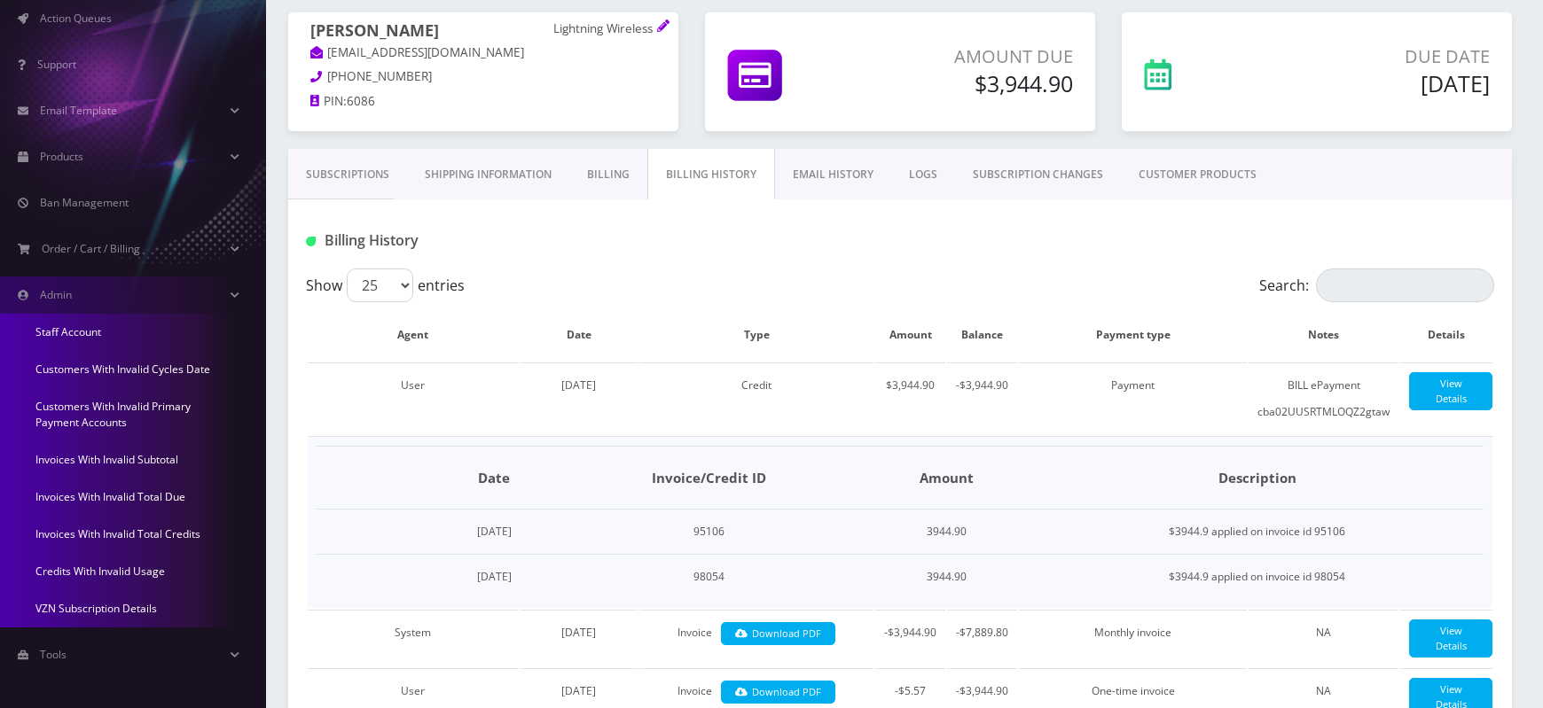
click at [105, 570] on link "Credits With Invalid Usage" at bounding box center [133, 571] width 266 height 37
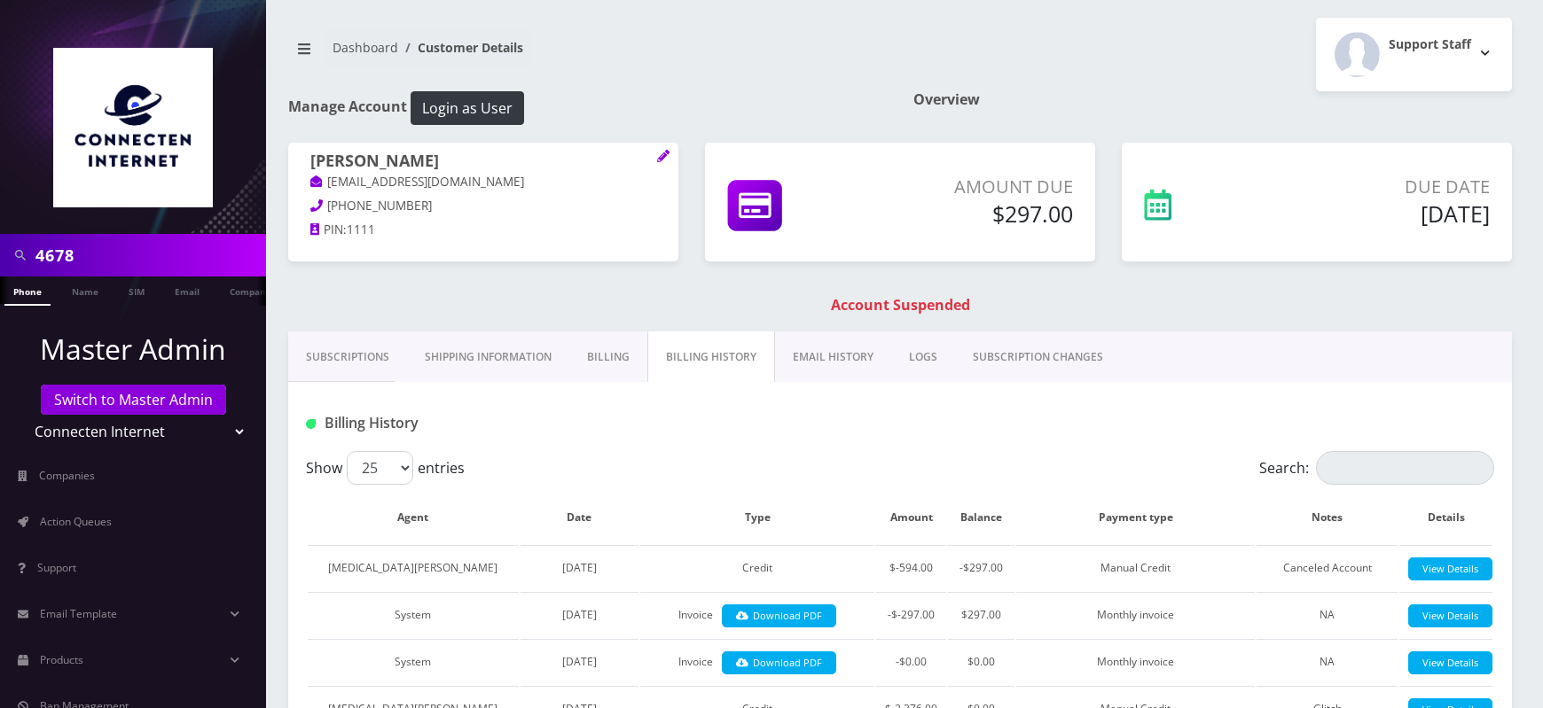
scroll to position [1065, 0]
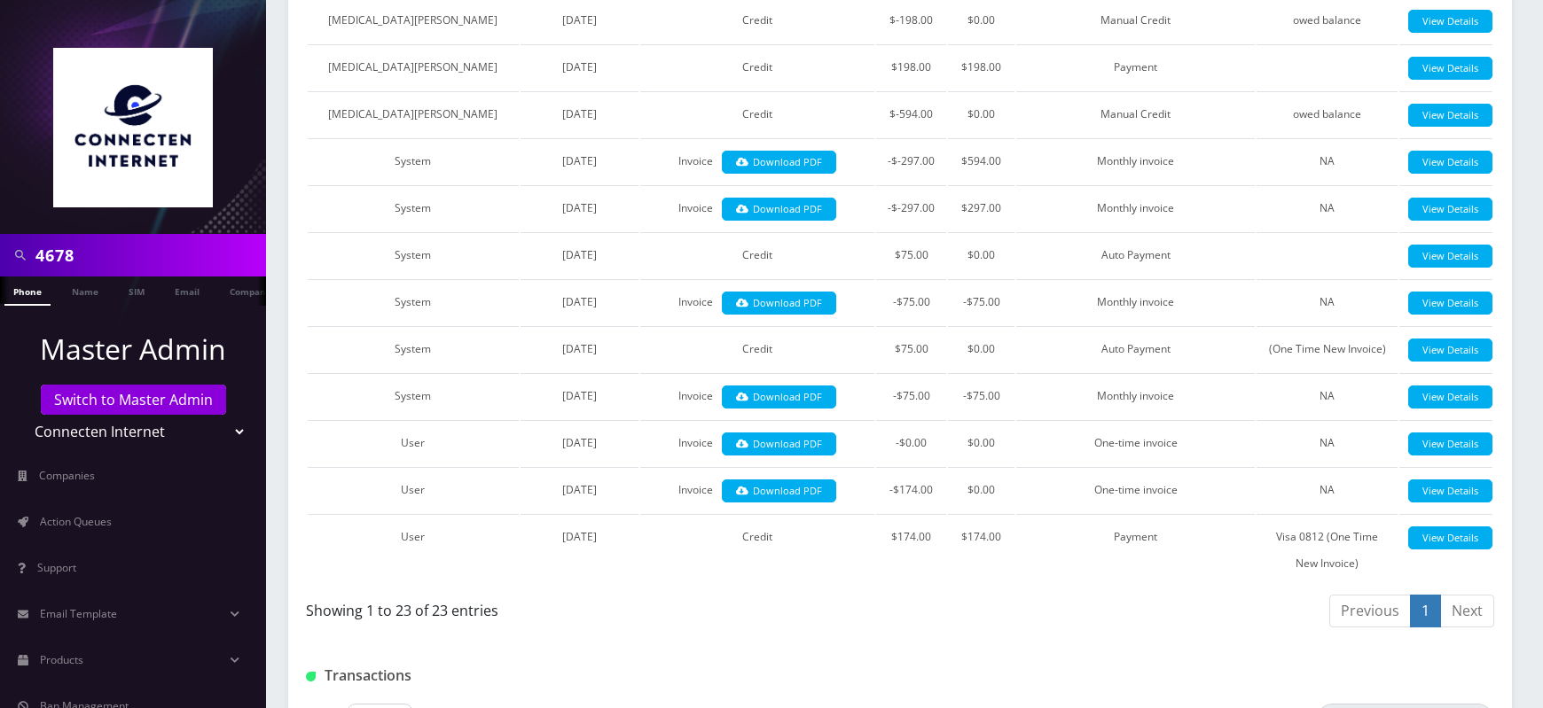
click at [69, 259] on input "4678" at bounding box center [148, 256] width 226 height 34
paste input "929"
type input "4929"
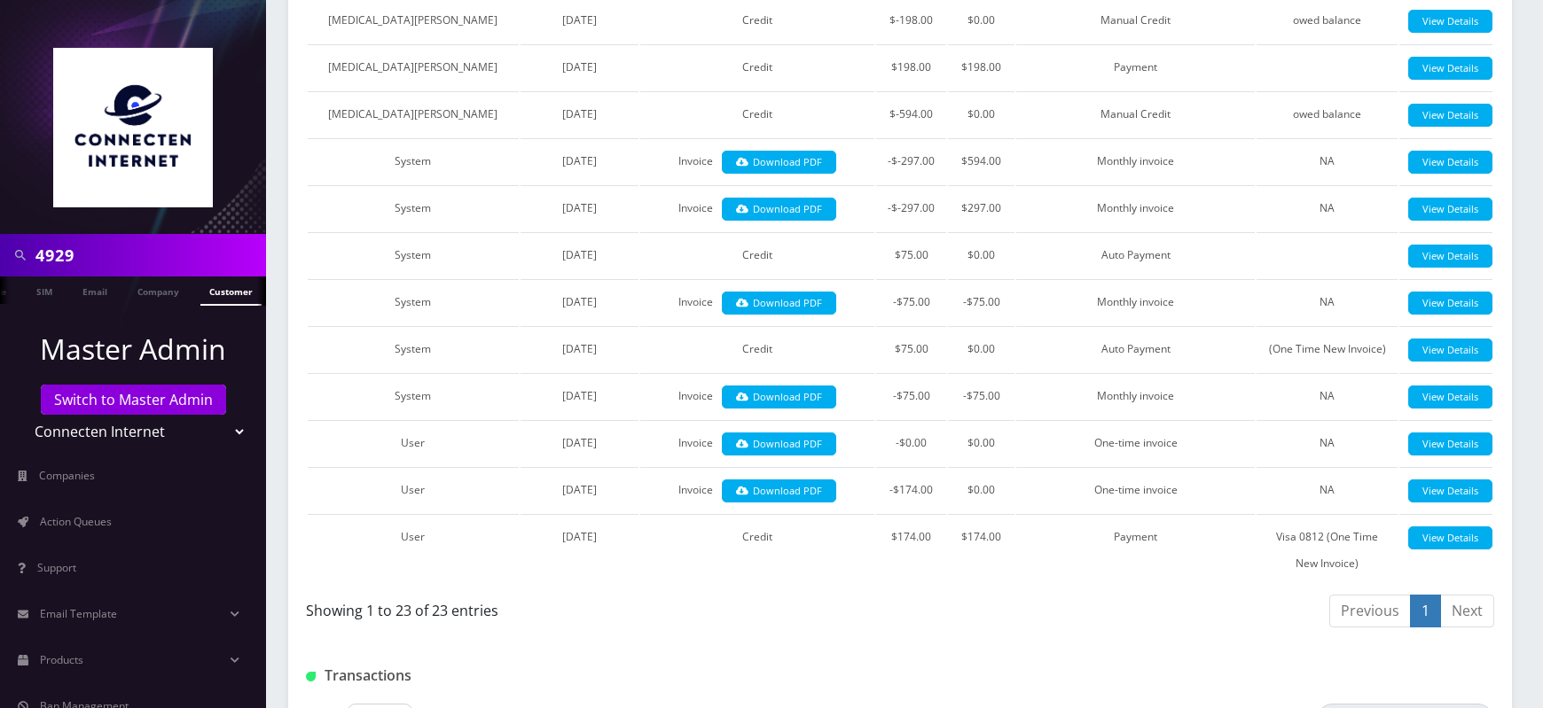
click at [224, 294] on link "Customer" at bounding box center [230, 291] width 61 height 29
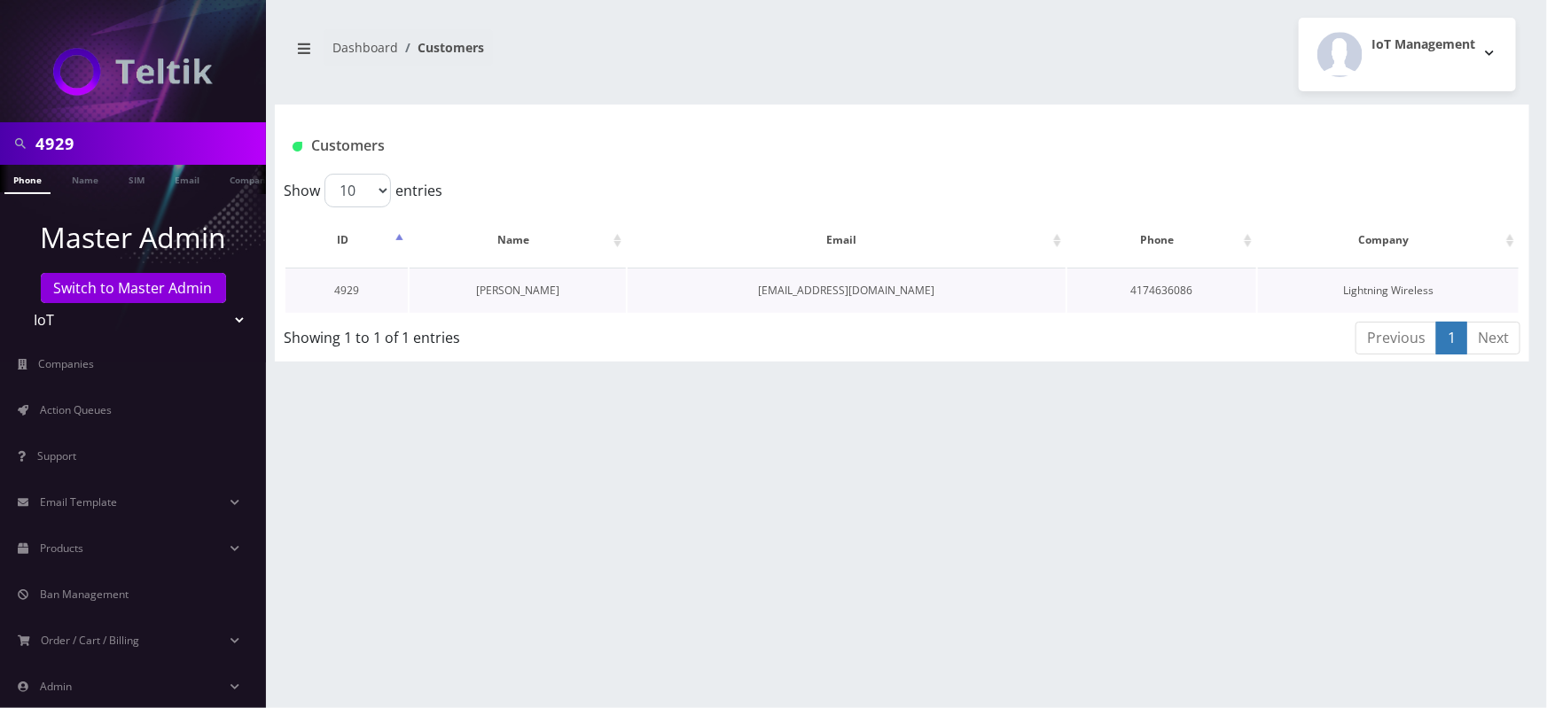
click at [540, 286] on link "Faron Johnson" at bounding box center [517, 290] width 83 height 15
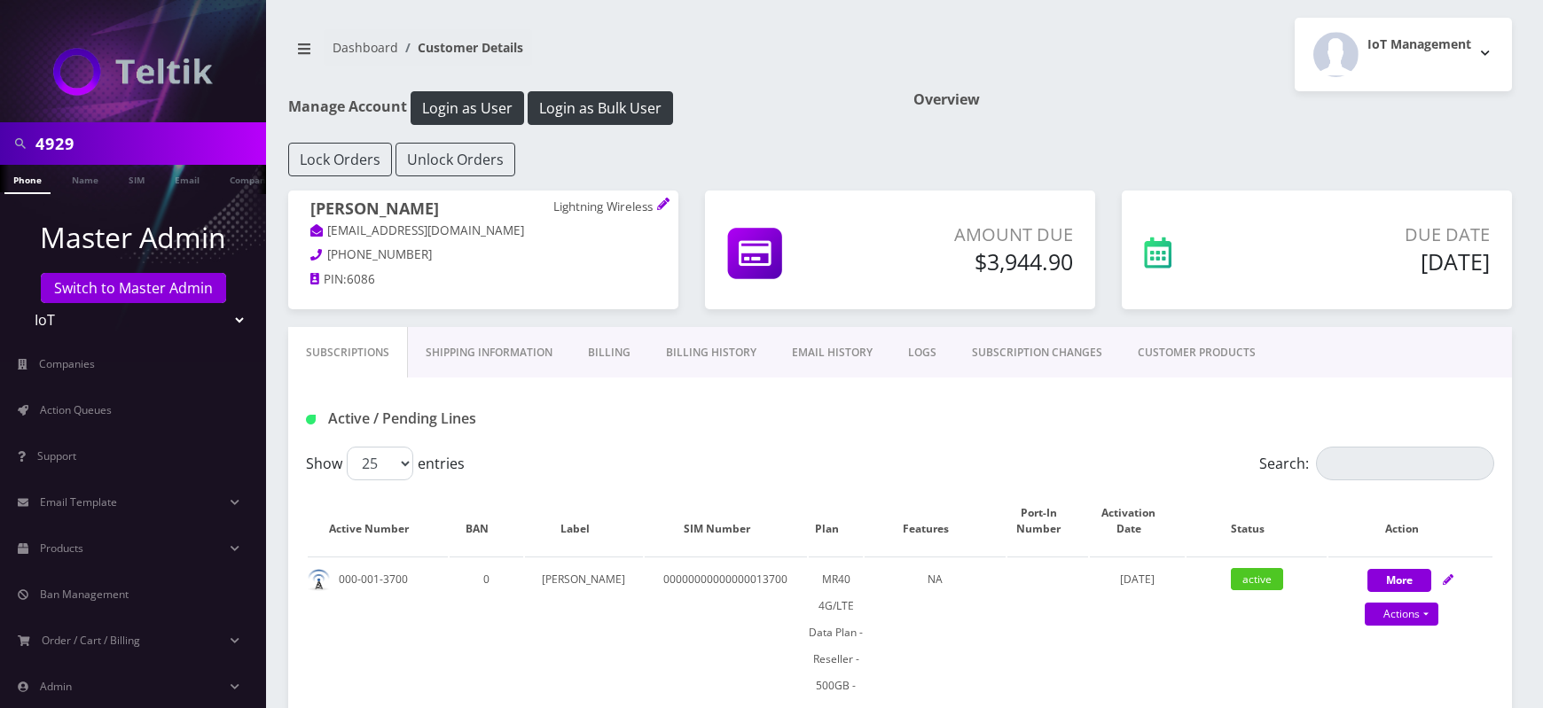
click at [48, 141] on input "4929" at bounding box center [148, 144] width 226 height 34
paste input "5516"
type input "5516"
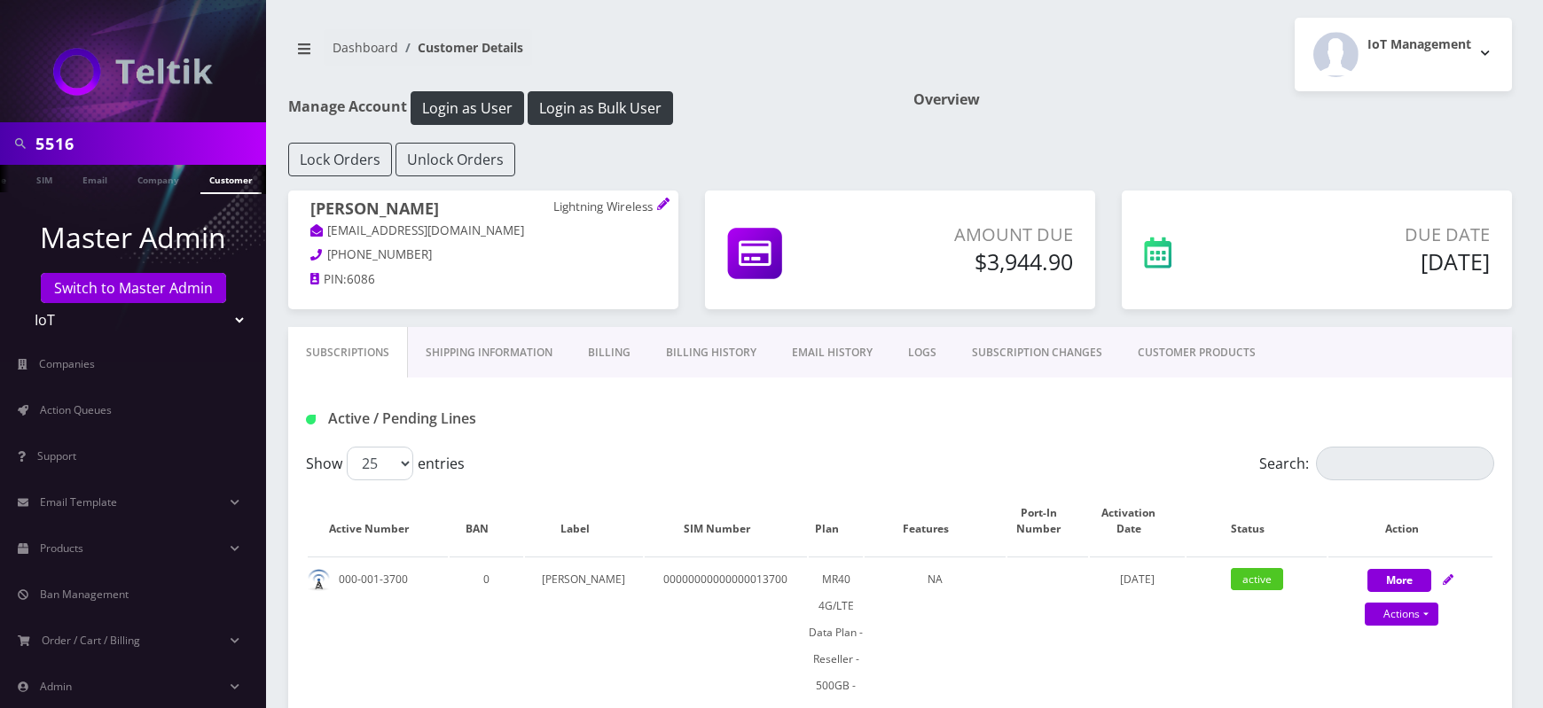
click at [231, 180] on link "Customer" at bounding box center [230, 179] width 61 height 29
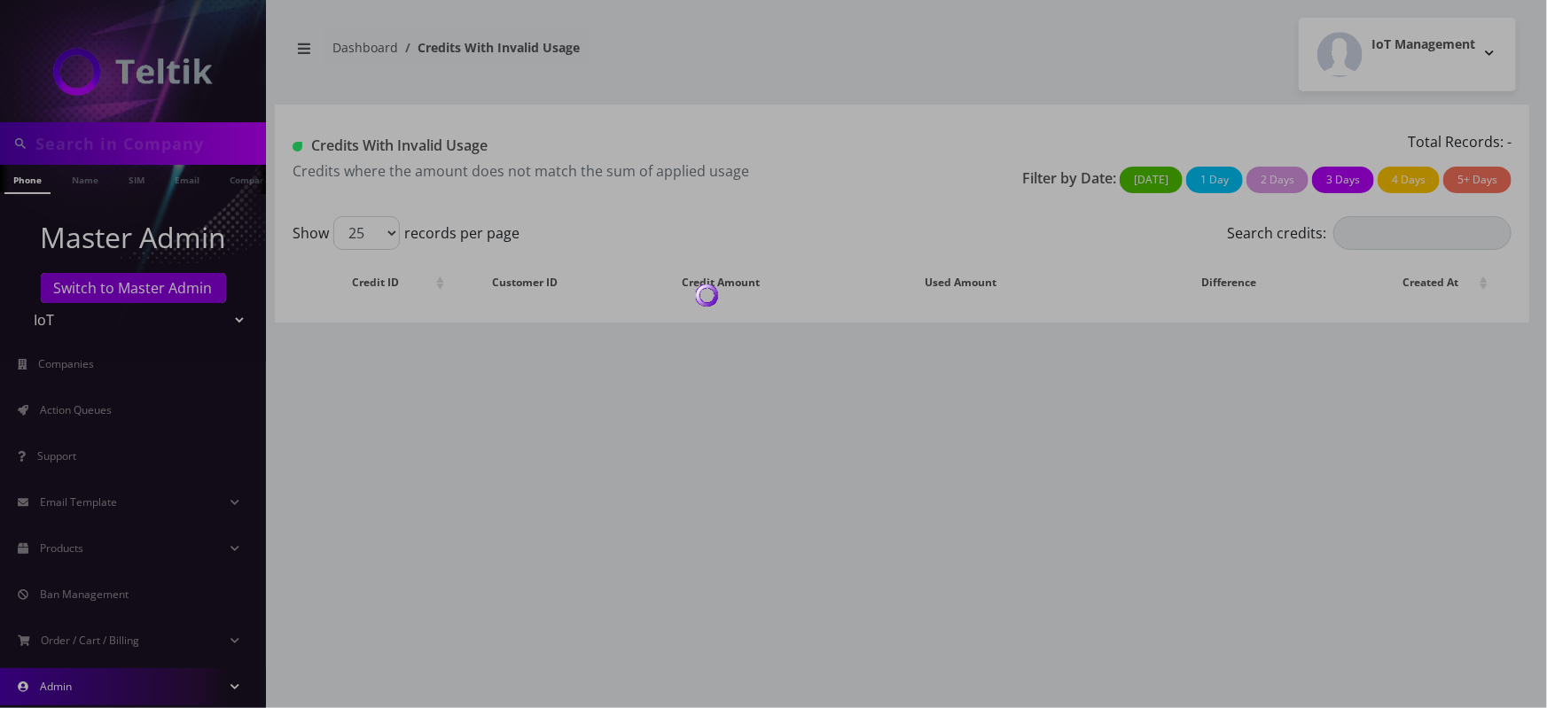
type input "4929"
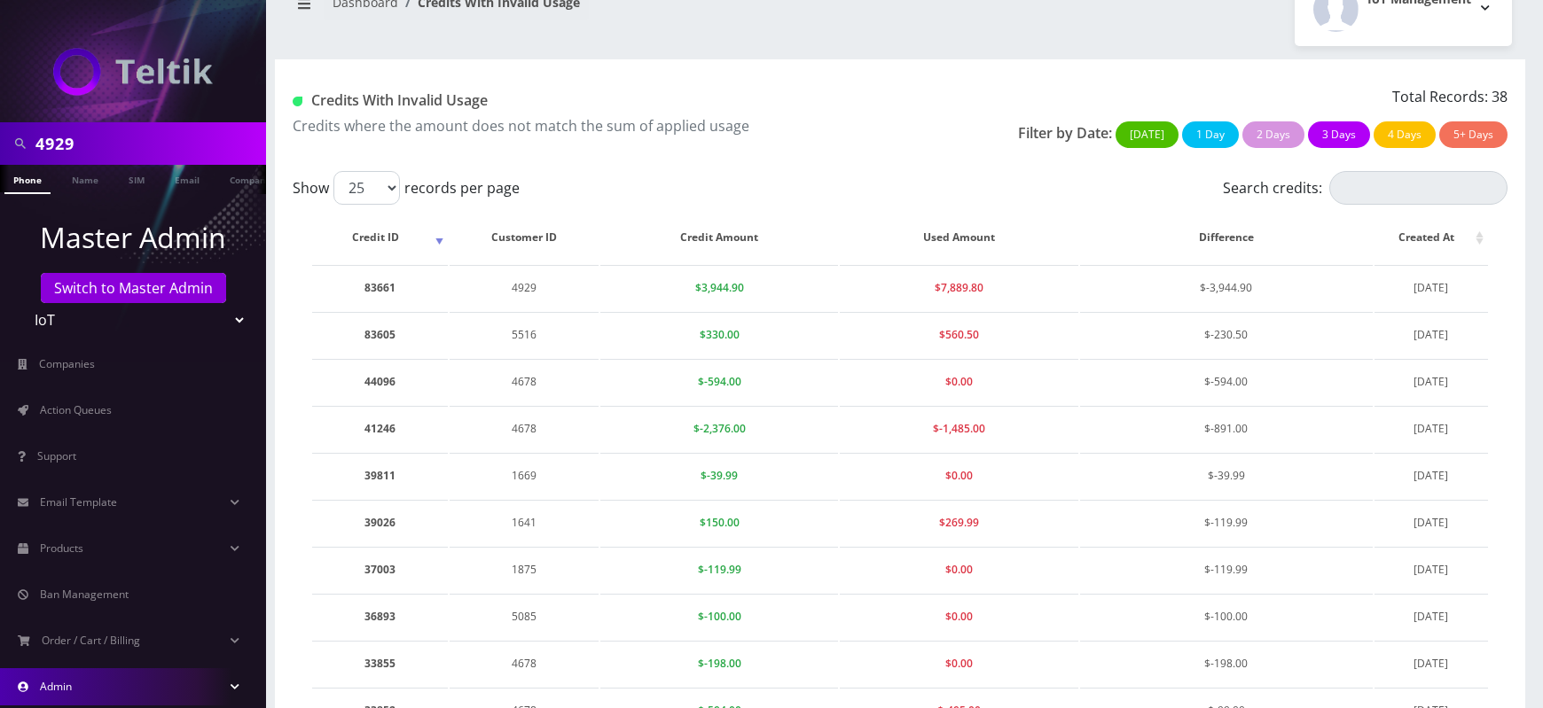
scroll to position [53, 0]
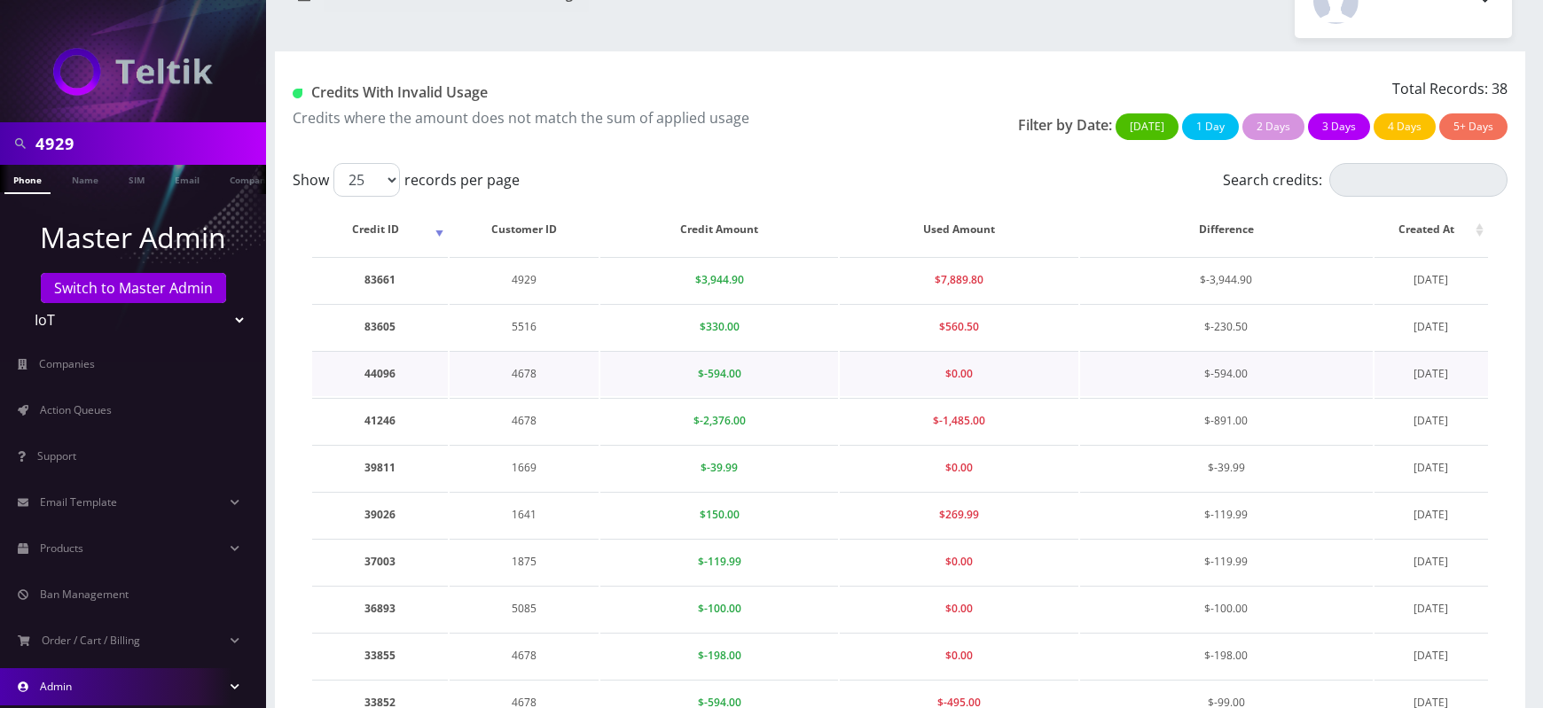
click at [525, 396] on td "4678" at bounding box center [524, 373] width 149 height 45
copy td "4678"
drag, startPoint x: 697, startPoint y: 427, endPoint x: 754, endPoint y: 424, distance: 56.9
click at [754, 396] on td "$-594.00" at bounding box center [719, 373] width 238 height 45
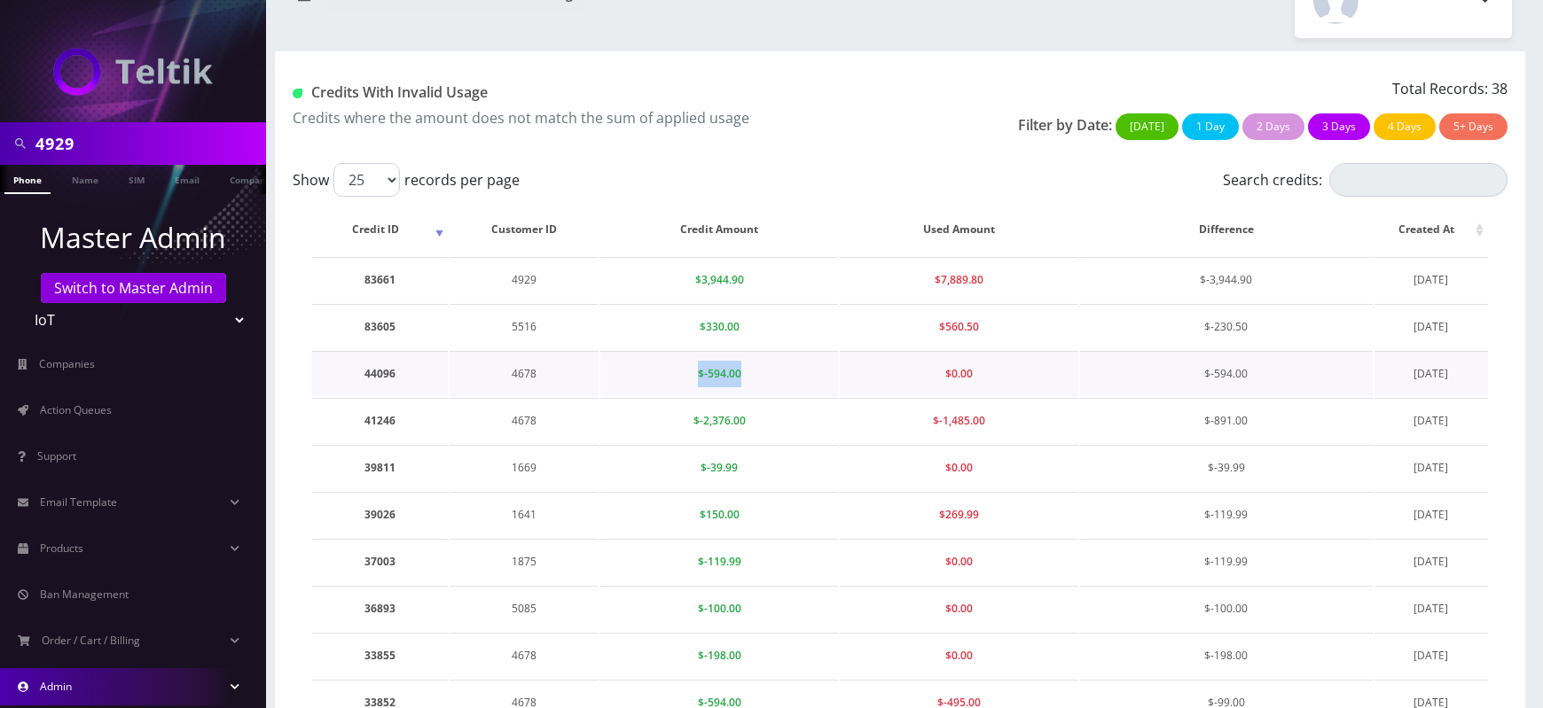
click at [754, 396] on td "$-594.00" at bounding box center [719, 373] width 238 height 45
drag, startPoint x: 690, startPoint y: 469, endPoint x: 742, endPoint y: 466, distance: 52.4
click at [742, 443] on td "$-2,376.00" at bounding box center [719, 420] width 238 height 45
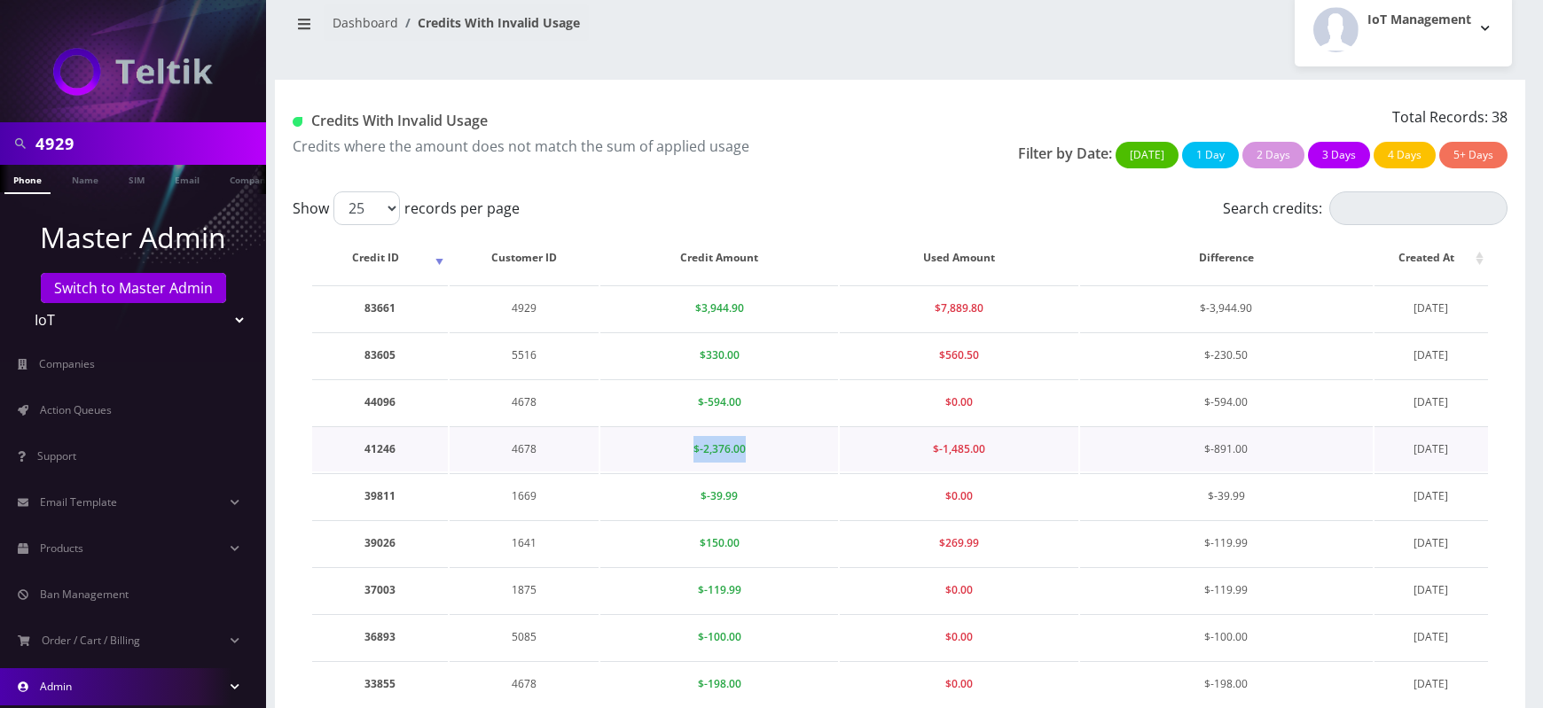
scroll to position [0, 0]
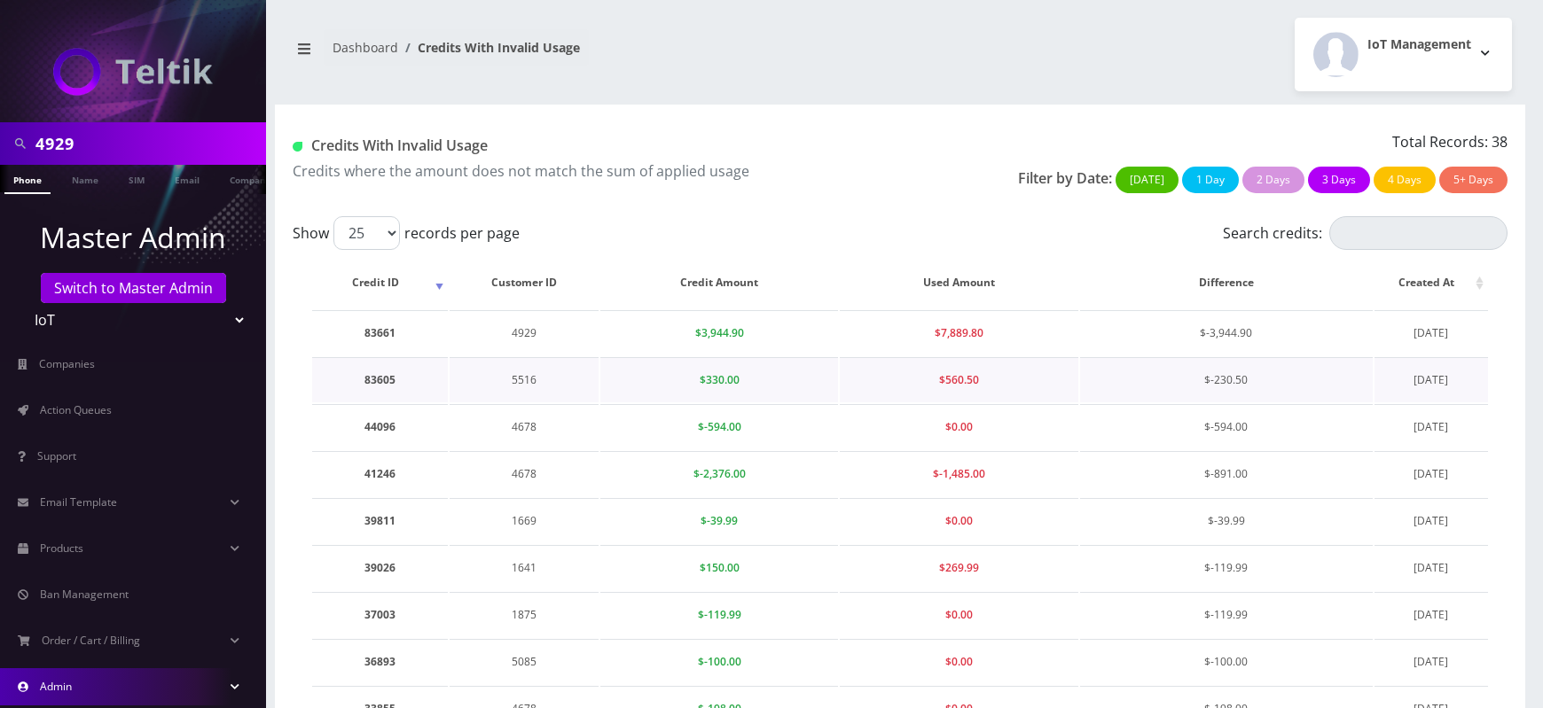
click at [521, 403] on td "5516" at bounding box center [524, 379] width 149 height 45
copy td "5516"
click at [372, 403] on td "83605" at bounding box center [380, 379] width 136 height 45
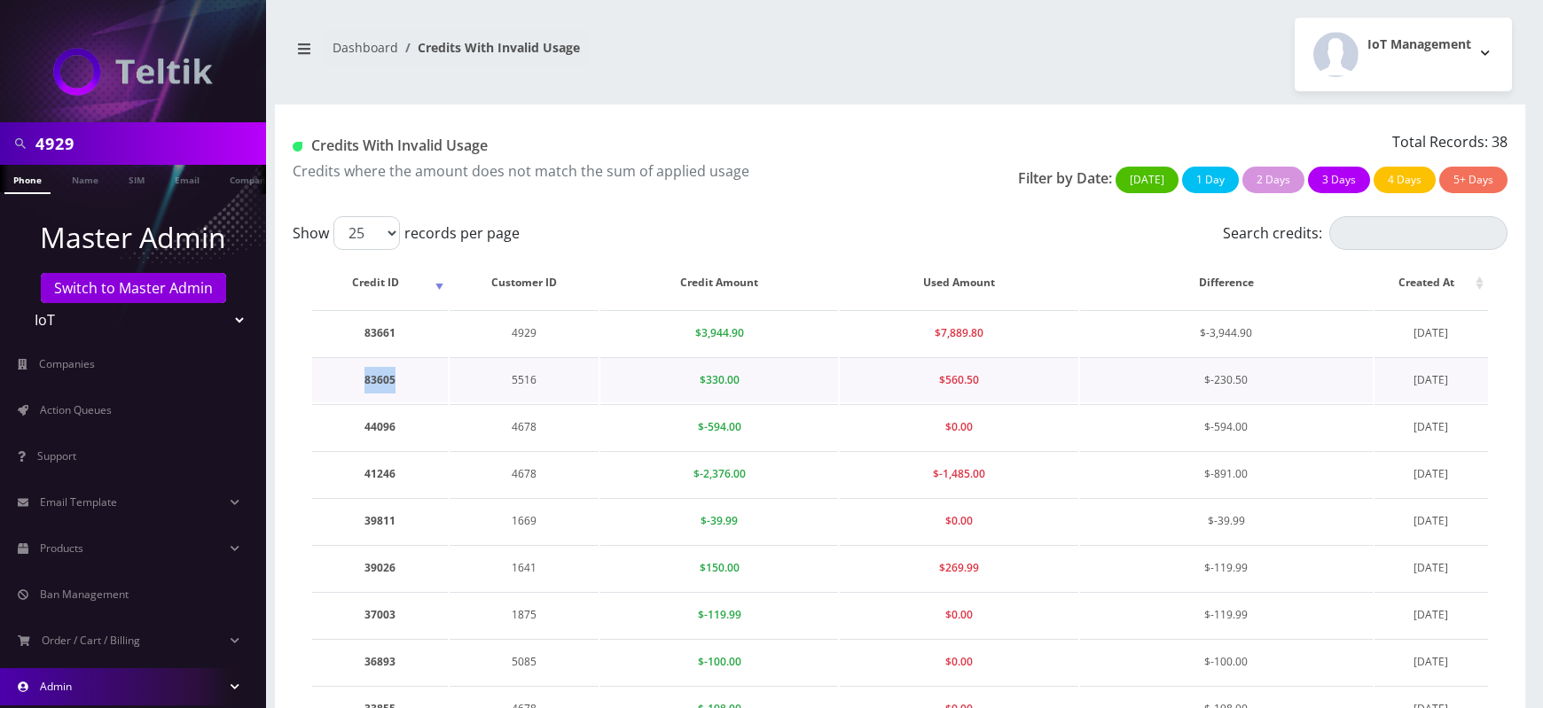
copy td "83605"
click at [537, 402] on td "5516" at bounding box center [524, 379] width 149 height 45
click at [521, 403] on td "5516" at bounding box center [524, 379] width 149 height 45
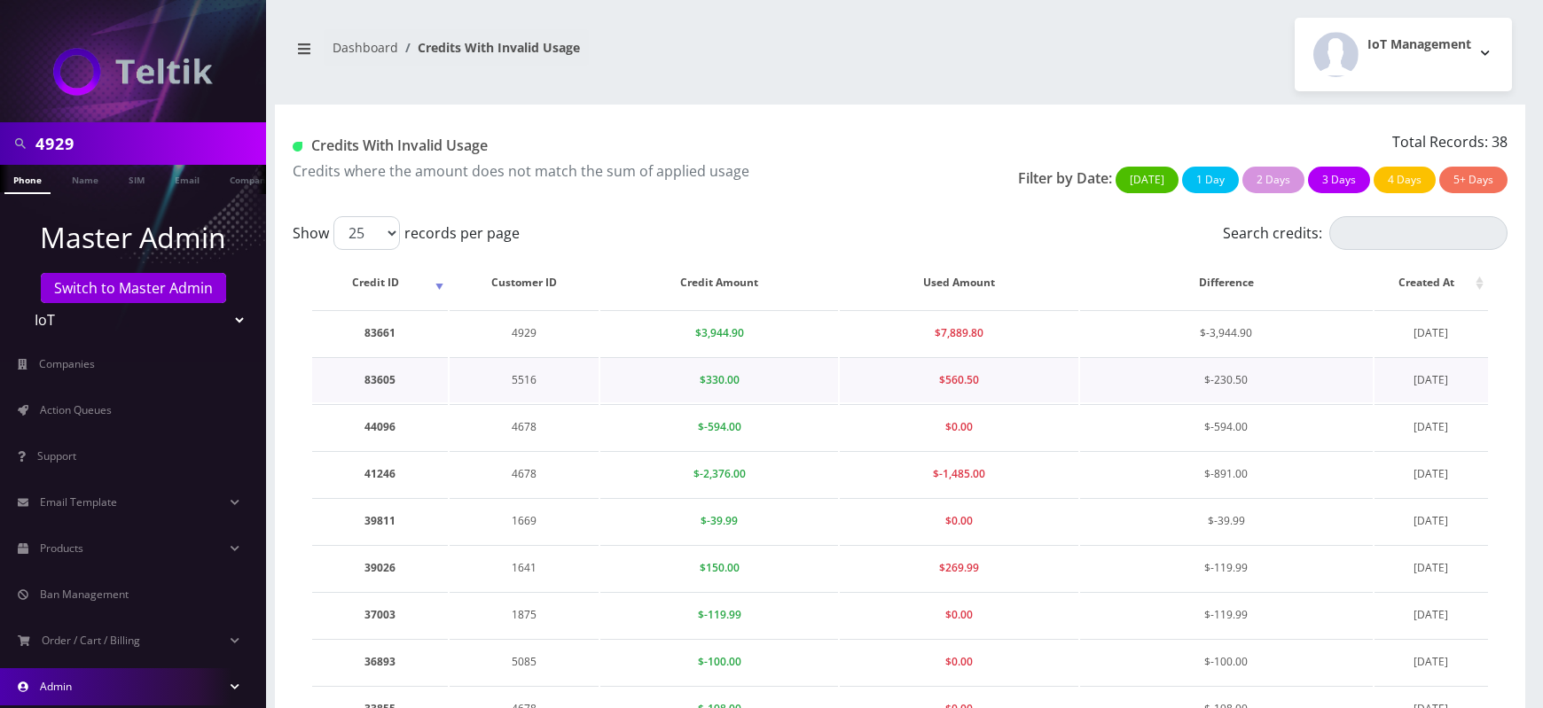
click at [519, 402] on td "5516" at bounding box center [524, 379] width 149 height 45
copy td "5516"
drag, startPoint x: 1215, startPoint y: 407, endPoint x: 1261, endPoint y: 406, distance: 46.1
click at [1261, 403] on td "$-230.50" at bounding box center [1226, 379] width 293 height 45
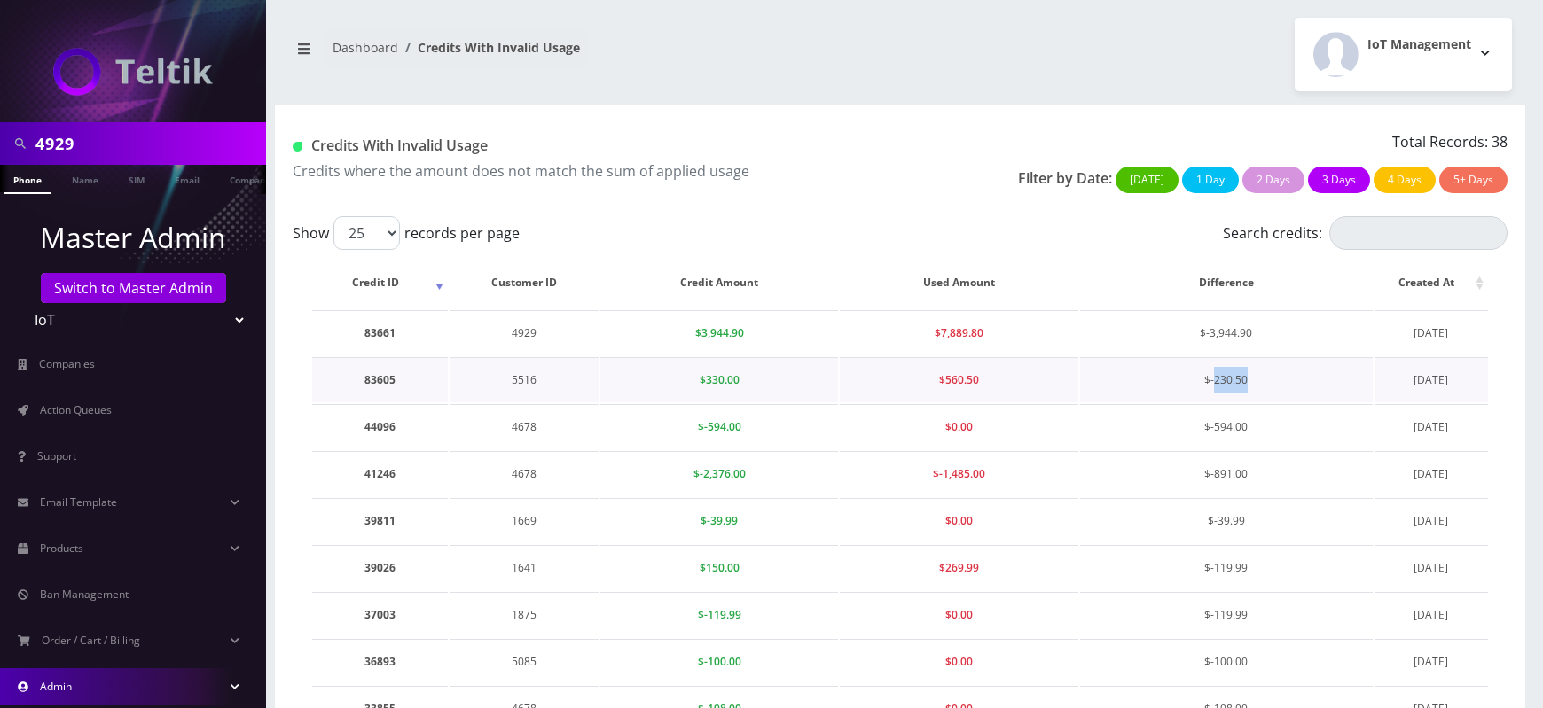
copy span "230.50"
drag, startPoint x: 1397, startPoint y: 333, endPoint x: 1474, endPoint y: 331, distance: 77.2
click at [1474, 331] on td "September 13, 2025" at bounding box center [1431, 332] width 114 height 45
click at [526, 403] on td "5516" at bounding box center [524, 379] width 149 height 45
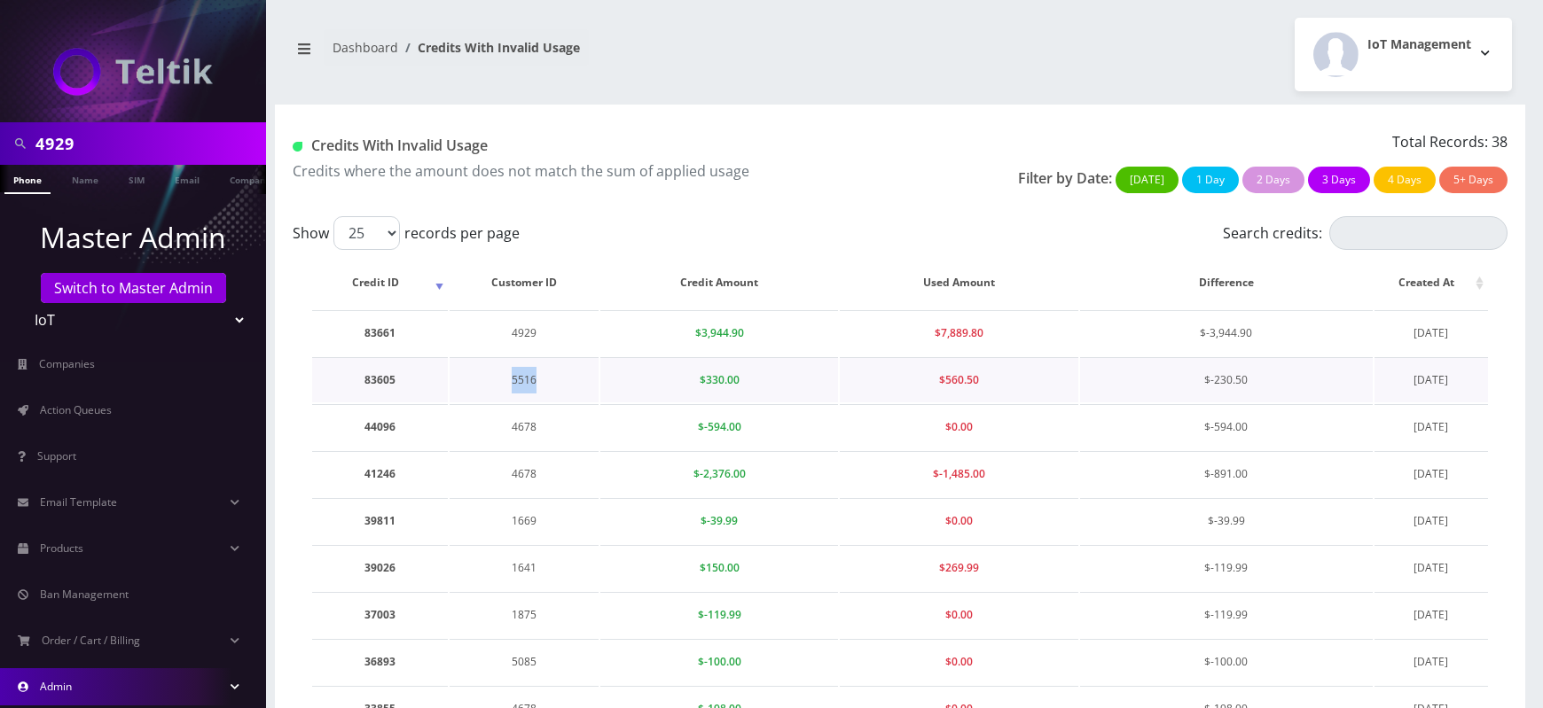
copy td "5516"
click at [516, 327] on td "4929" at bounding box center [524, 332] width 149 height 45
click at [376, 338] on td "83661" at bounding box center [380, 332] width 136 height 45
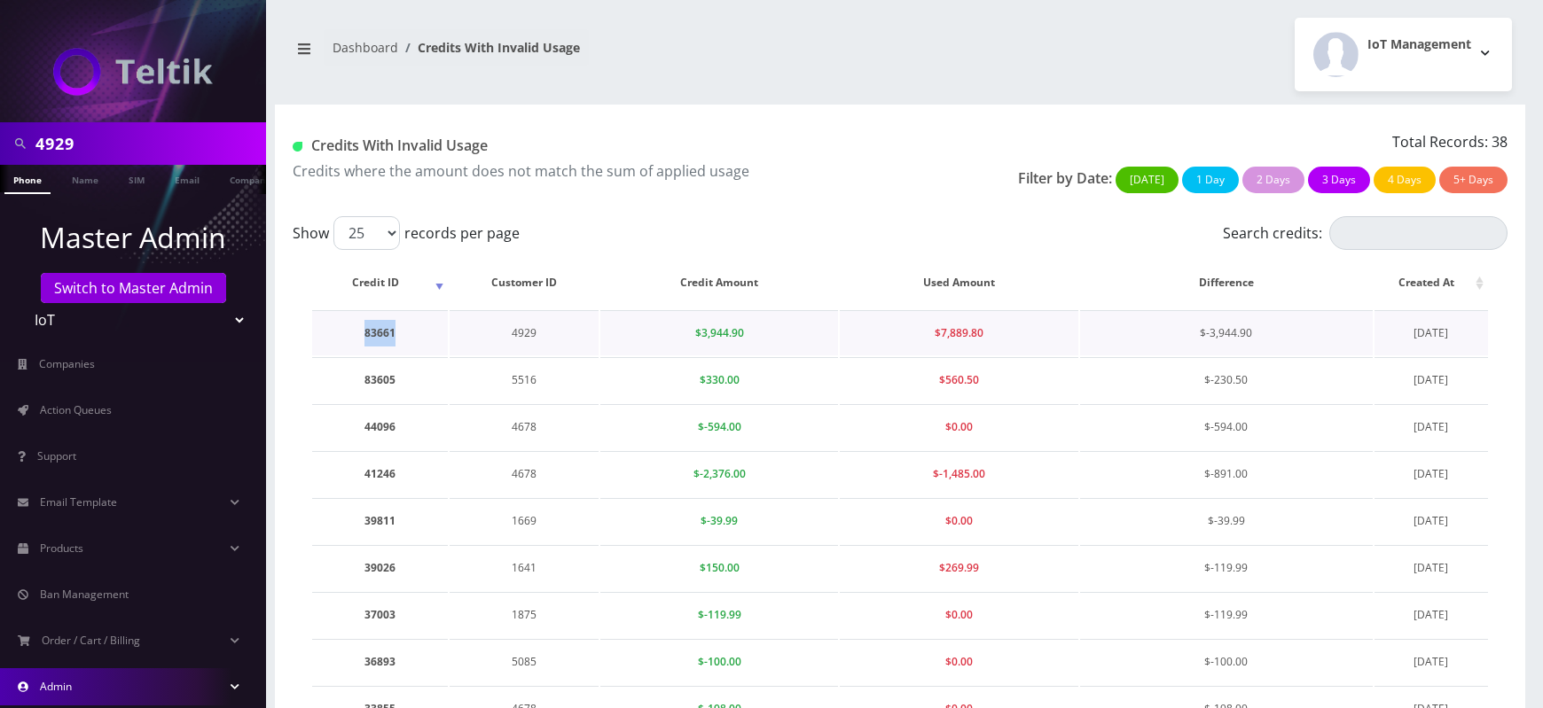
copy td "83661"
drag, startPoint x: 696, startPoint y: 333, endPoint x: 746, endPoint y: 337, distance: 49.8
click at [746, 337] on td "$3,944.90" at bounding box center [719, 332] width 238 height 45
copy span "$3,944.90"
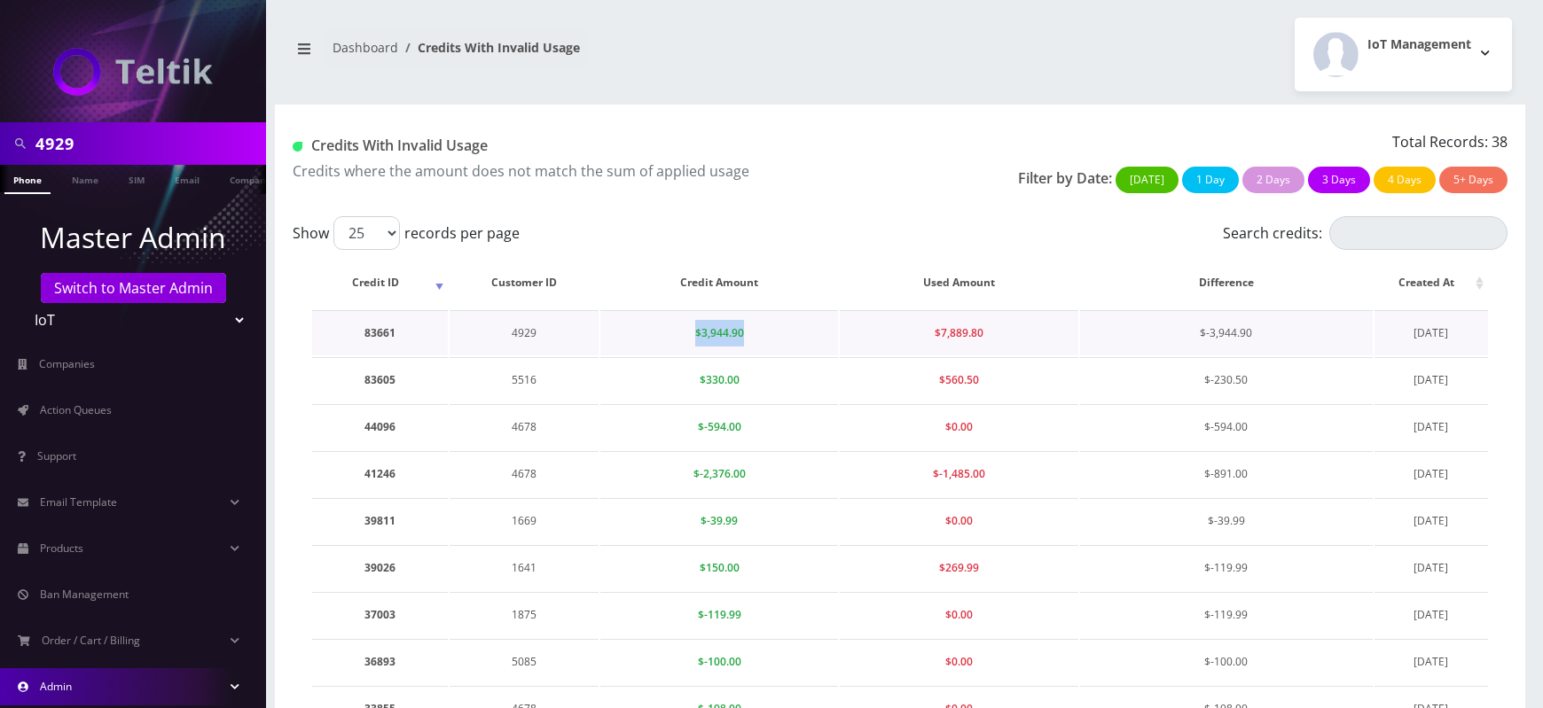
click at [826, 332] on td "$3,944.90" at bounding box center [719, 332] width 238 height 45
click at [527, 334] on td "4929" at bounding box center [524, 332] width 149 height 45
copy td "4929"
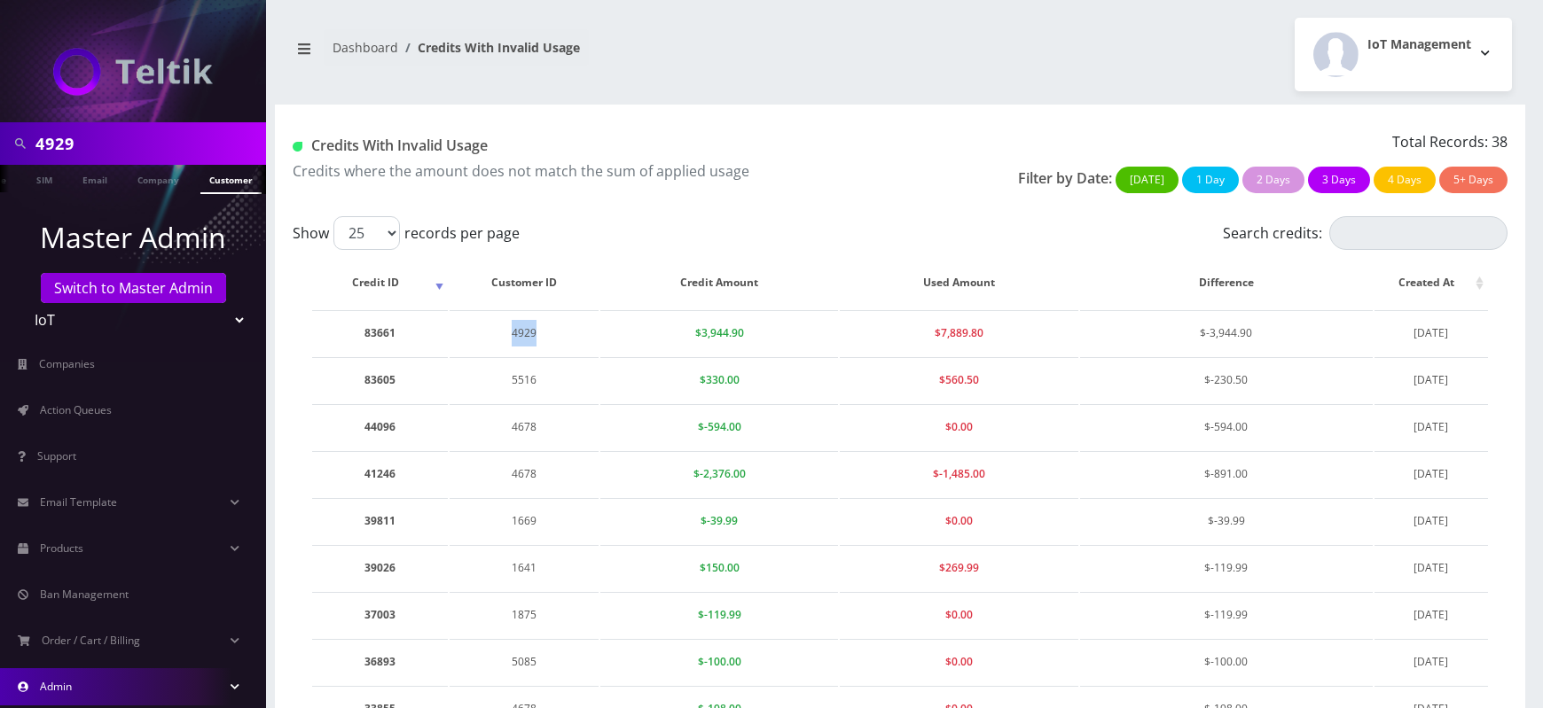
click at [239, 184] on link "Customer" at bounding box center [230, 179] width 61 height 29
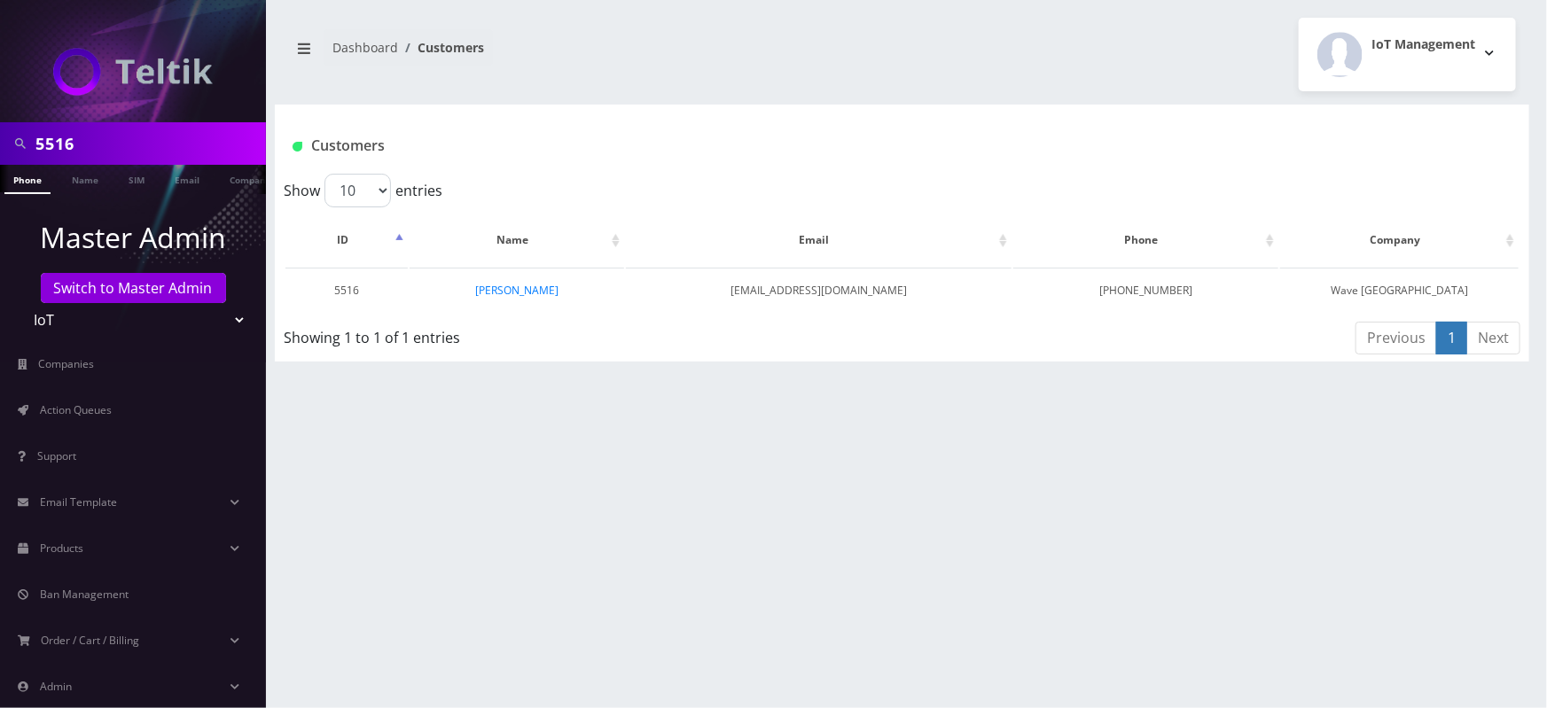
click at [527, 280] on td "[PERSON_NAME]" at bounding box center [517, 290] width 215 height 45
click at [522, 286] on link "[PERSON_NAME]" at bounding box center [516, 290] width 83 height 15
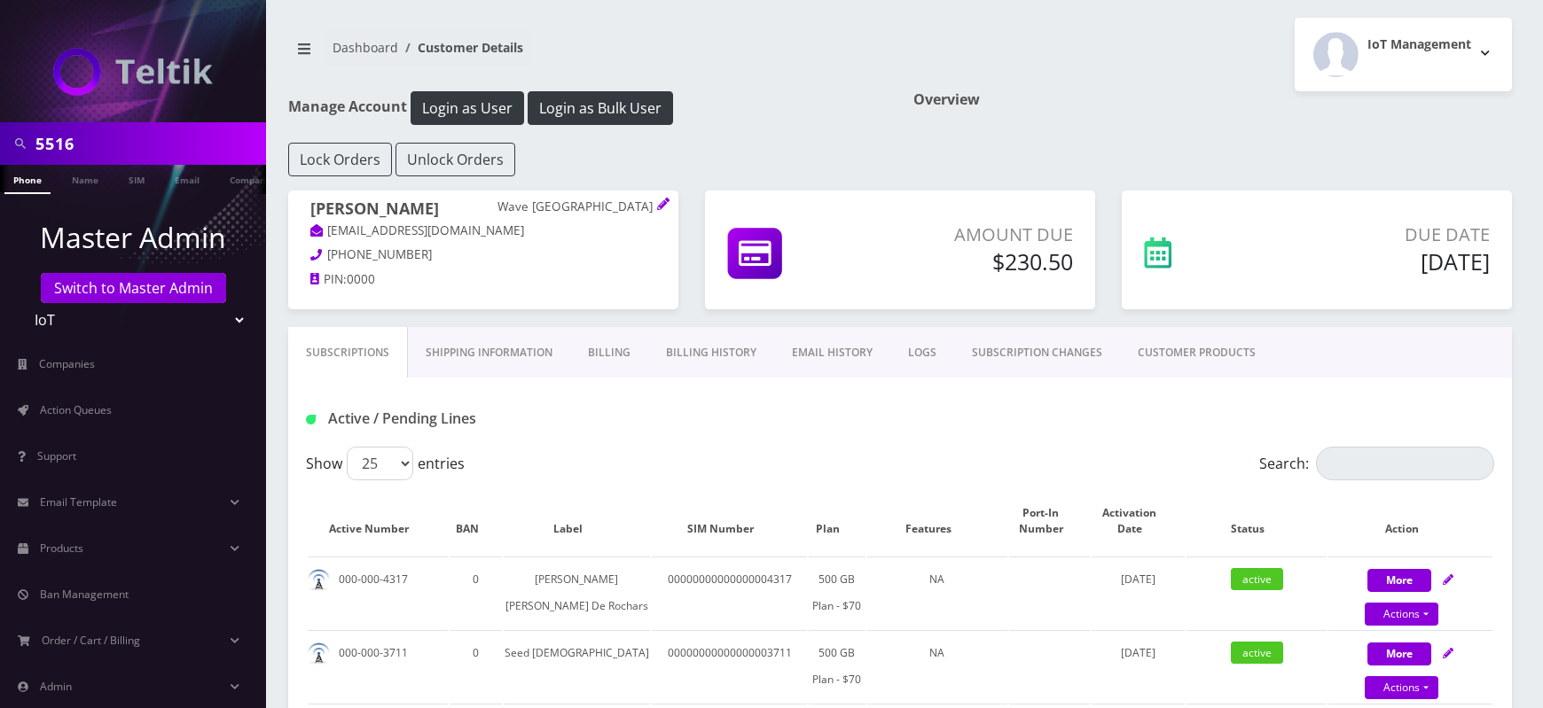
click at [705, 351] on link "Billing History" at bounding box center [711, 352] width 126 height 51
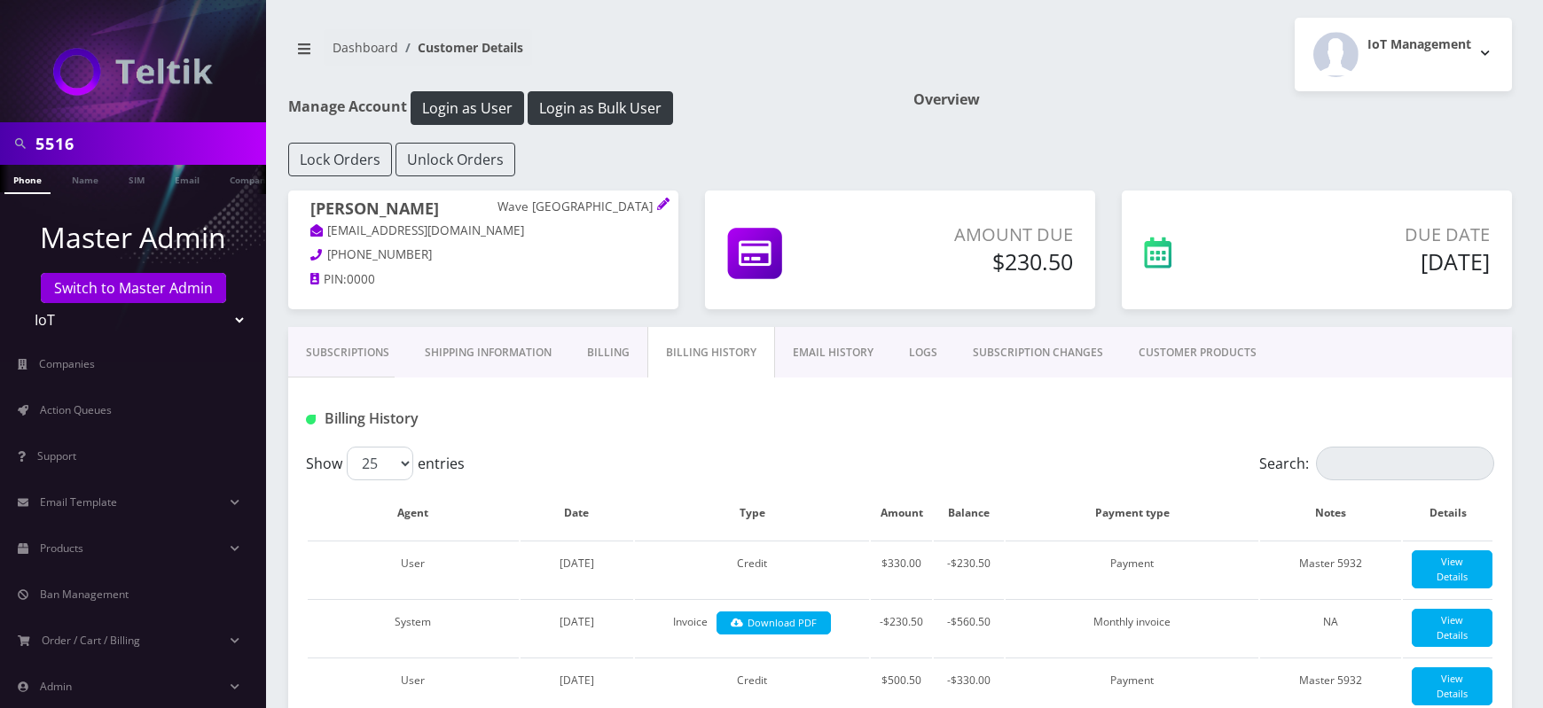
scroll to position [312, 0]
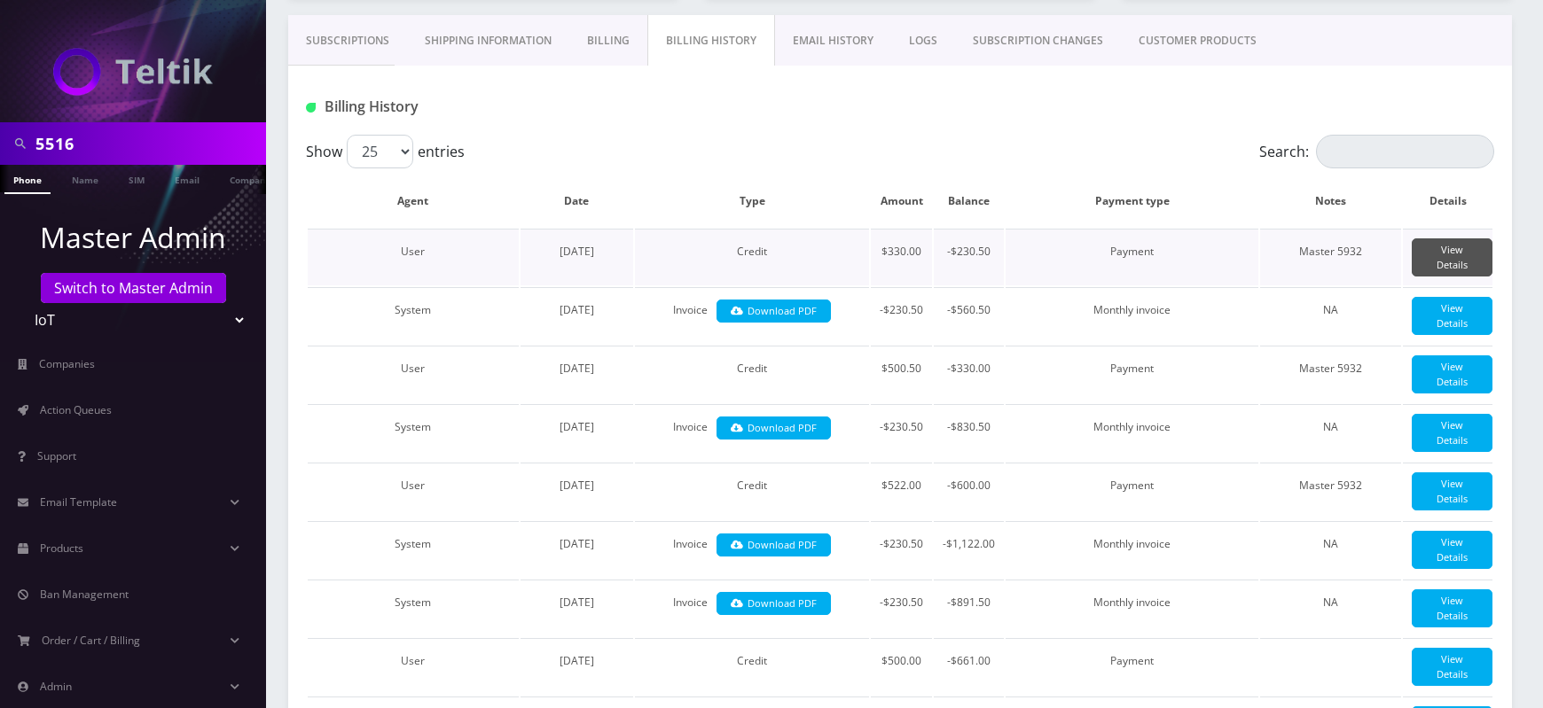
click at [1484, 265] on link "View Details" at bounding box center [1452, 258] width 81 height 38
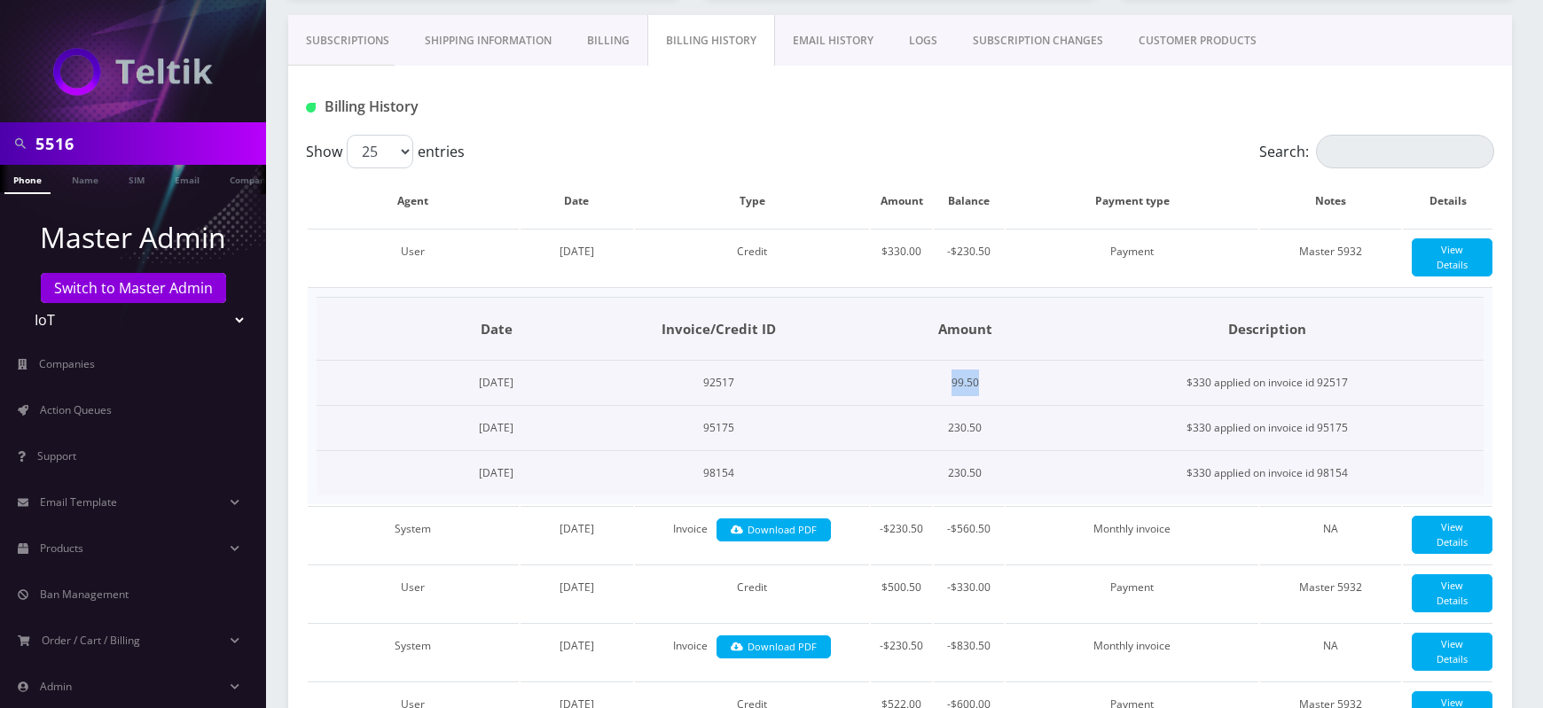
drag, startPoint x: 1010, startPoint y: 394, endPoint x: 1070, endPoint y: 394, distance: 60.3
click at [1051, 394] on td "99.50" at bounding box center [964, 383] width 173 height 45
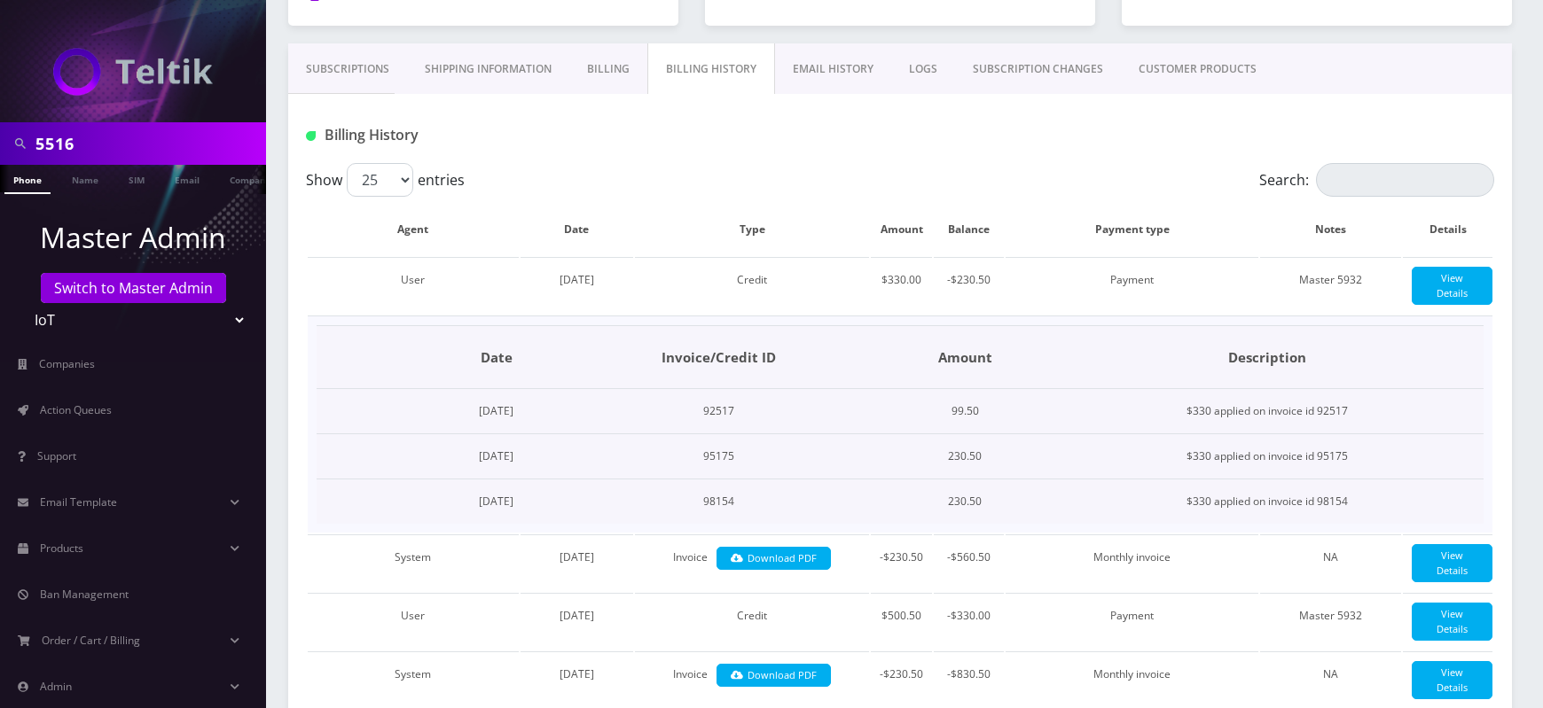
scroll to position [288, 0]
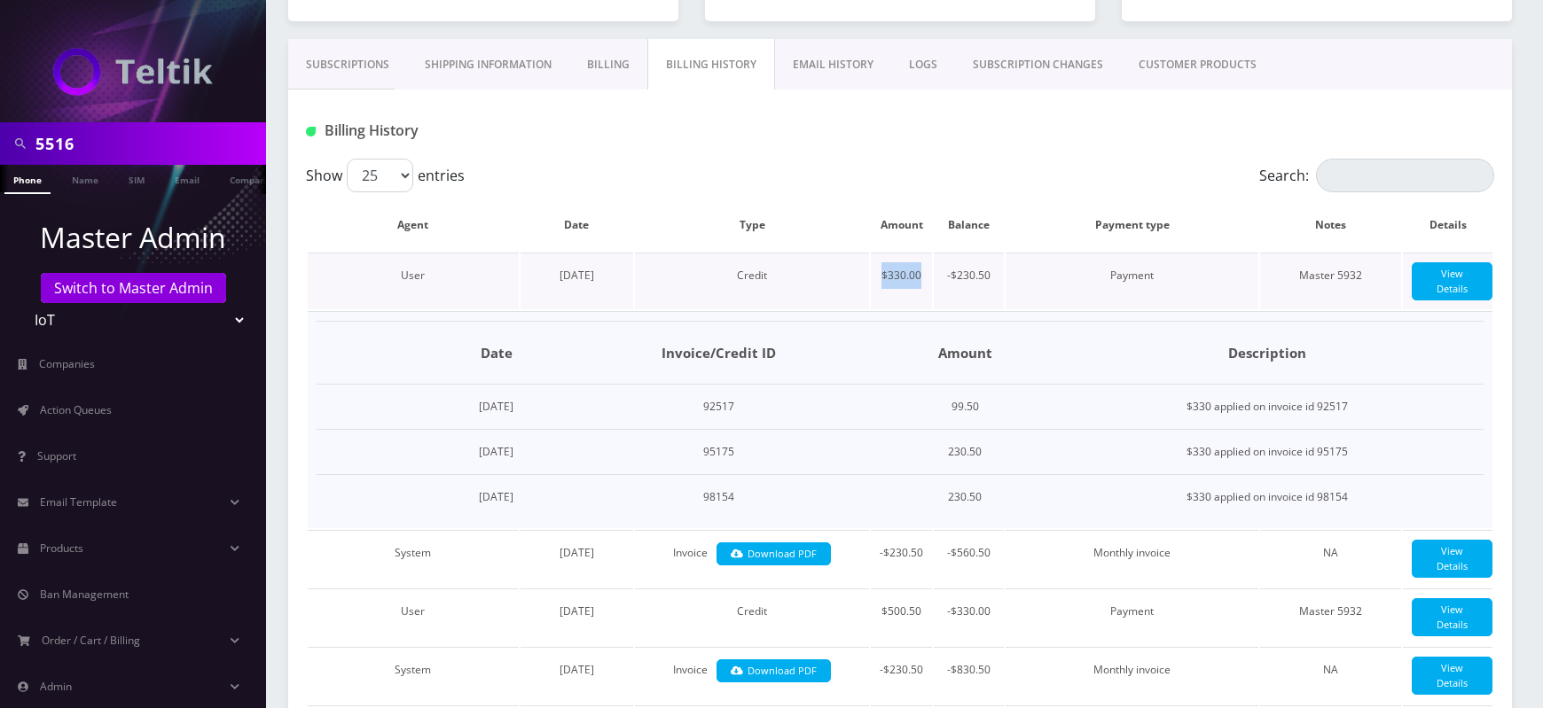
drag, startPoint x: 882, startPoint y: 275, endPoint x: 920, endPoint y: 275, distance: 38.1
click at [920, 275] on td "$330.00" at bounding box center [901, 281] width 61 height 57
drag, startPoint x: 1218, startPoint y: 468, endPoint x: 1303, endPoint y: 463, distance: 84.4
click at [1303, 463] on td "$330 applied on invoice id 95175" at bounding box center [1268, 452] width 432 height 45
drag, startPoint x: 1226, startPoint y: 502, endPoint x: 1317, endPoint y: 503, distance: 90.5
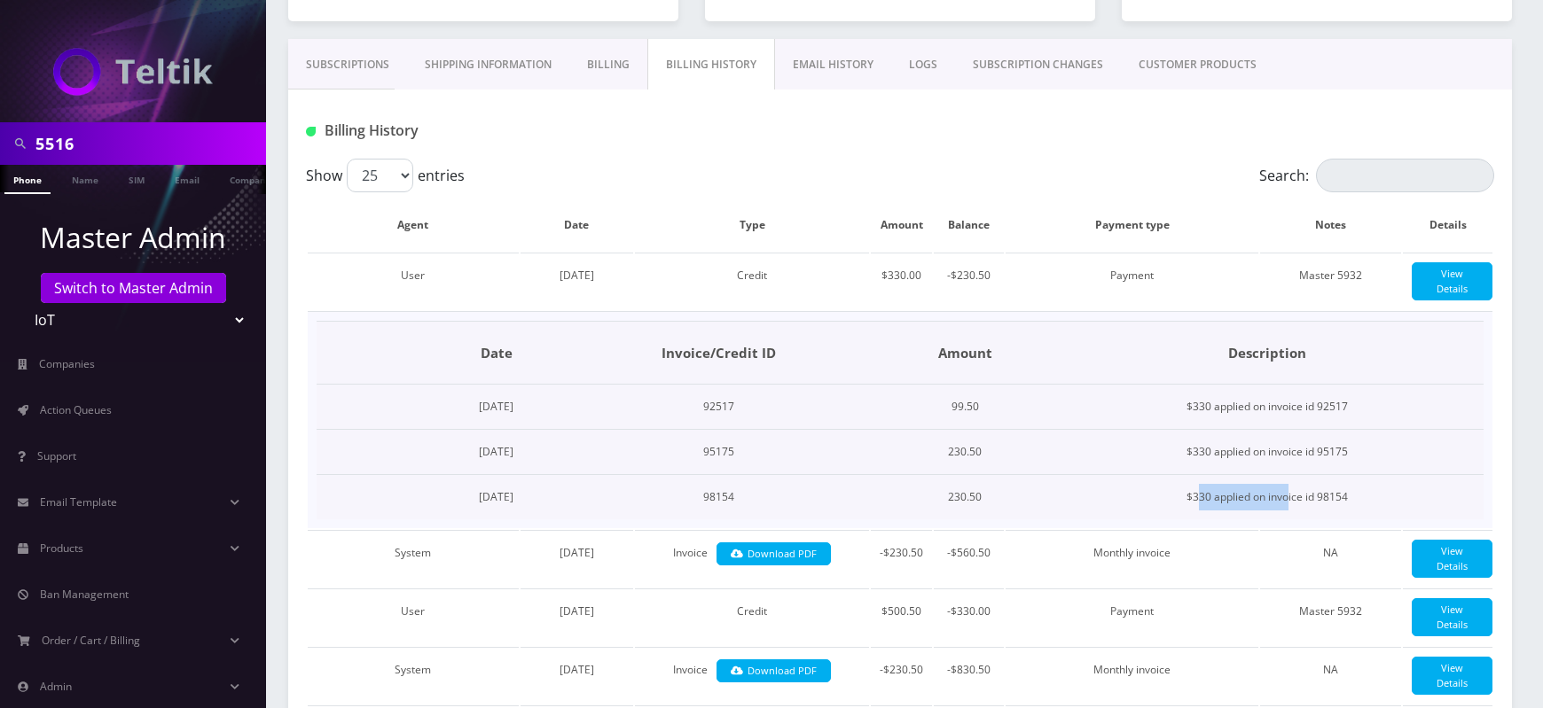
click at [1317, 503] on td "$330 applied on invoice id 98154" at bounding box center [1268, 497] width 432 height 45
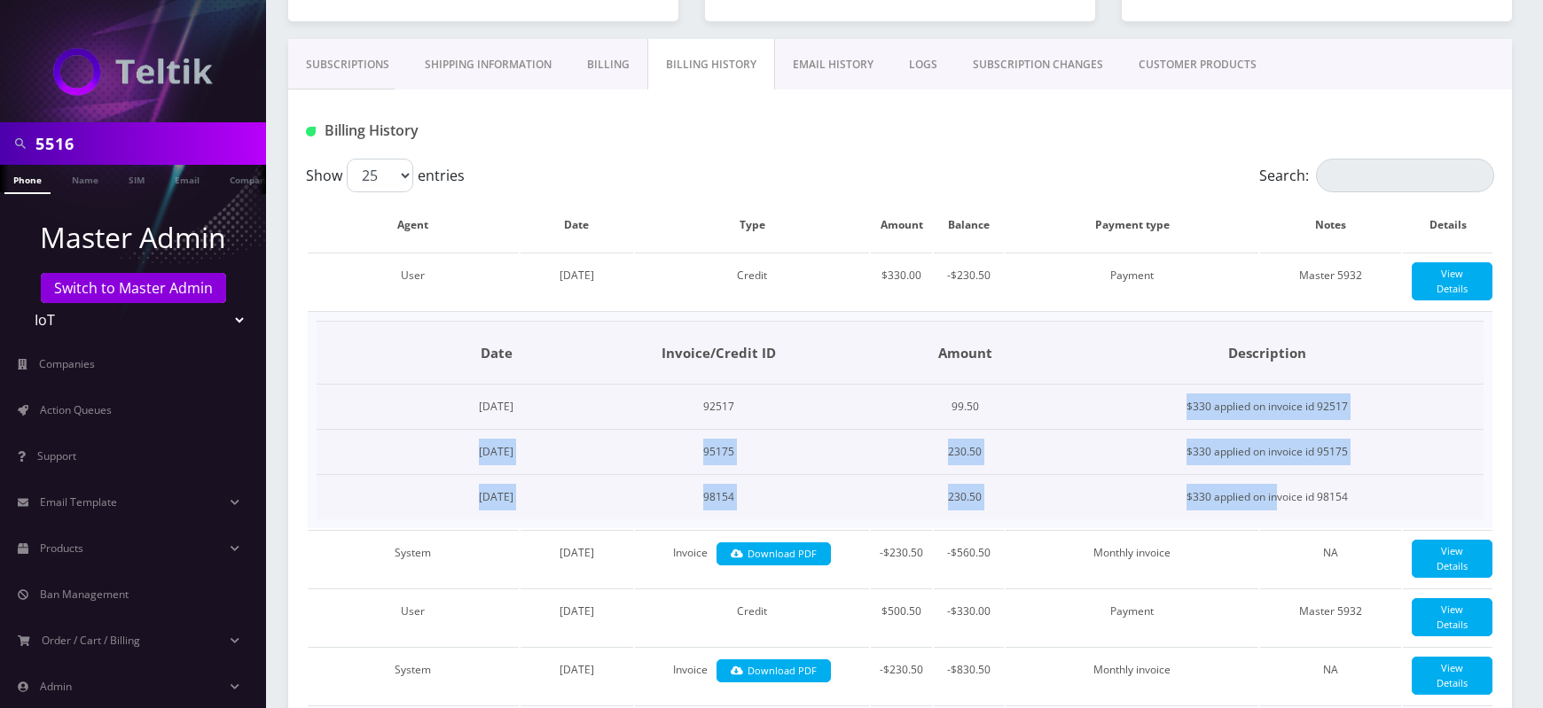
drag, startPoint x: 1210, startPoint y: 419, endPoint x: 1303, endPoint y: 513, distance: 132.3
click at [1303, 513] on tbody "Date Invoice/Credit ID Amount Description [DATE] 92517 99.50 $330 applied on in…" at bounding box center [900, 421] width 1167 height 199
click at [1303, 513] on td "$330 applied on invoice id 98154" at bounding box center [1268, 497] width 432 height 45
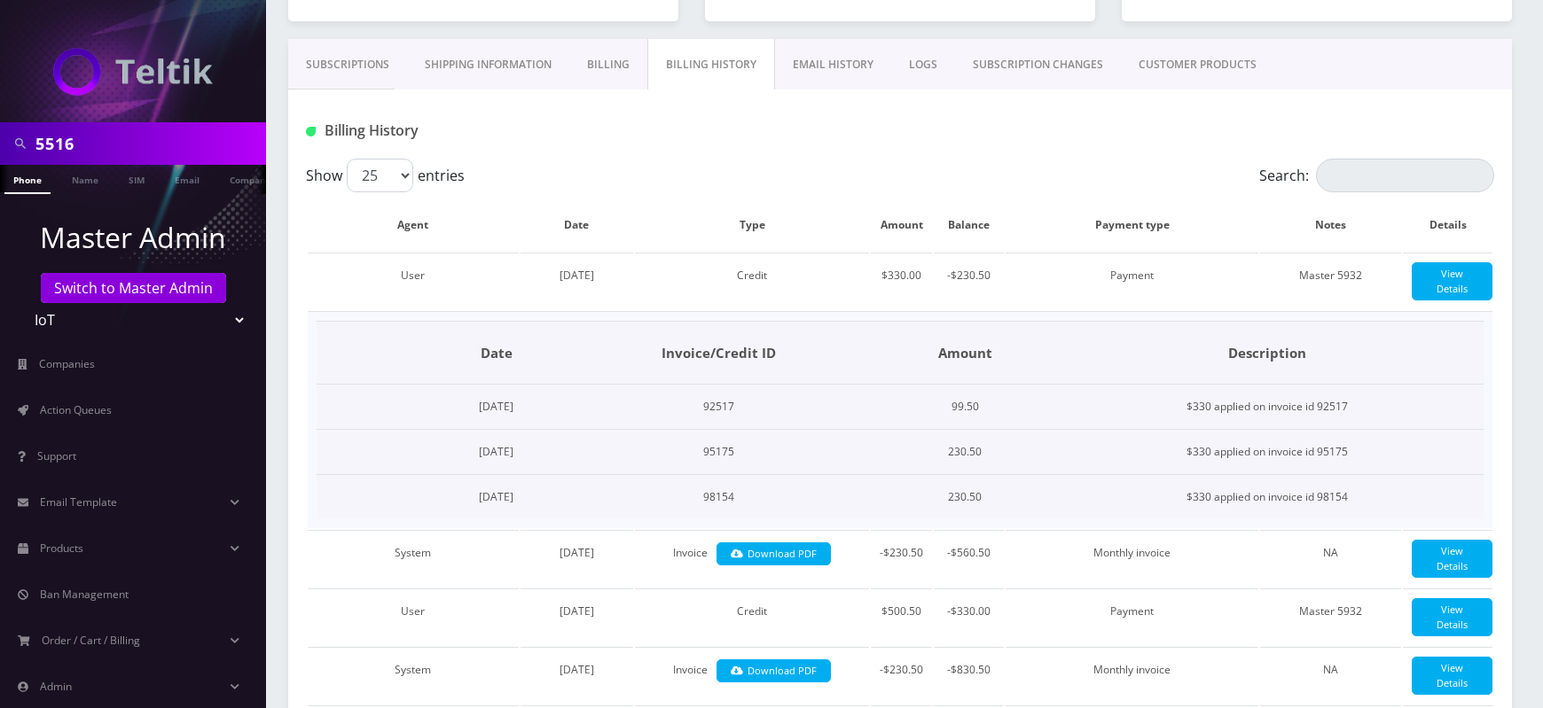
click at [1017, 459] on td "230.50" at bounding box center [964, 452] width 173 height 45
click at [560, 276] on span "[DATE]" at bounding box center [577, 275] width 35 height 15
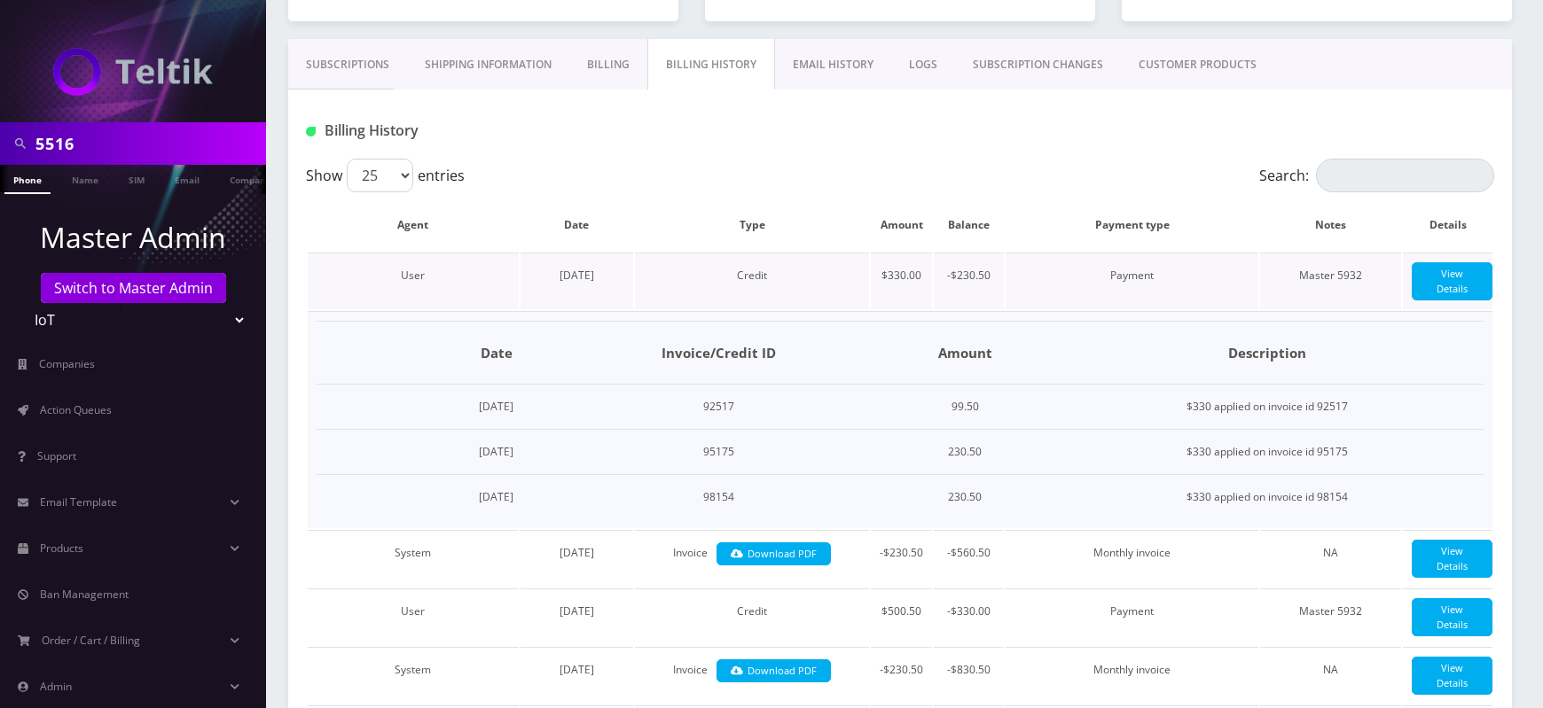
click at [560, 276] on span "[DATE]" at bounding box center [577, 275] width 35 height 15
drag, startPoint x: 544, startPoint y: 276, endPoint x: 614, endPoint y: 276, distance: 70.1
click at [614, 276] on td "[DATE]" at bounding box center [577, 281] width 113 height 57
copy span "[DATE],"
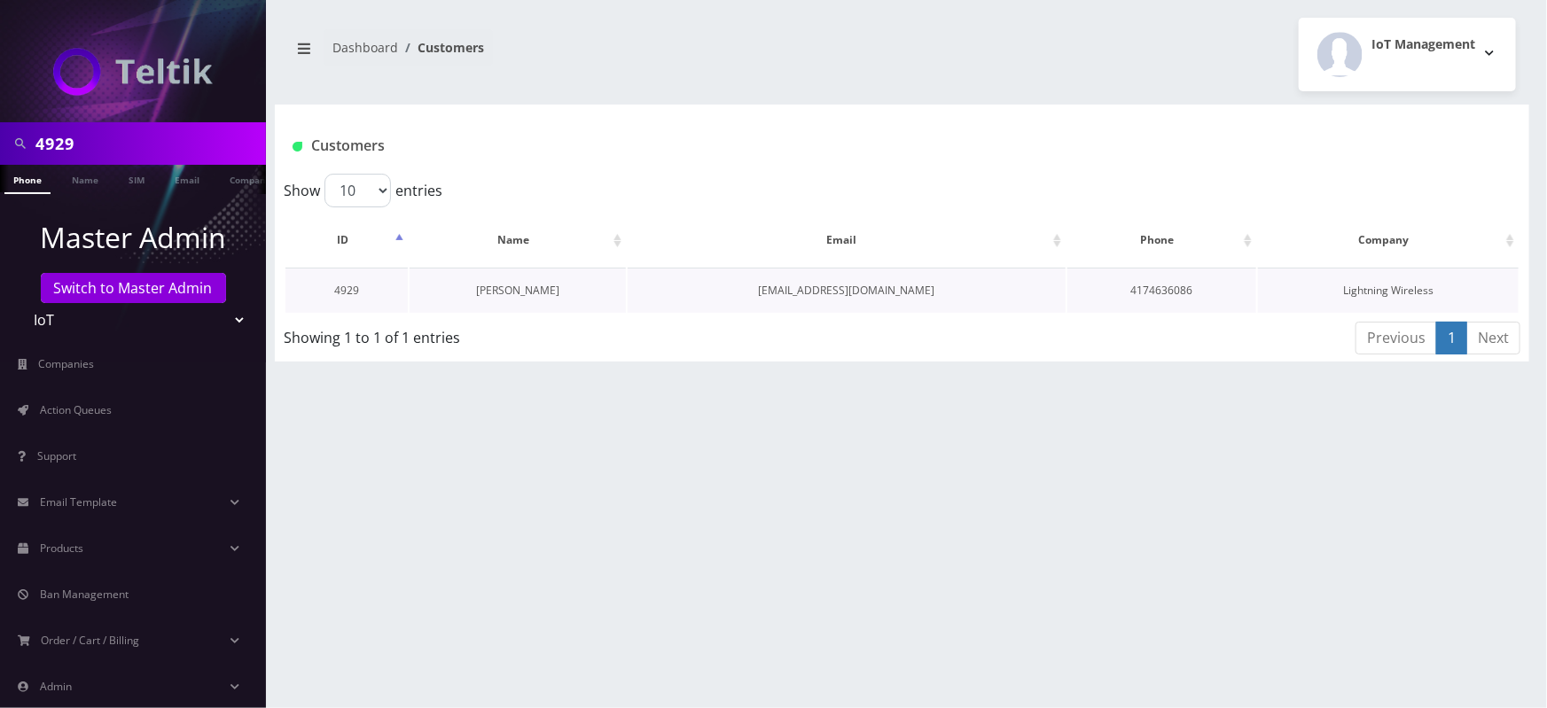
click at [506, 288] on link "[PERSON_NAME]" at bounding box center [517, 290] width 83 height 15
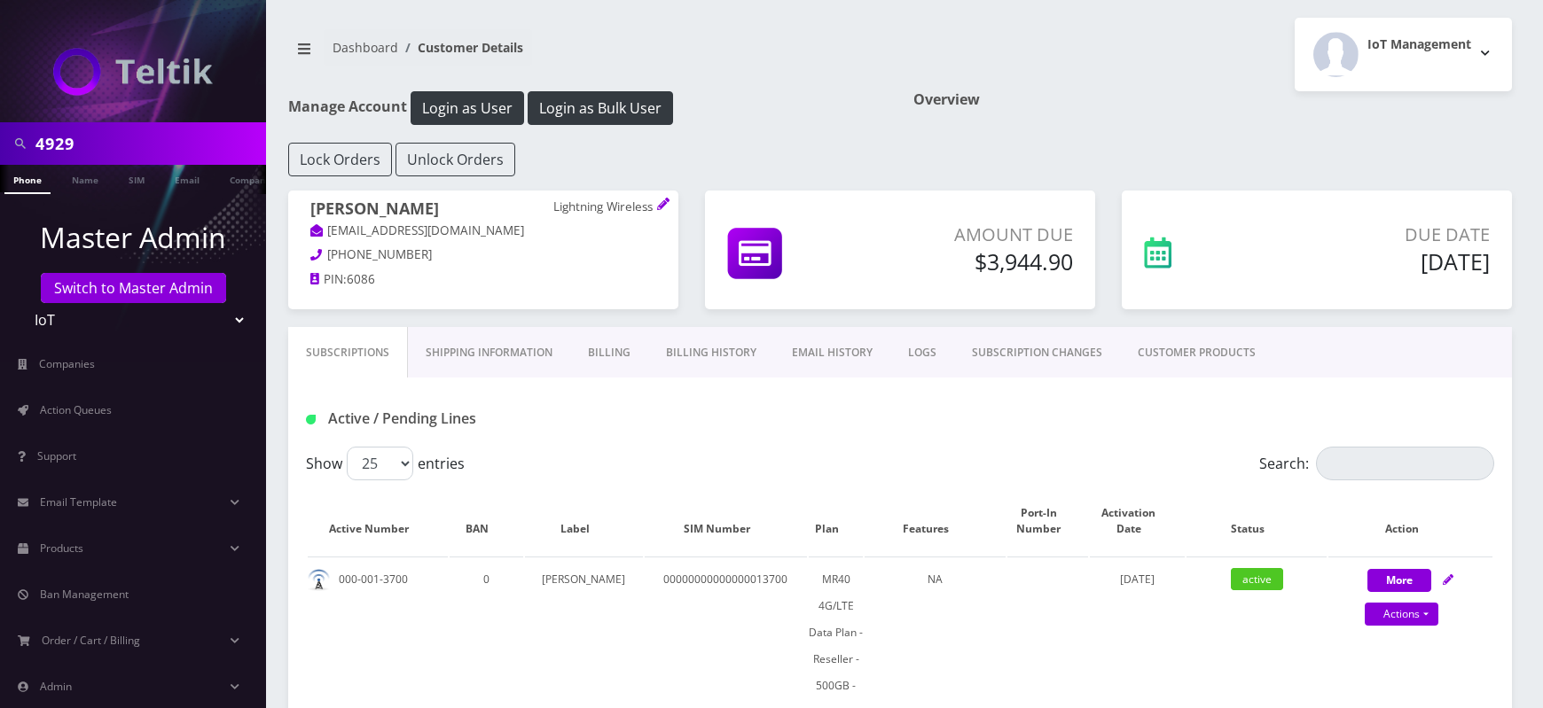
click at [706, 351] on link "Billing History" at bounding box center [711, 352] width 126 height 51
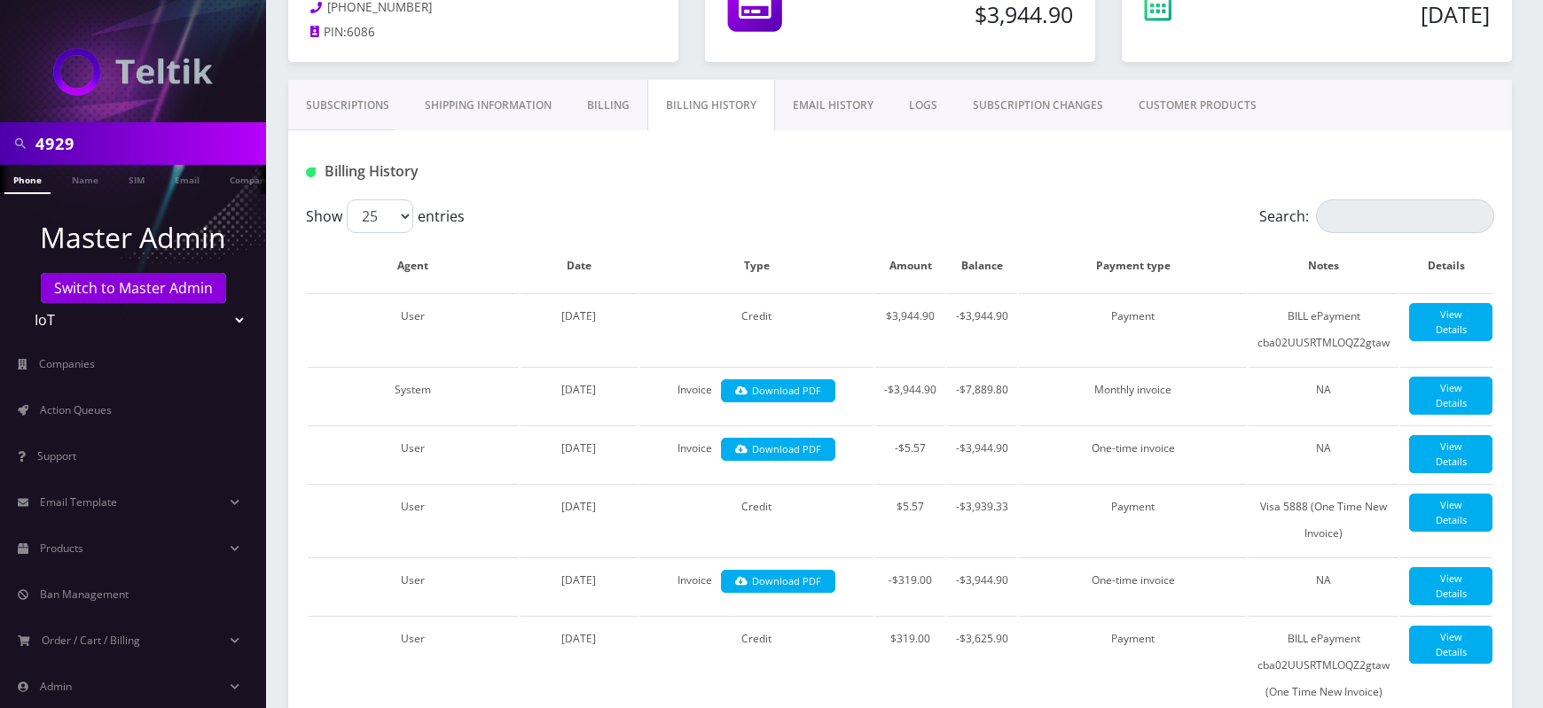
scroll to position [263, 0]
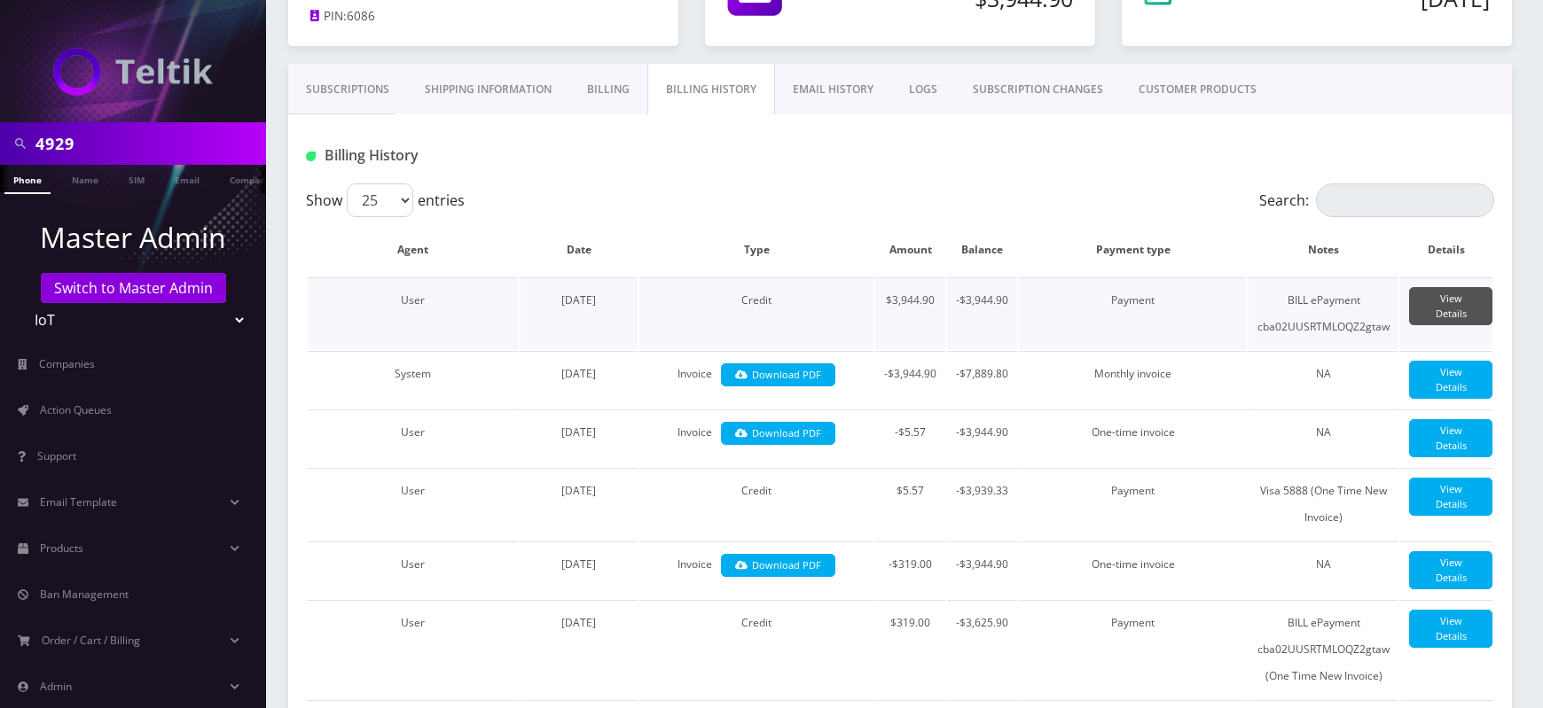
click at [1437, 300] on link "View Details" at bounding box center [1450, 306] width 83 height 38
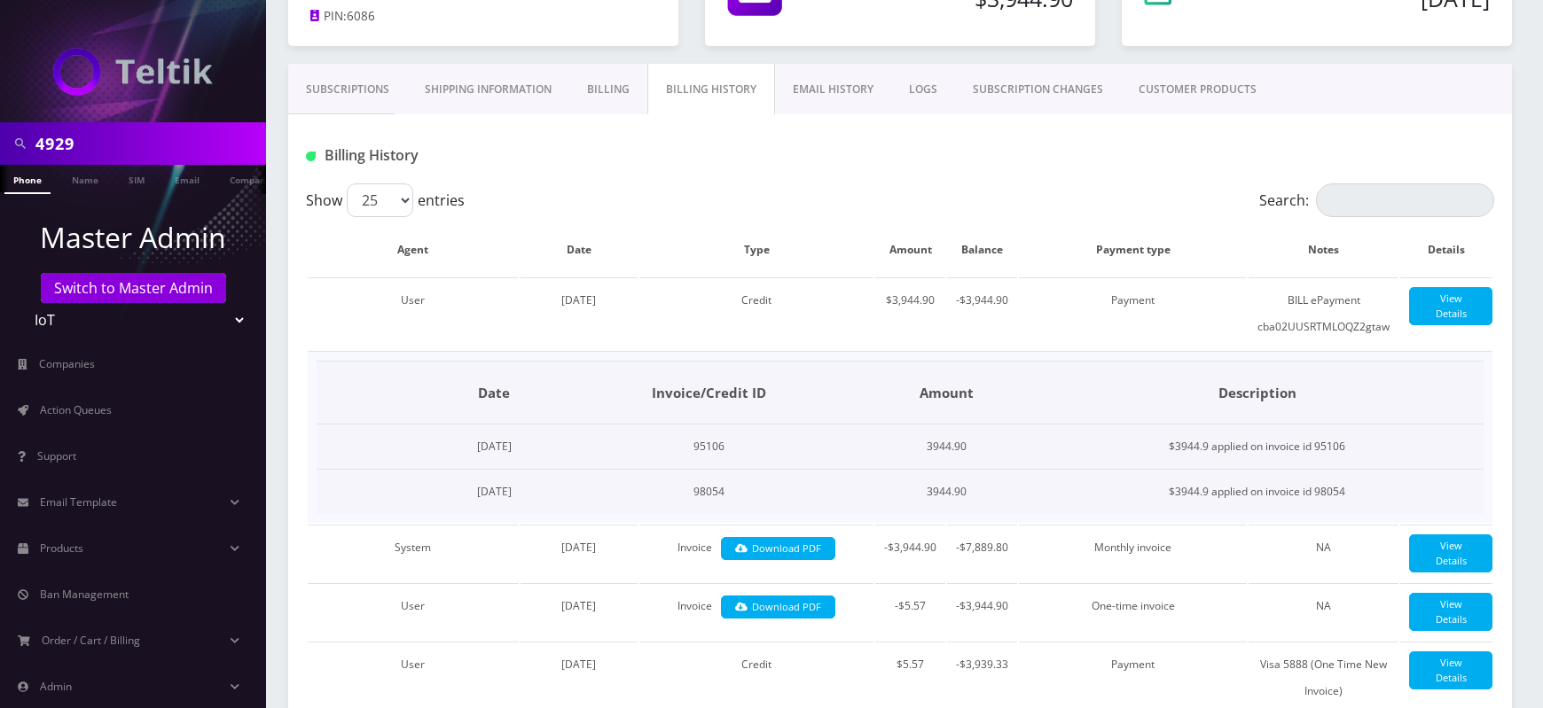
click at [805, 442] on td "95106" at bounding box center [709, 447] width 308 height 45
copy td "95106"
click at [802, 488] on td "98054" at bounding box center [709, 492] width 308 height 45
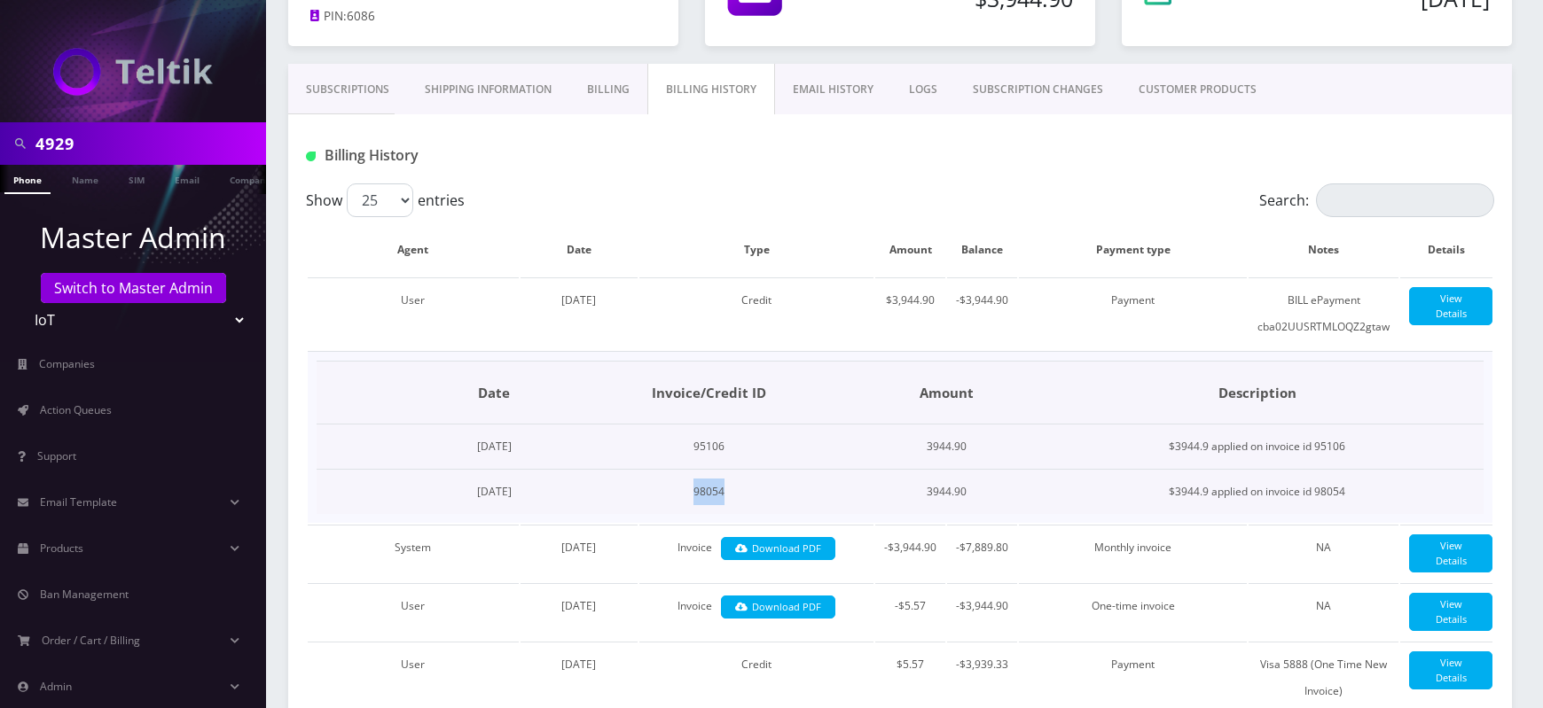
copy td "98054"
drag, startPoint x: 991, startPoint y: 448, endPoint x: 1035, endPoint y: 449, distance: 43.5
click at [1031, 449] on td "3944.90" at bounding box center [948, 447] width 168 height 45
copy td "3944.90"
drag, startPoint x: 1193, startPoint y: 443, endPoint x: 1390, endPoint y: 442, distance: 197.7
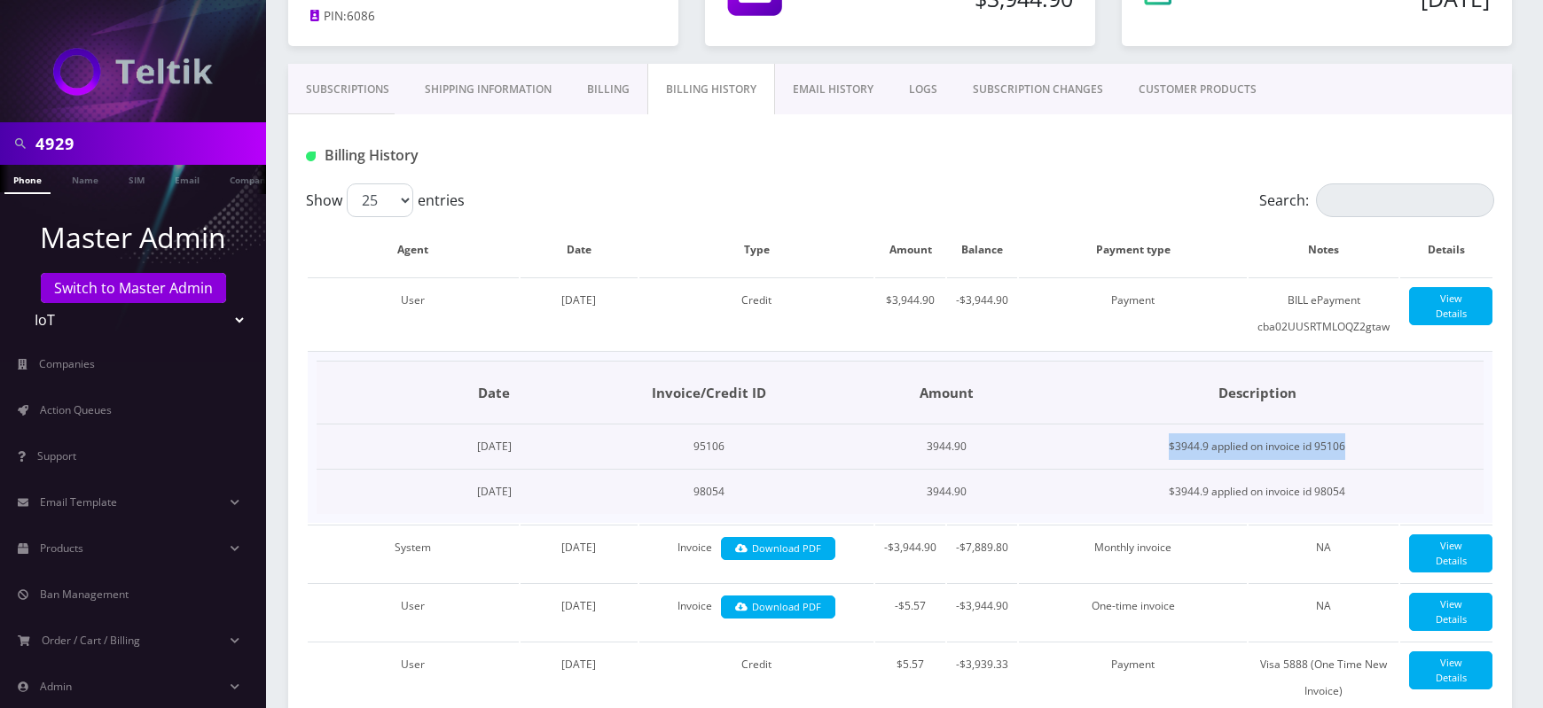
click at [1390, 442] on td "$3944.9 applied on invoice id 95106" at bounding box center [1256, 447] width 453 height 45
copy td "$3944.9 applied on invoice id 95106"
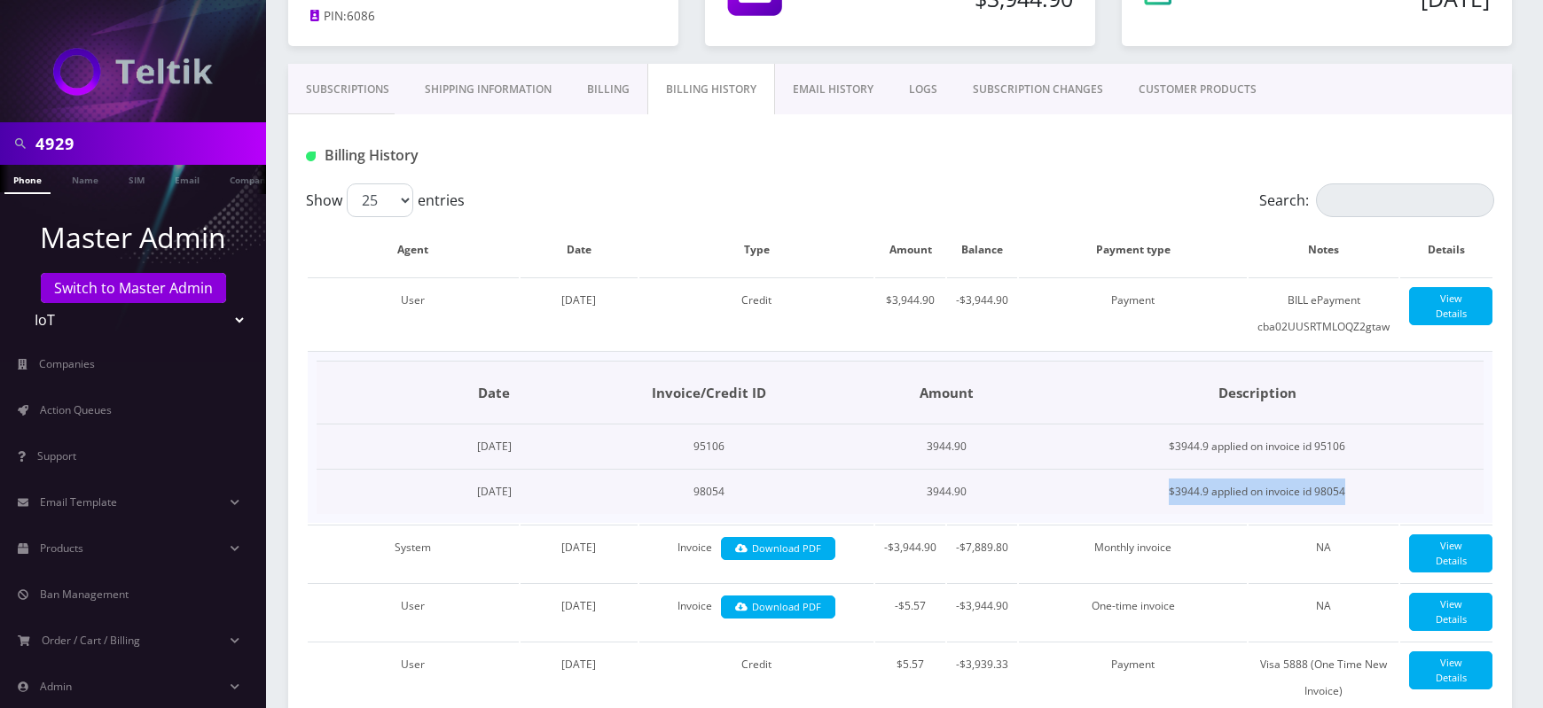
drag, startPoint x: 1195, startPoint y: 487, endPoint x: 1392, endPoint y: 487, distance: 196.9
click at [1392, 487] on td "$3944.9 applied on invoice id 98054" at bounding box center [1256, 492] width 453 height 45
copy td "$3944.9 applied on invoice id 98054"
click at [65, 147] on input "4929" at bounding box center [148, 144] width 226 height 34
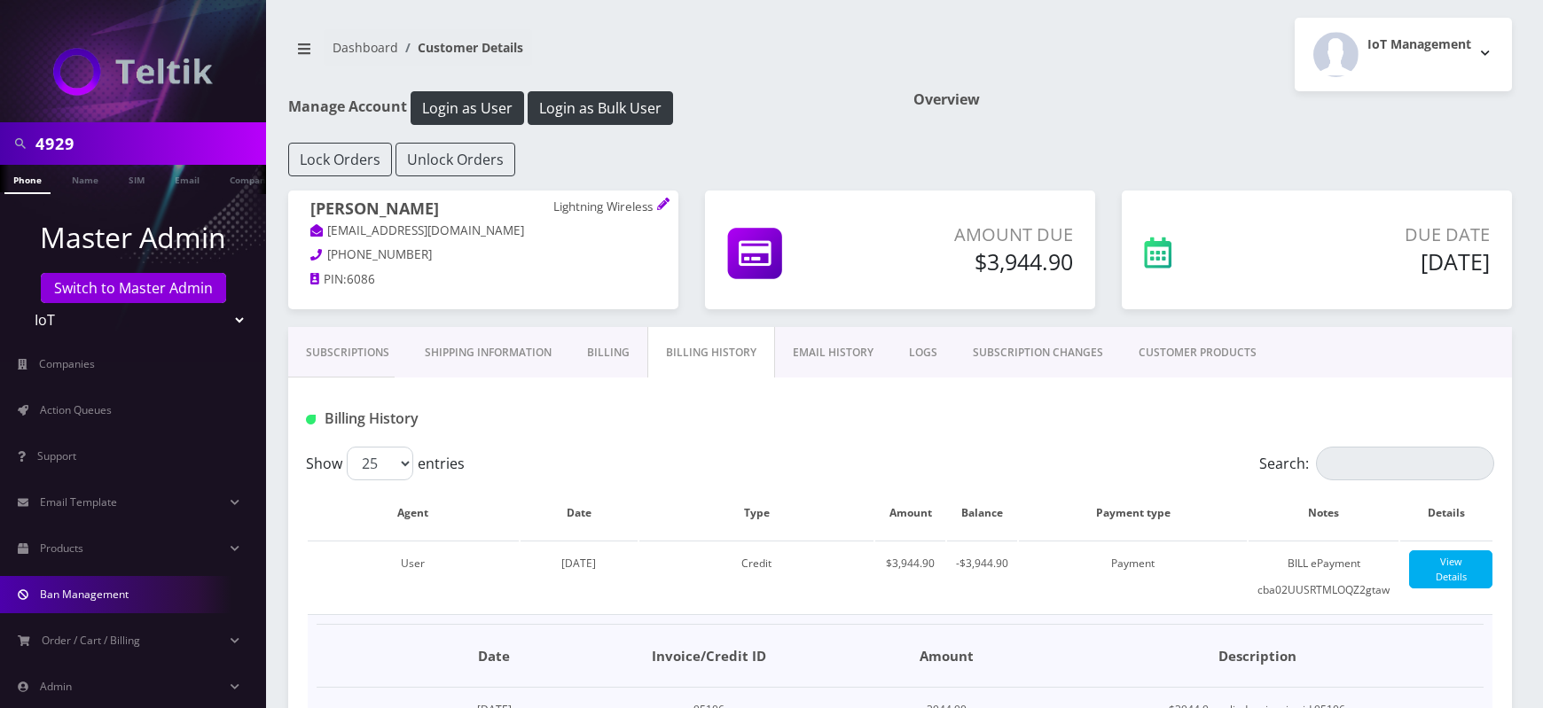
scroll to position [79, 0]
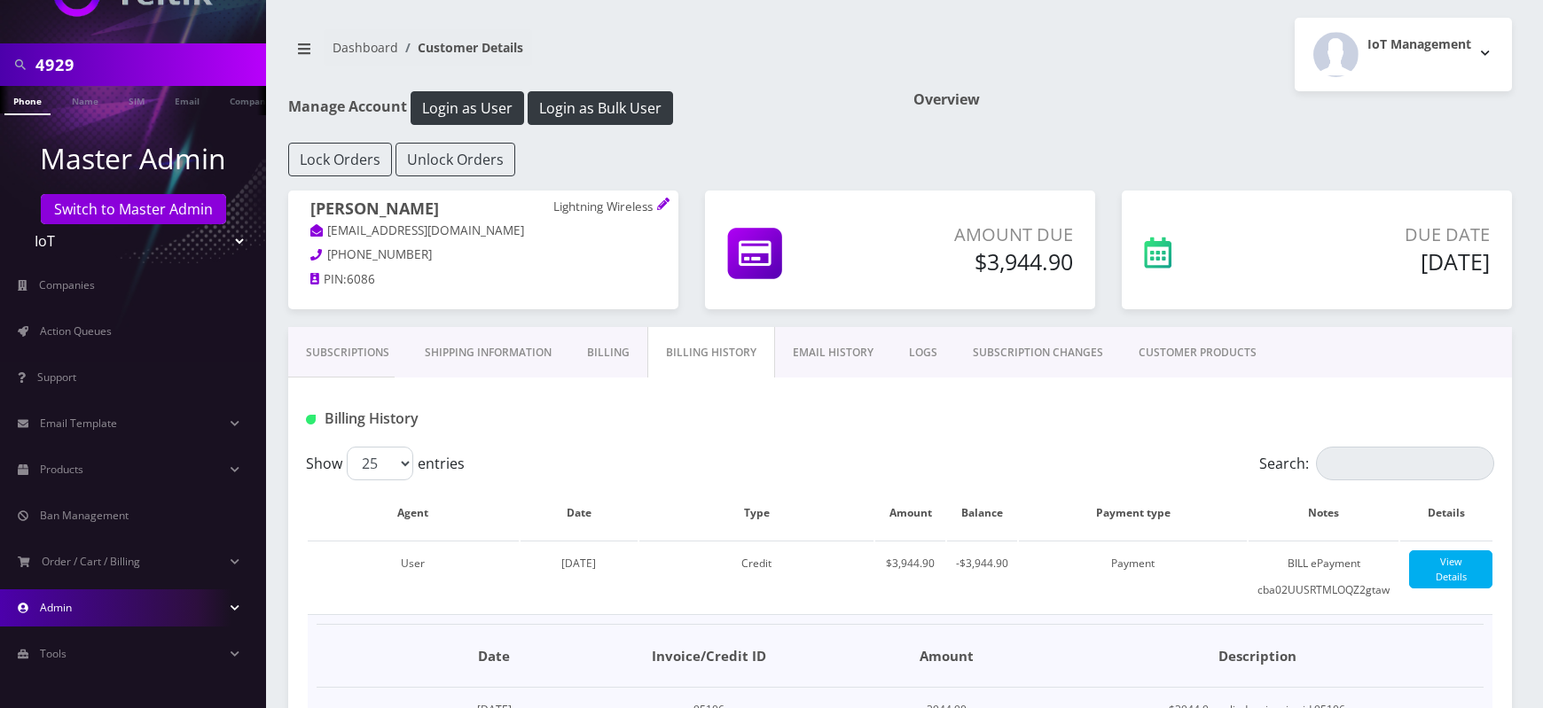
click at [102, 602] on link "Admin" at bounding box center [133, 608] width 266 height 37
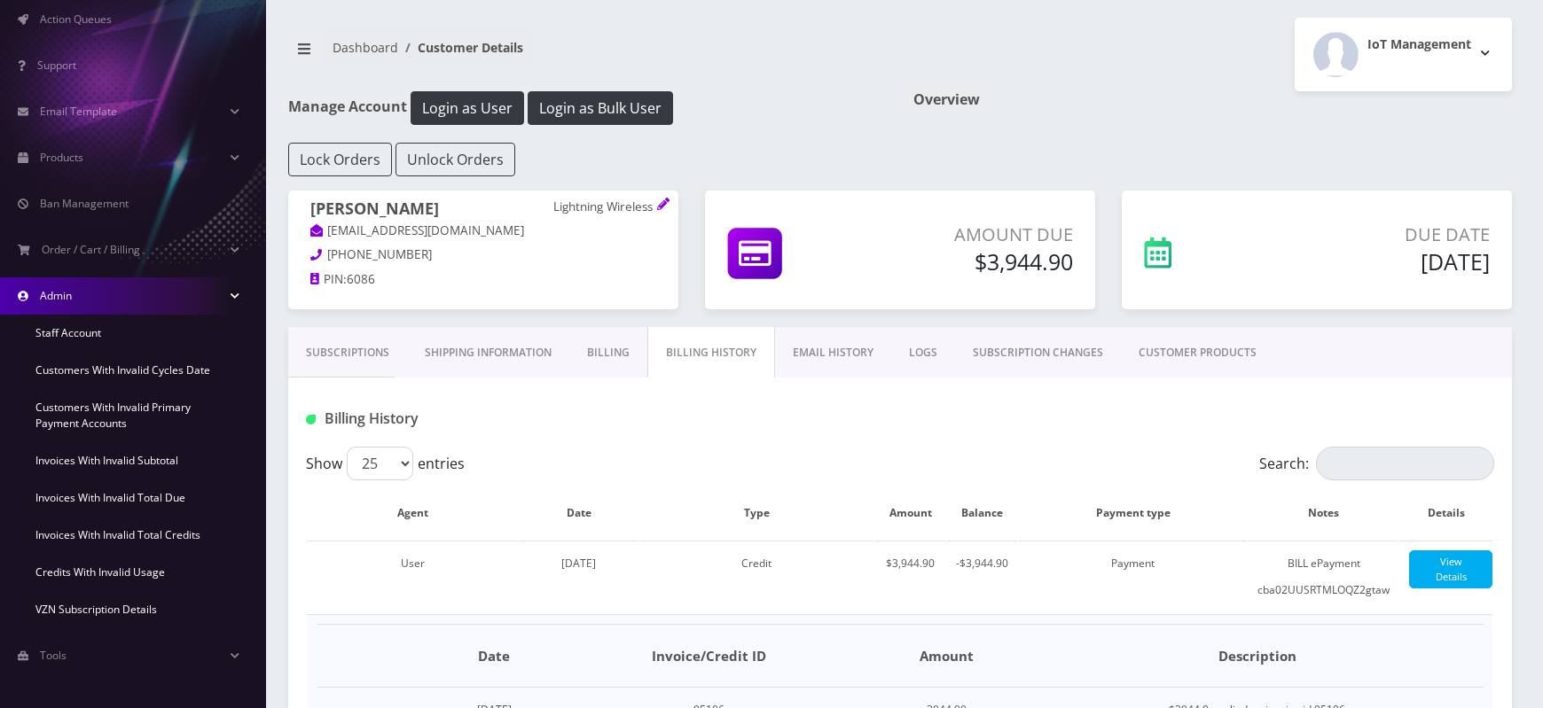
scroll to position [393, 0]
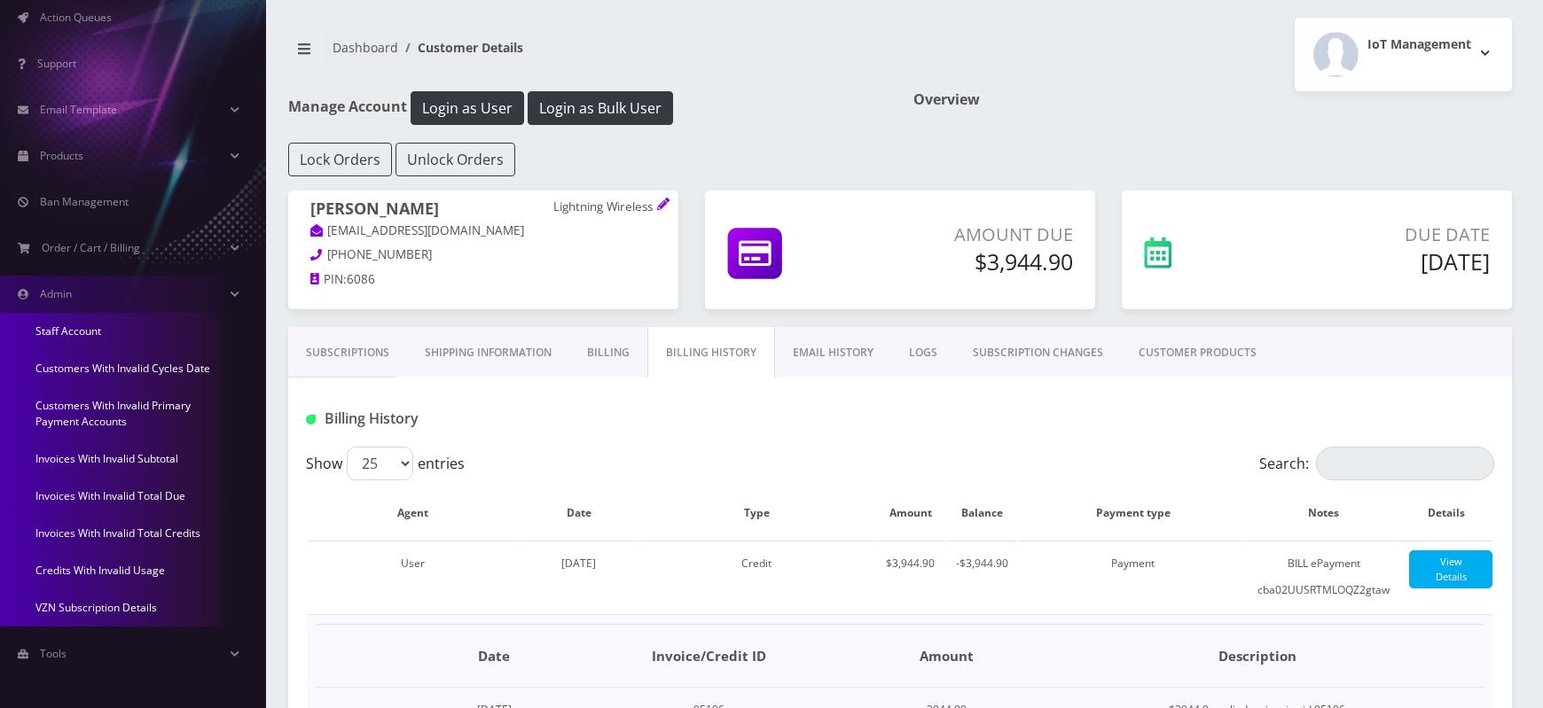
click at [115, 480] on link "Invoices With Invalid Total Due" at bounding box center [133, 496] width 266 height 37
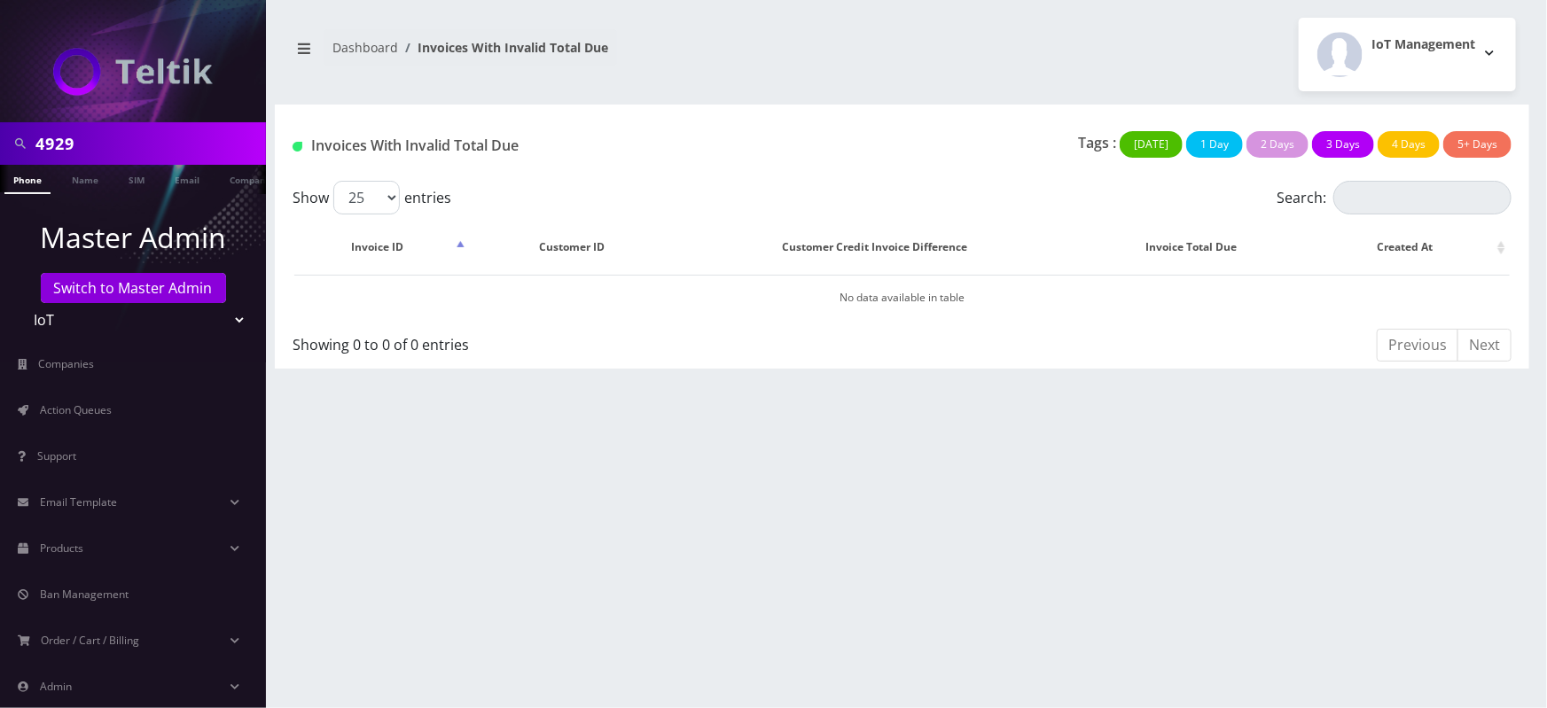
scroll to position [79, 0]
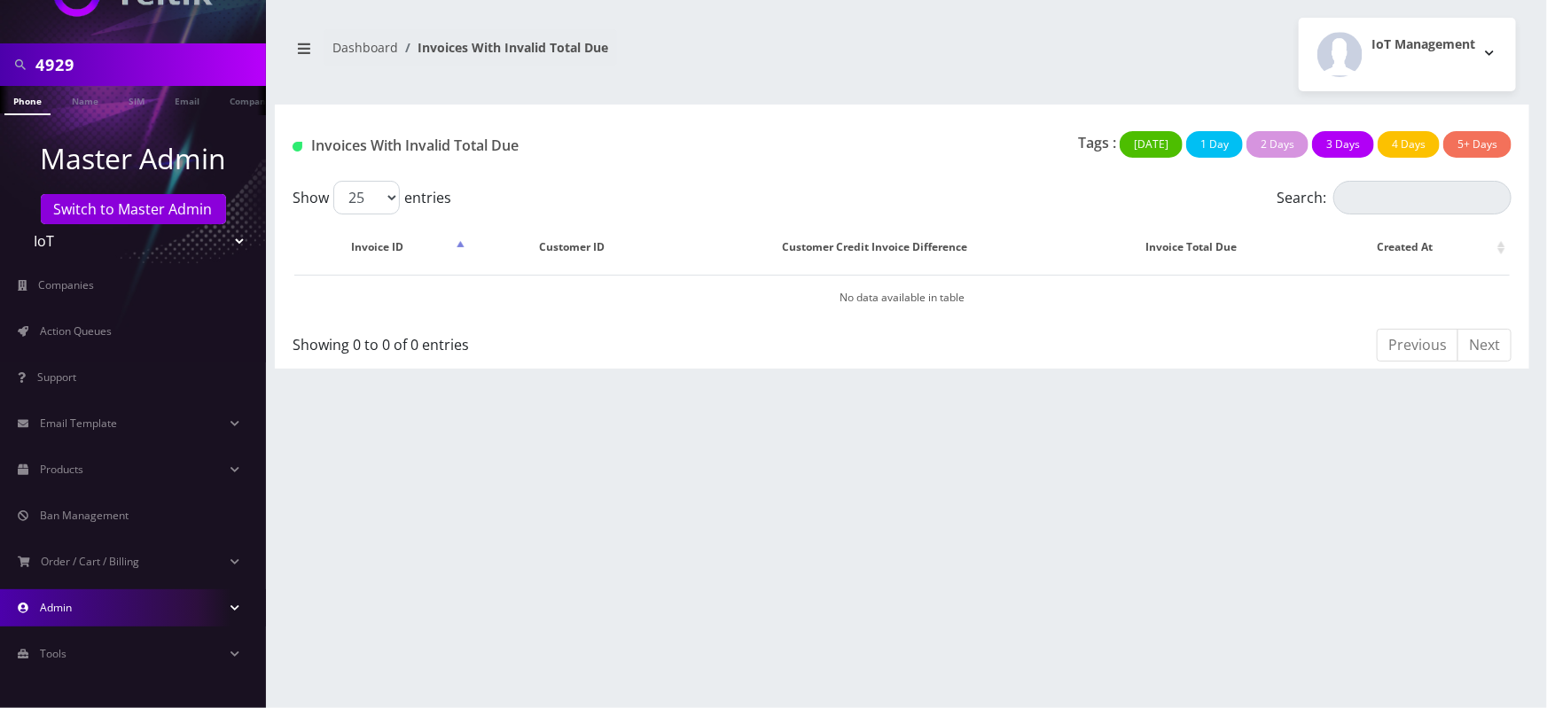
click at [81, 609] on link "Admin" at bounding box center [133, 608] width 266 height 37
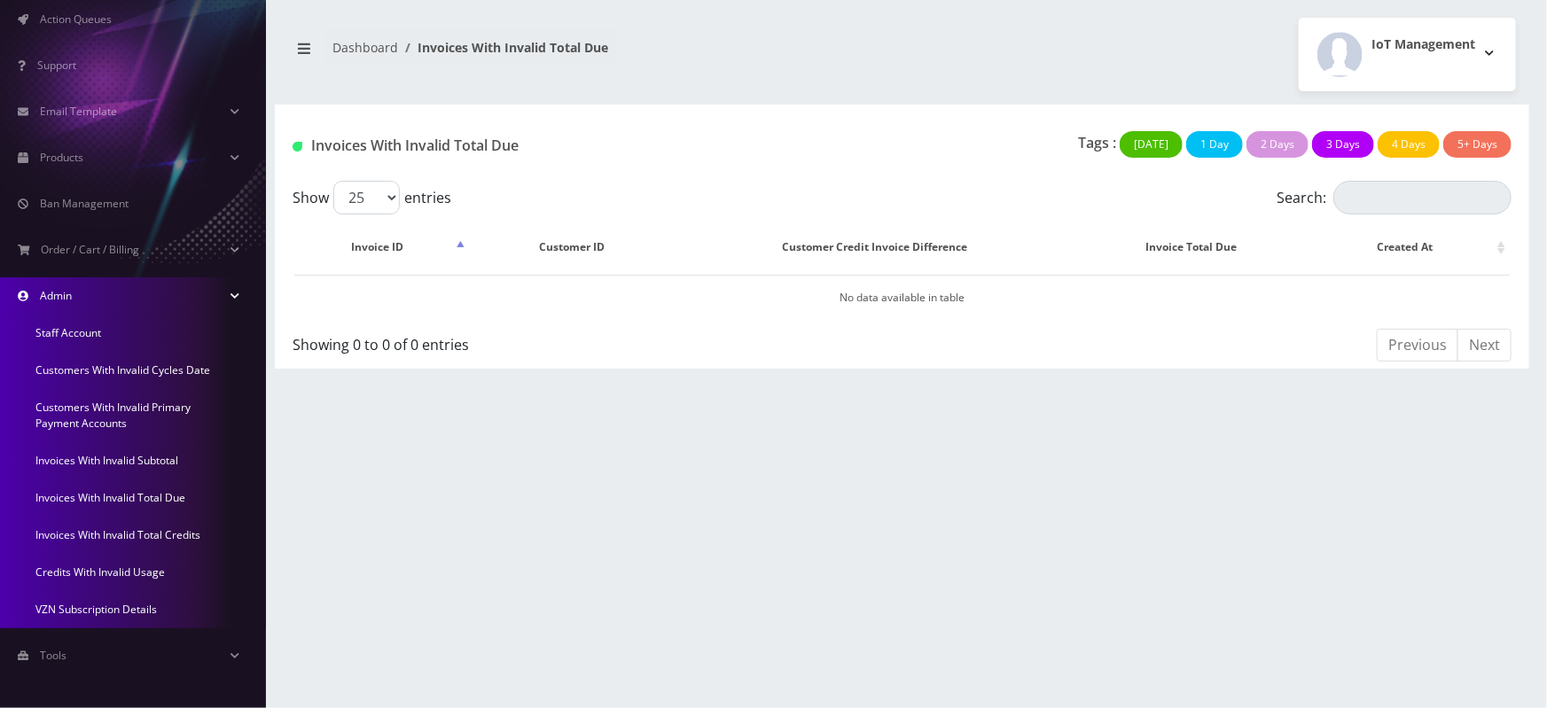
scroll to position [393, 0]
click at [107, 529] on link "Invoices With Invalid Total Credits" at bounding box center [133, 533] width 266 height 37
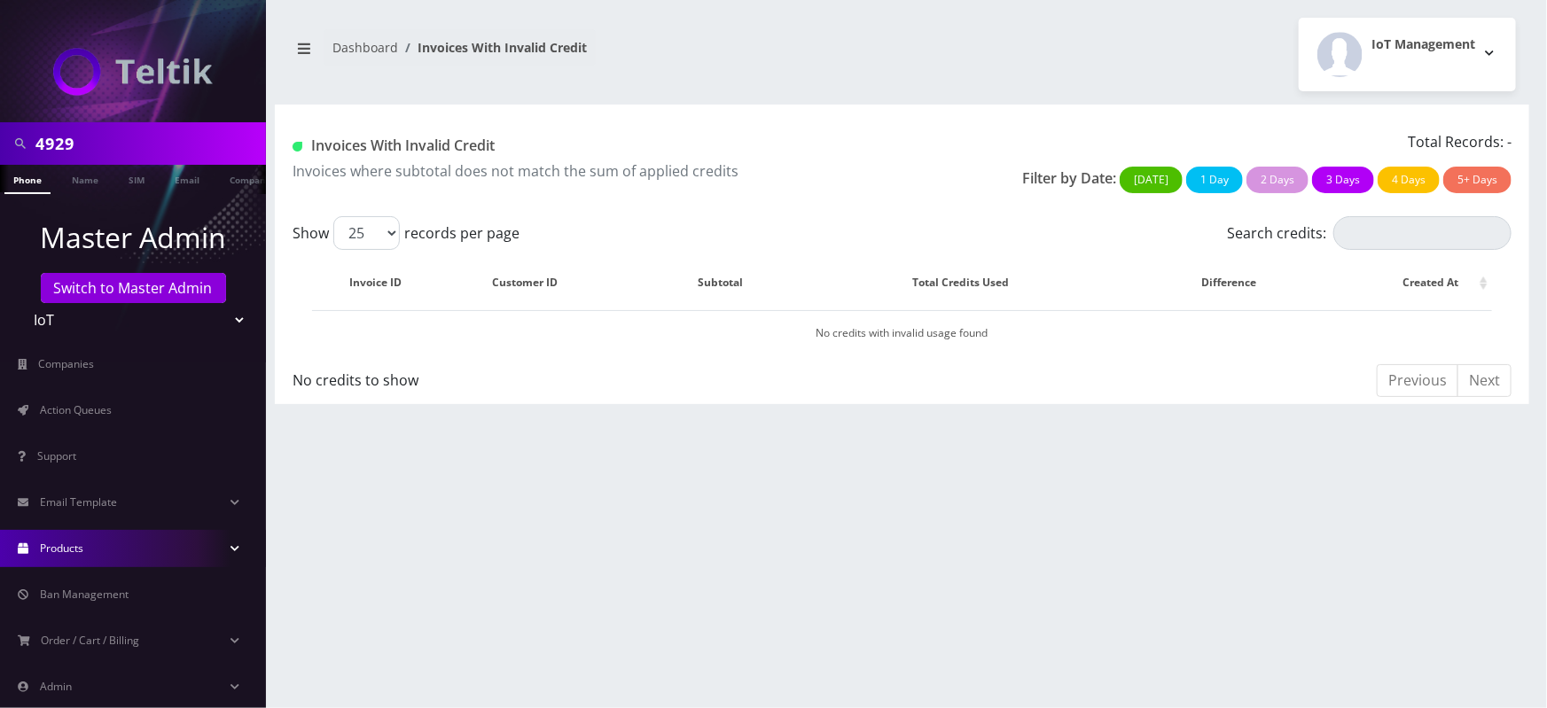
scroll to position [79, 0]
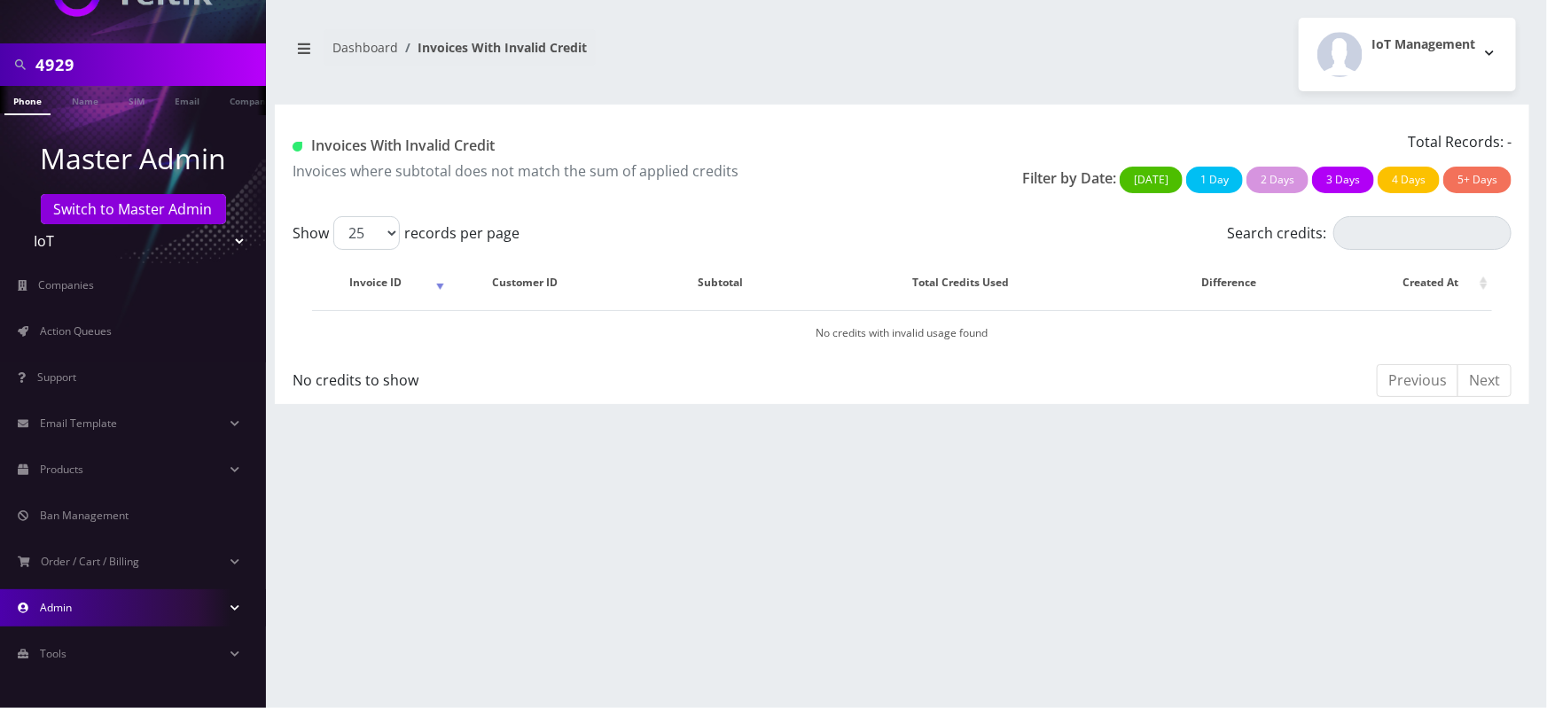
click at [130, 599] on link "Admin" at bounding box center [133, 608] width 266 height 37
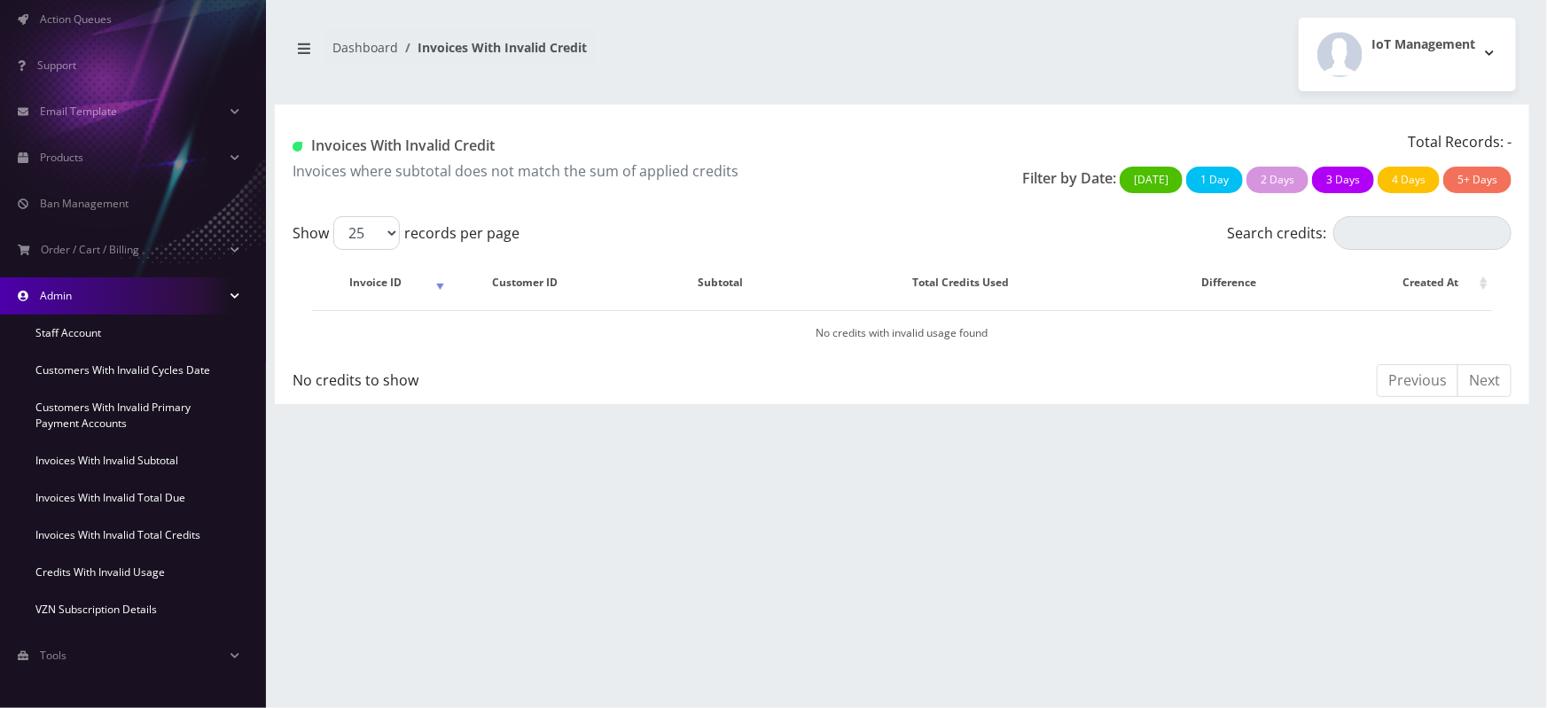
scroll to position [393, 0]
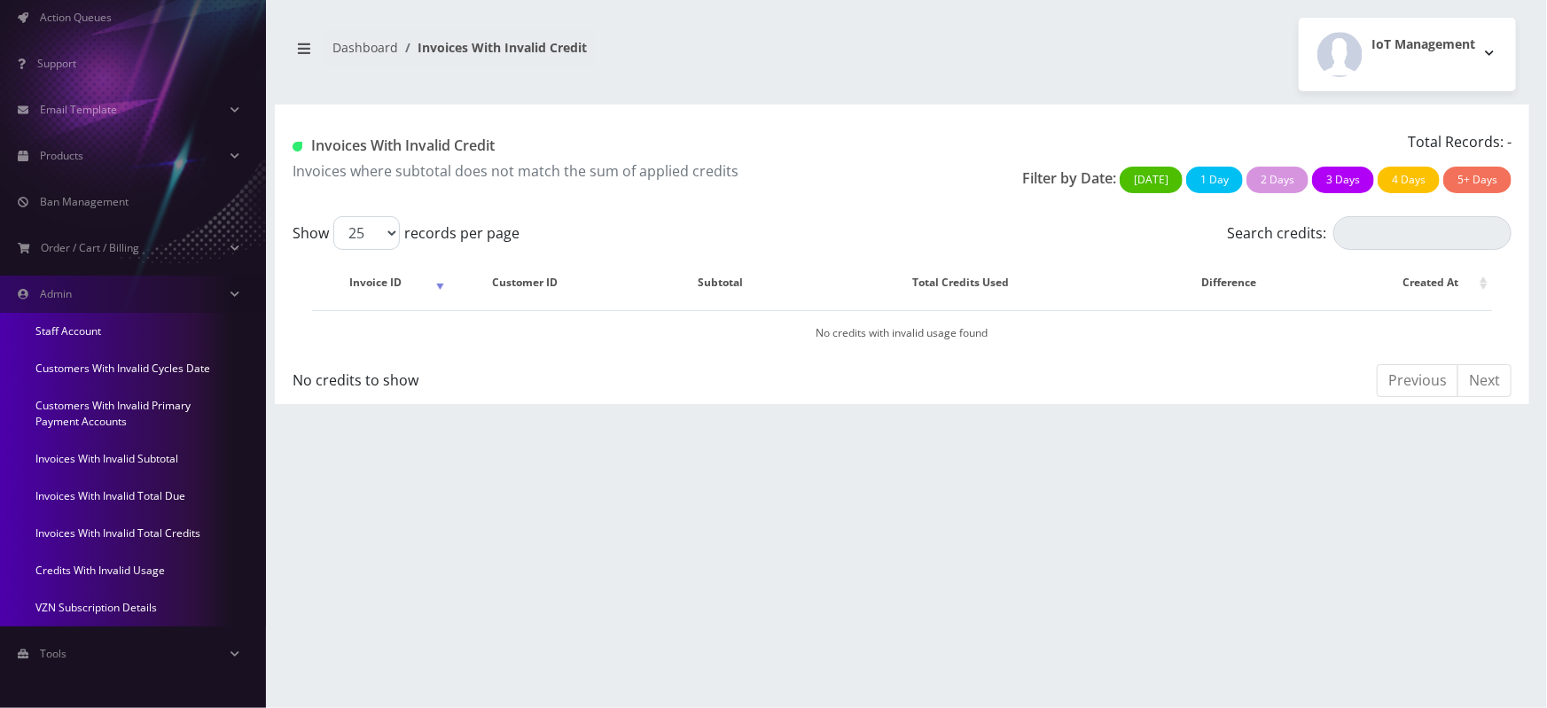
click at [132, 563] on link "Credits With Invalid Usage" at bounding box center [133, 570] width 266 height 37
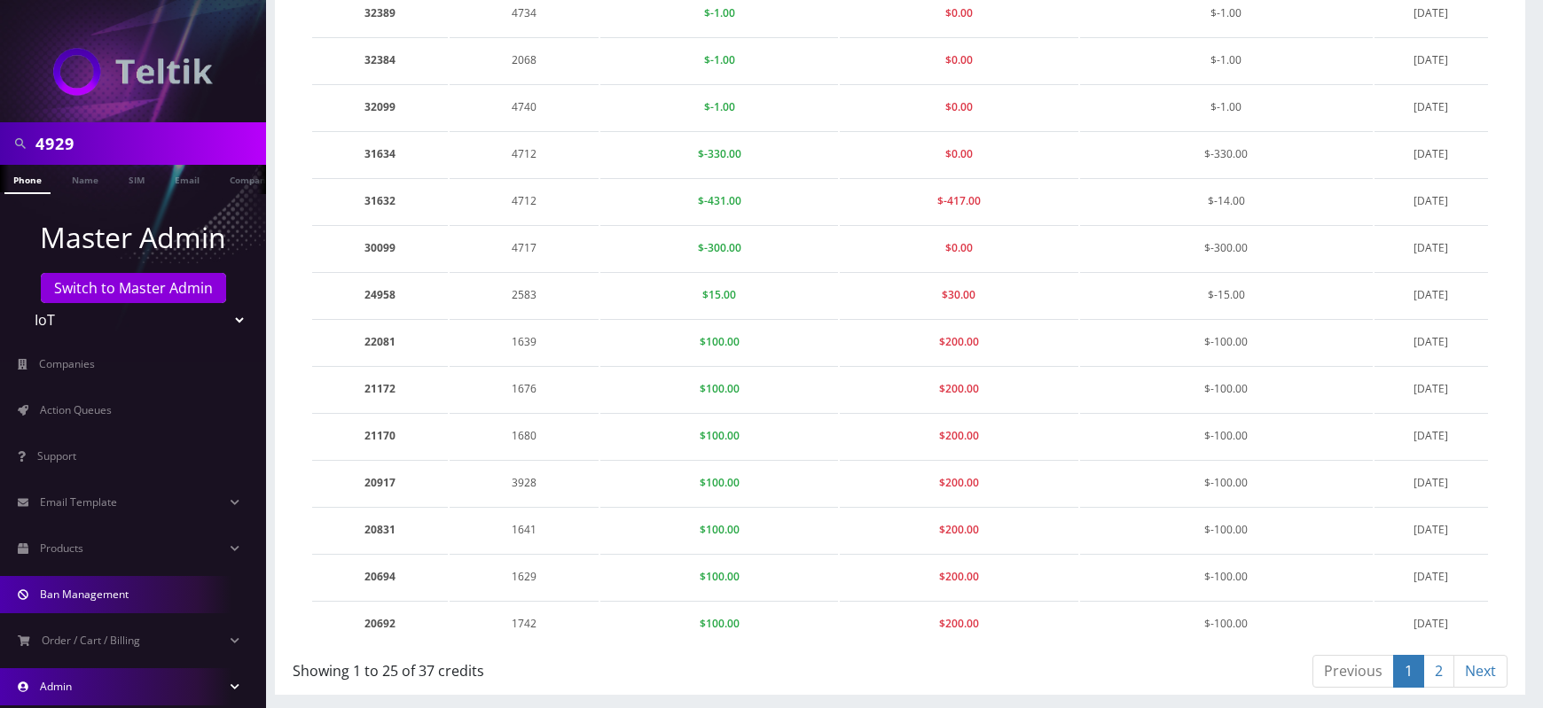
scroll to position [79, 0]
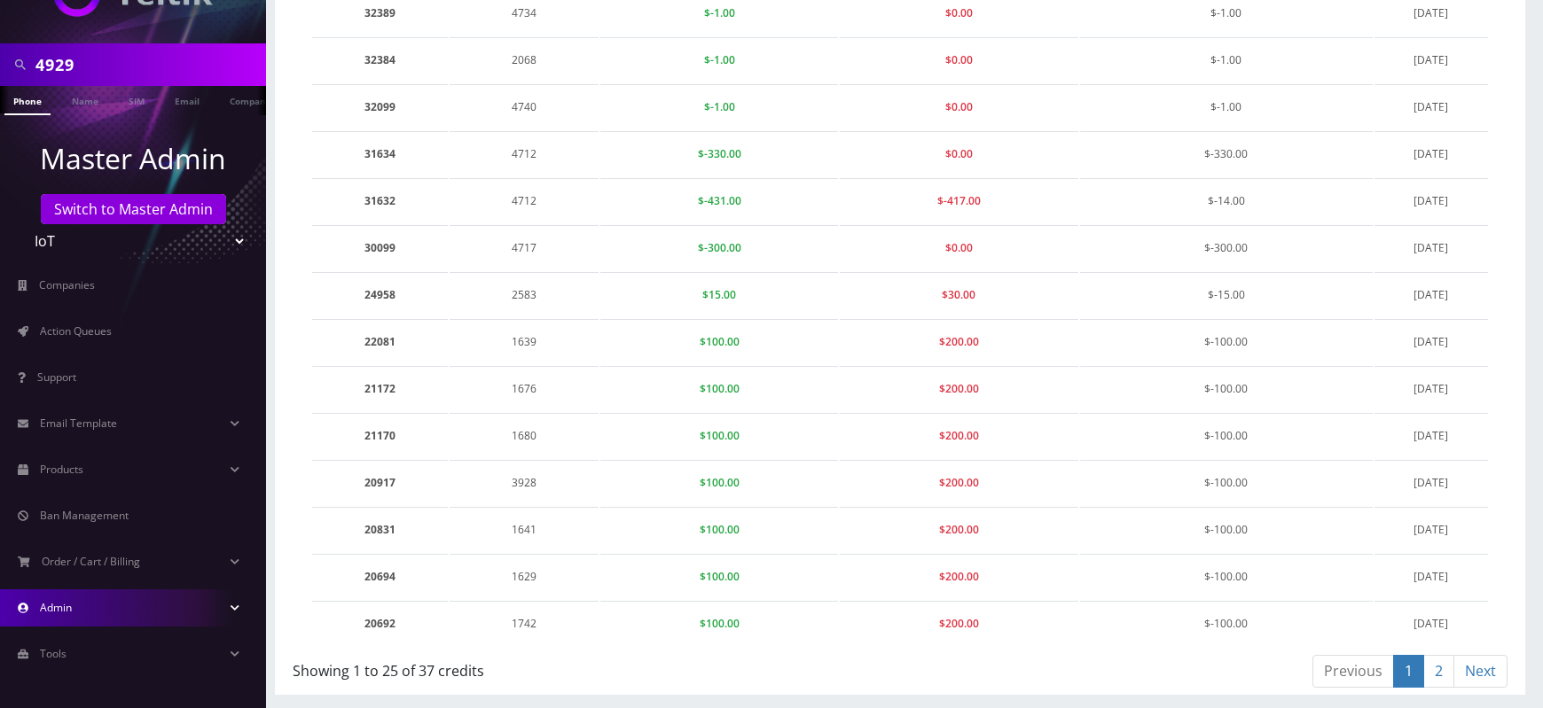
click at [133, 606] on link "Admin" at bounding box center [133, 608] width 266 height 37
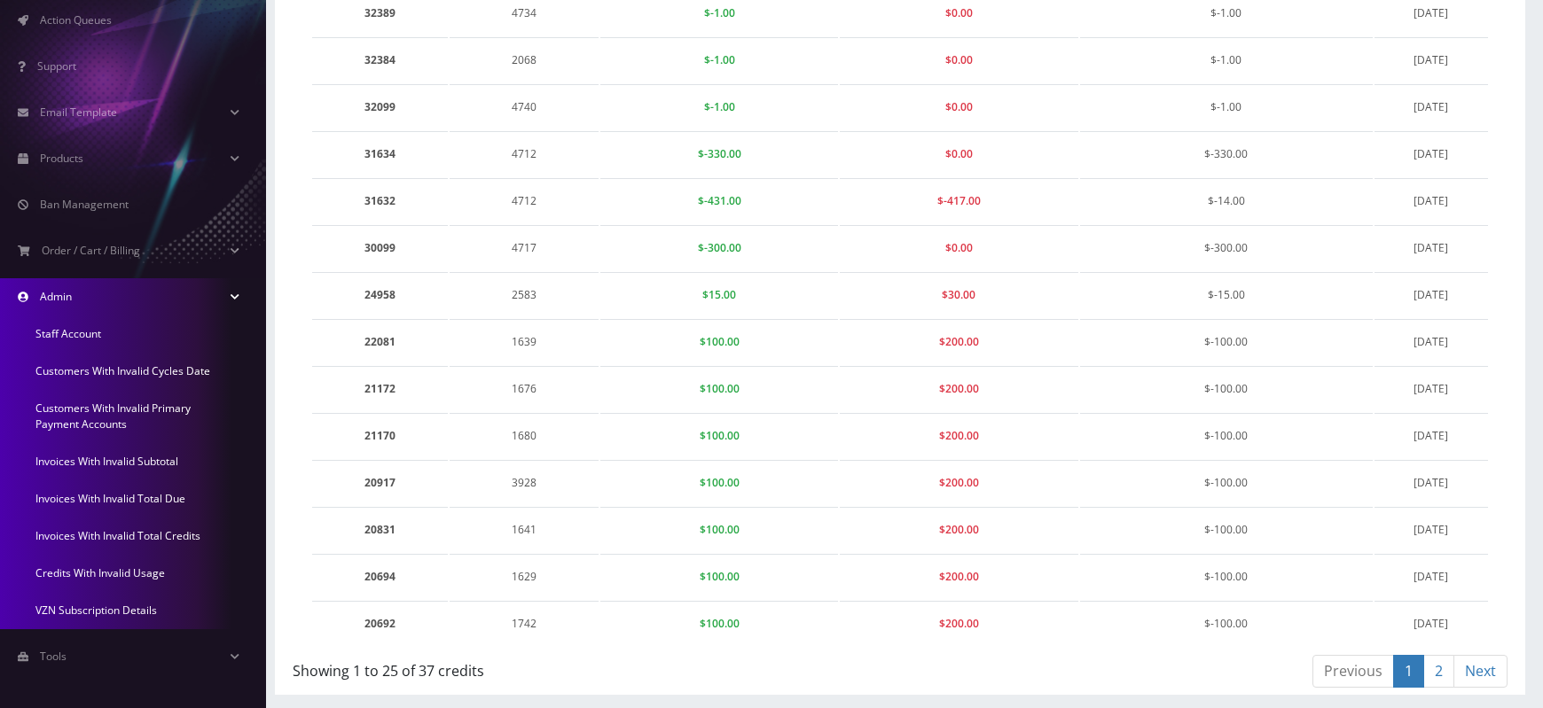
scroll to position [393, 0]
click at [135, 532] on link "Invoices With Invalid Total Credits" at bounding box center [133, 533] width 266 height 37
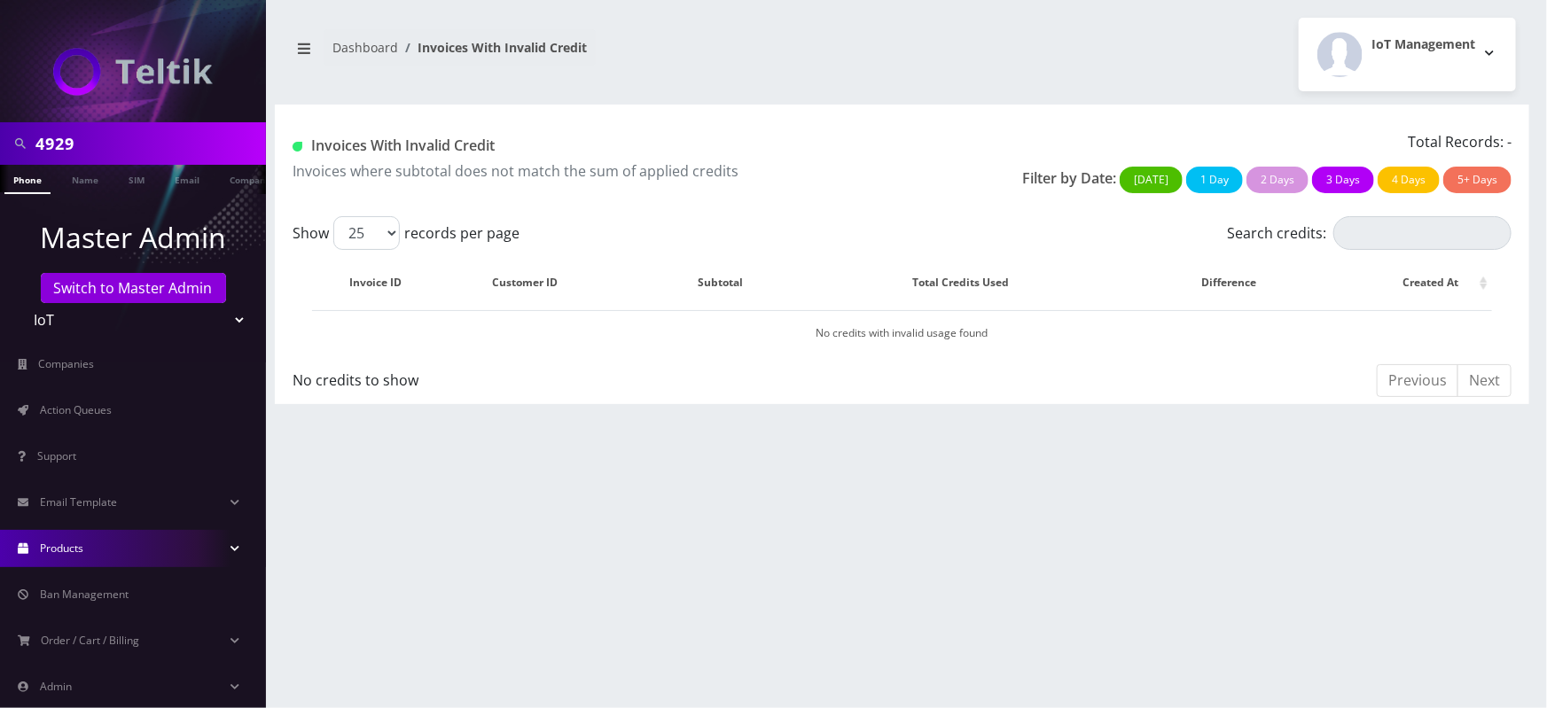
scroll to position [79, 0]
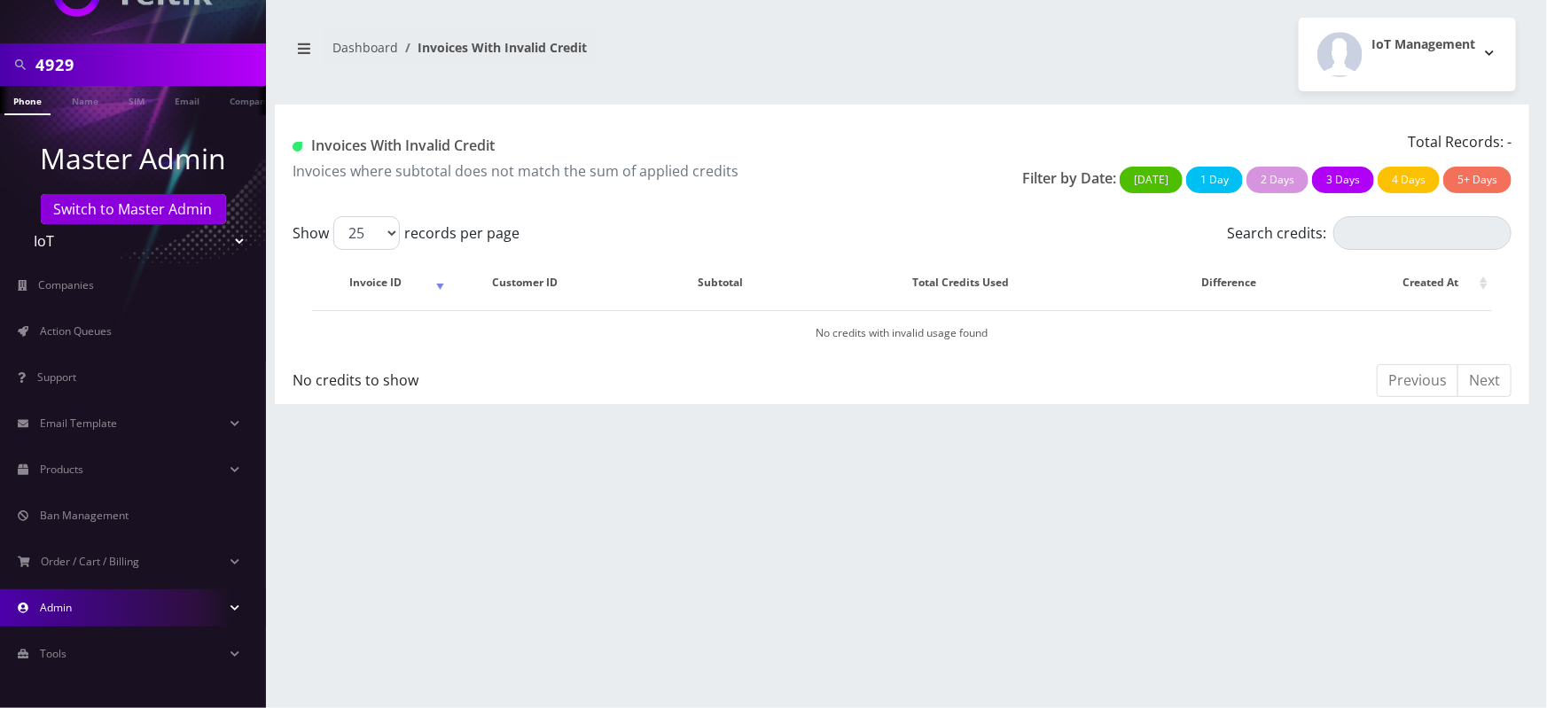
click at [105, 599] on link "Admin" at bounding box center [133, 608] width 266 height 37
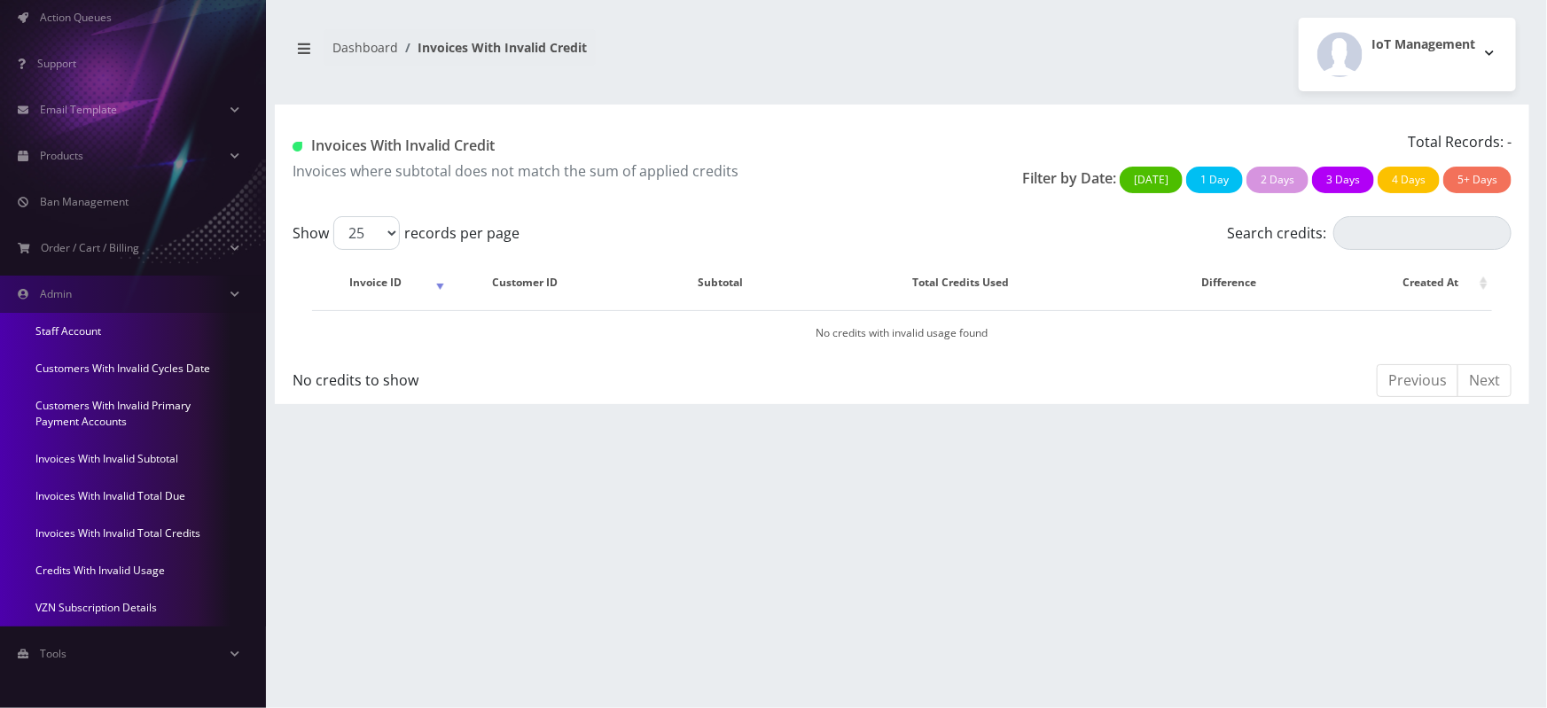
click at [102, 454] on link "Invoices With Invalid Subtotal" at bounding box center [133, 459] width 266 height 37
